Goal: Information Seeking & Learning: Understand process/instructions

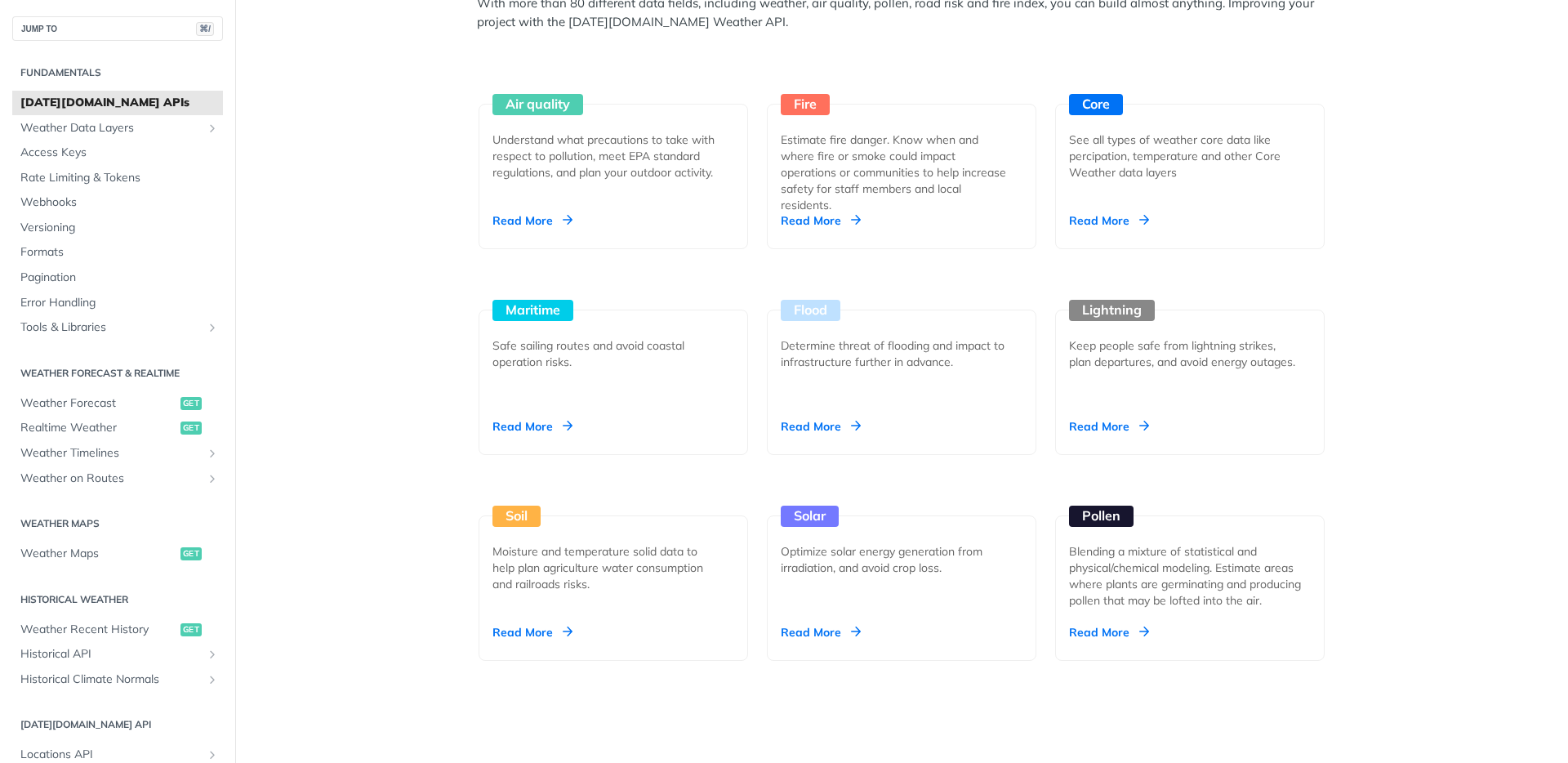
scroll to position [1518, 0]
click at [381, 197] on div "Unlock Space Data Through Next-Generation Premium Features Learn More Integrate…" at bounding box center [902, 705] width 1046 height 4271
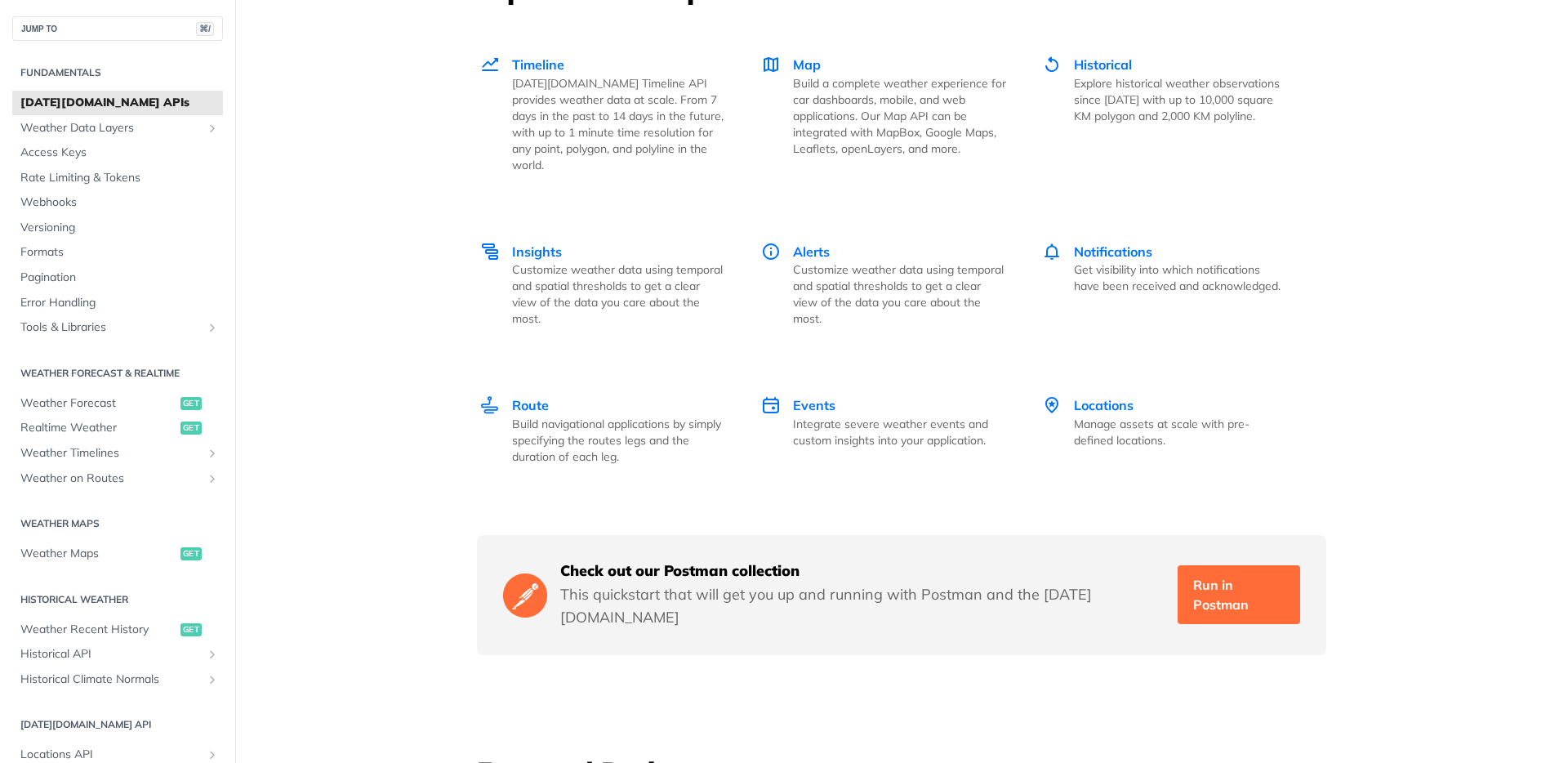
scroll to position [2457, 0]
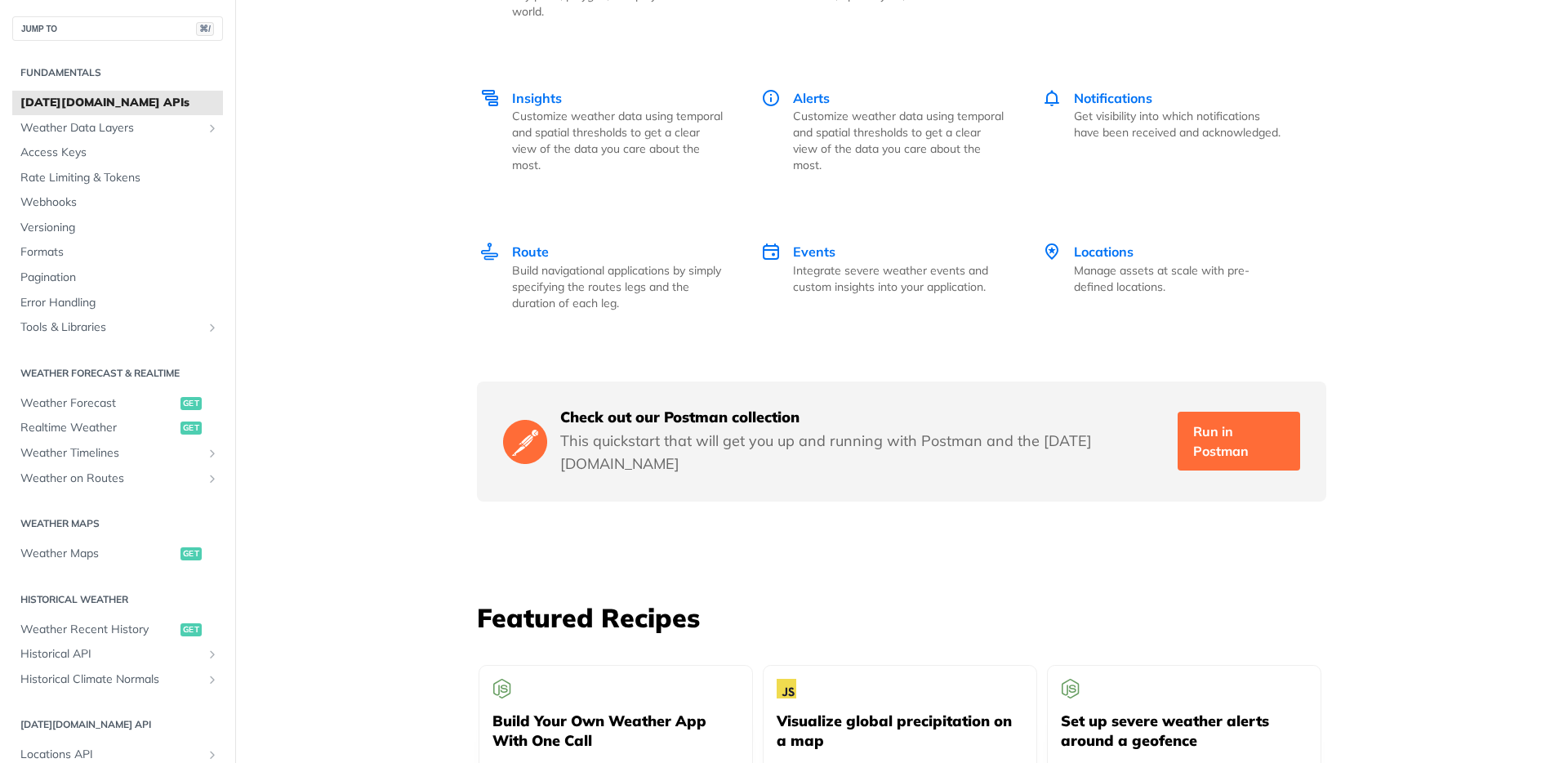
click at [119, 111] on span "[DATE][DOMAIN_NAME] APIs" at bounding box center [119, 103] width 198 height 17
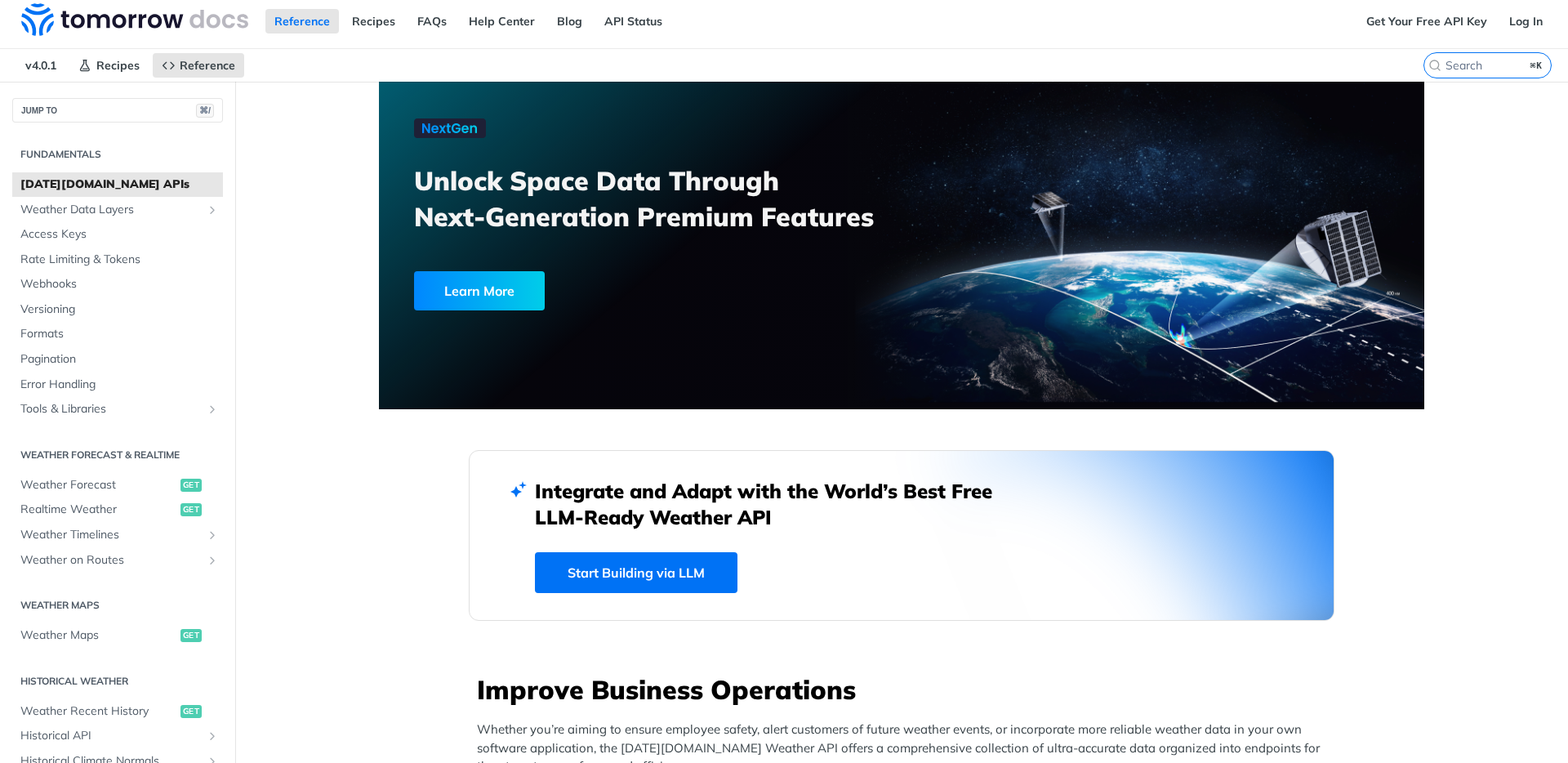
scroll to position [0, 0]
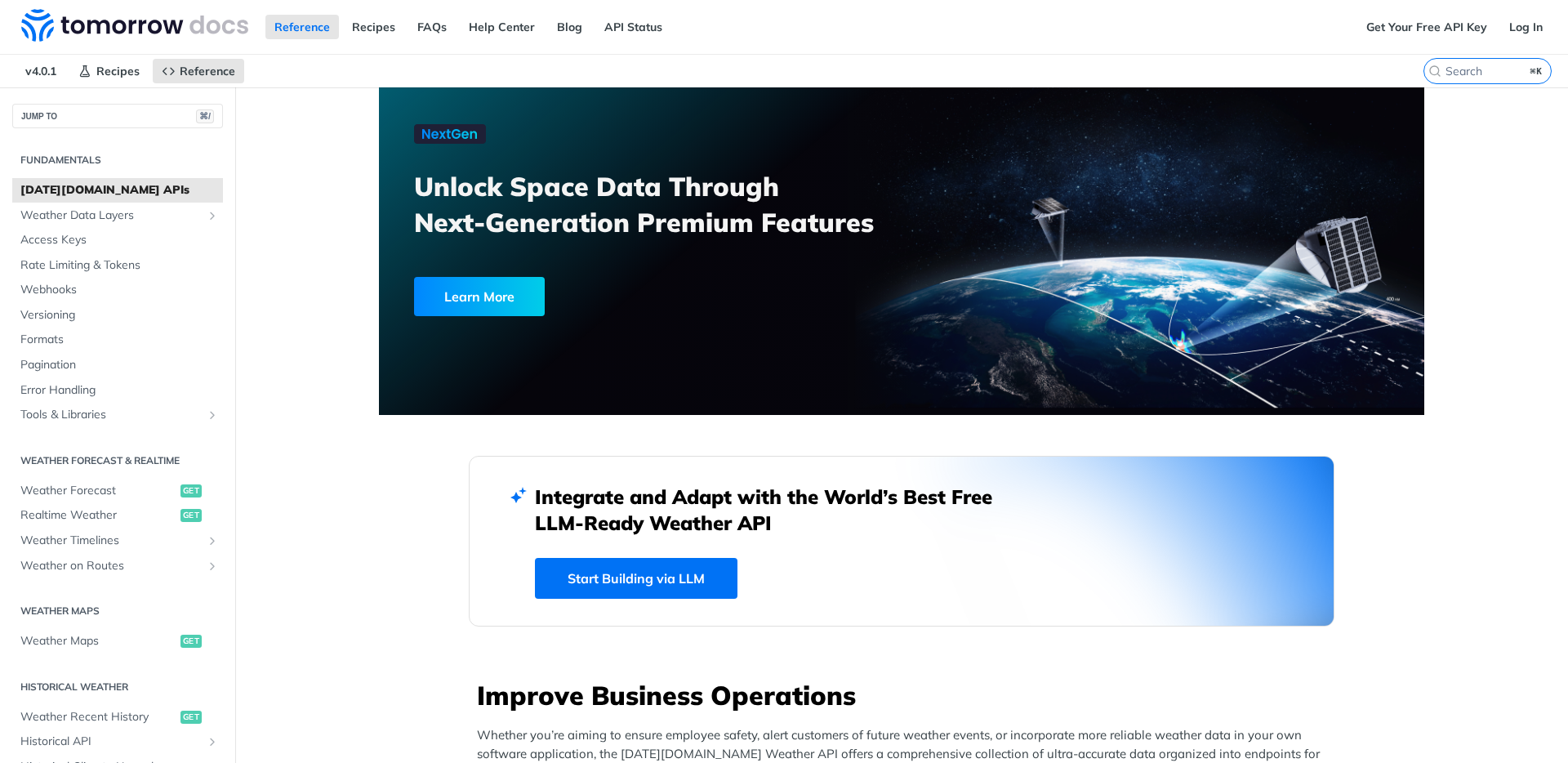
click at [55, 194] on span "[DATE][DOMAIN_NAME] APIs" at bounding box center [119, 191] width 198 height 17
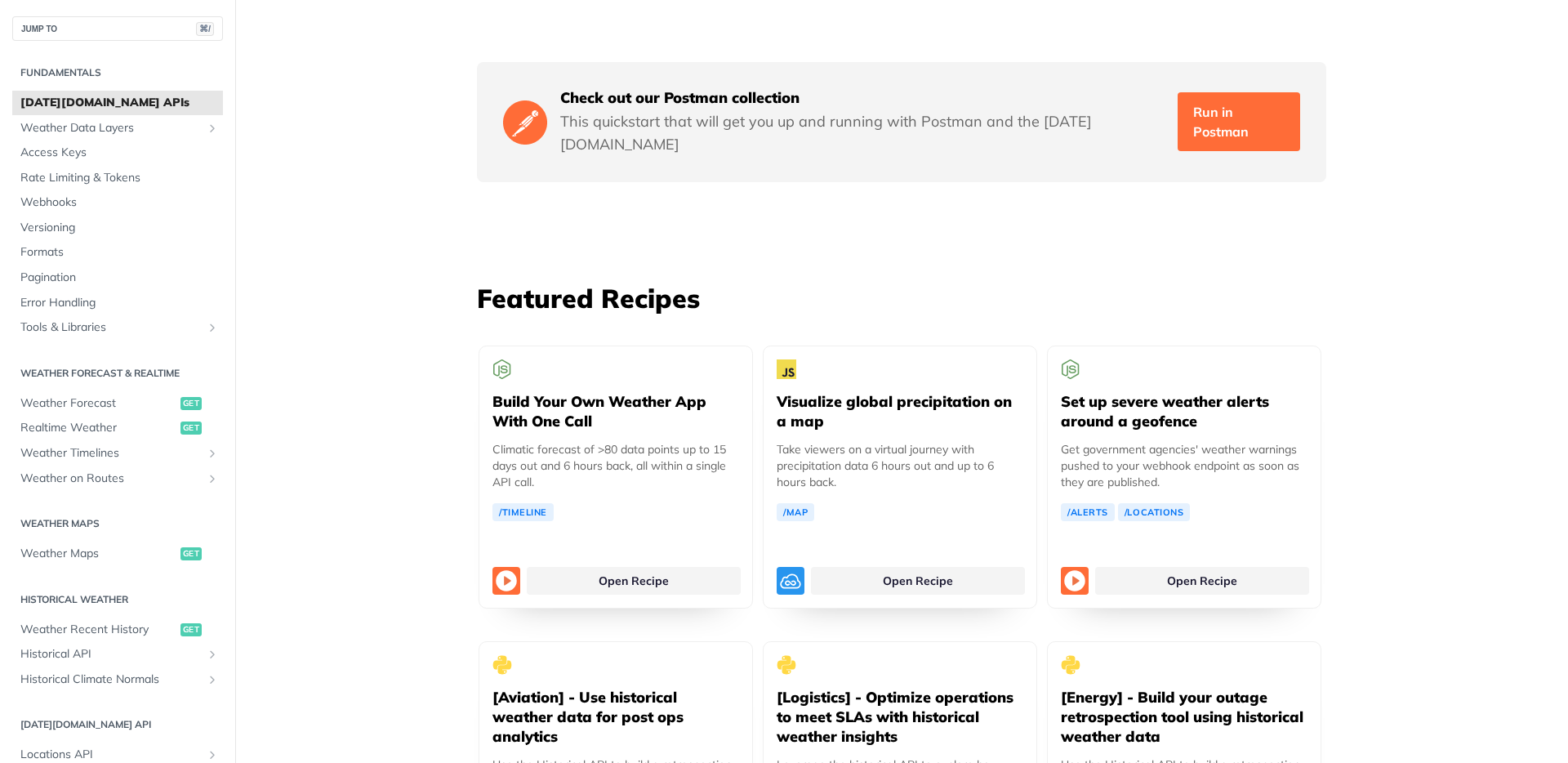
scroll to position [2788, 0]
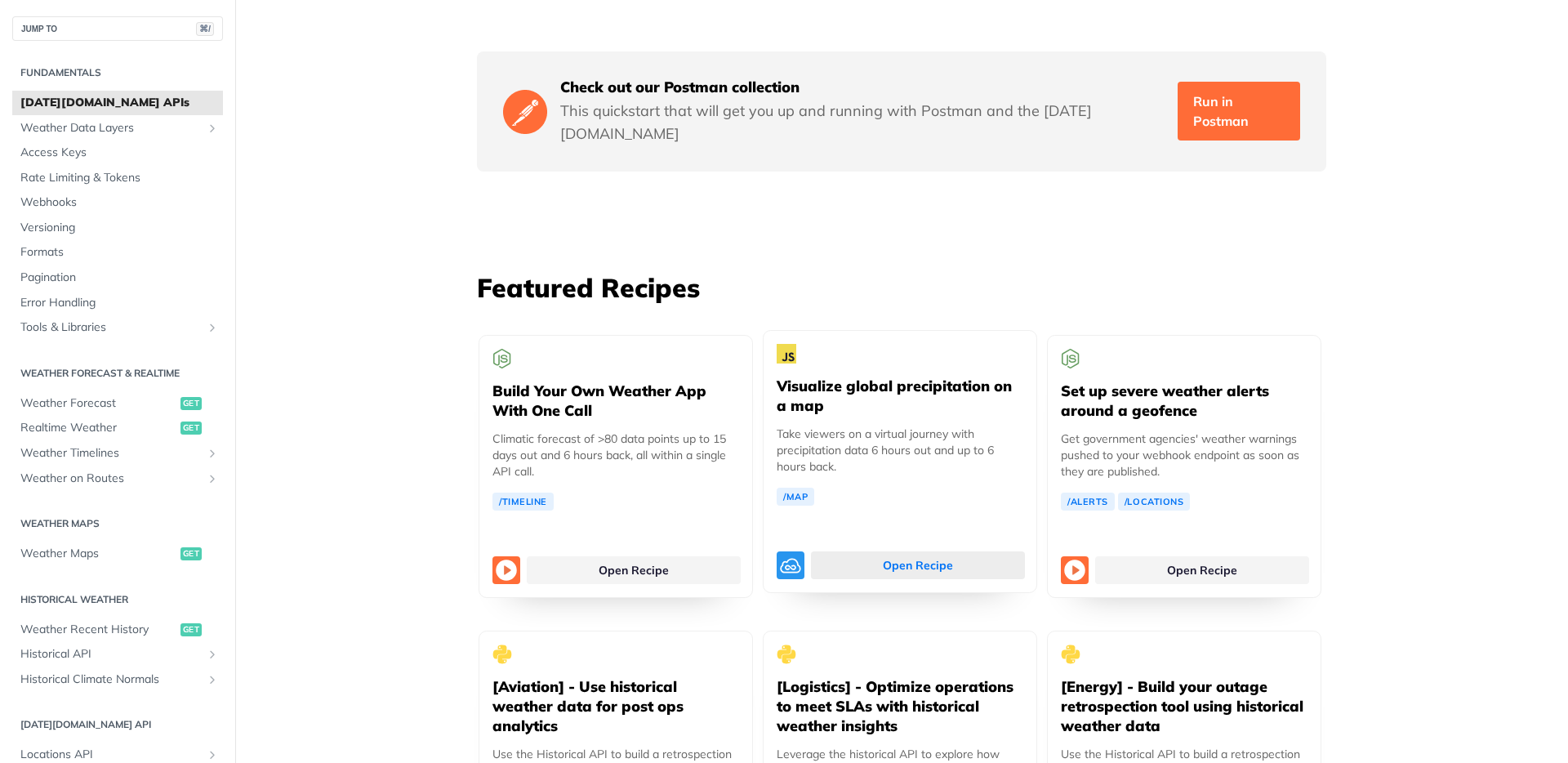
click at [826, 552] on link "Open Recipe" at bounding box center [918, 566] width 214 height 28
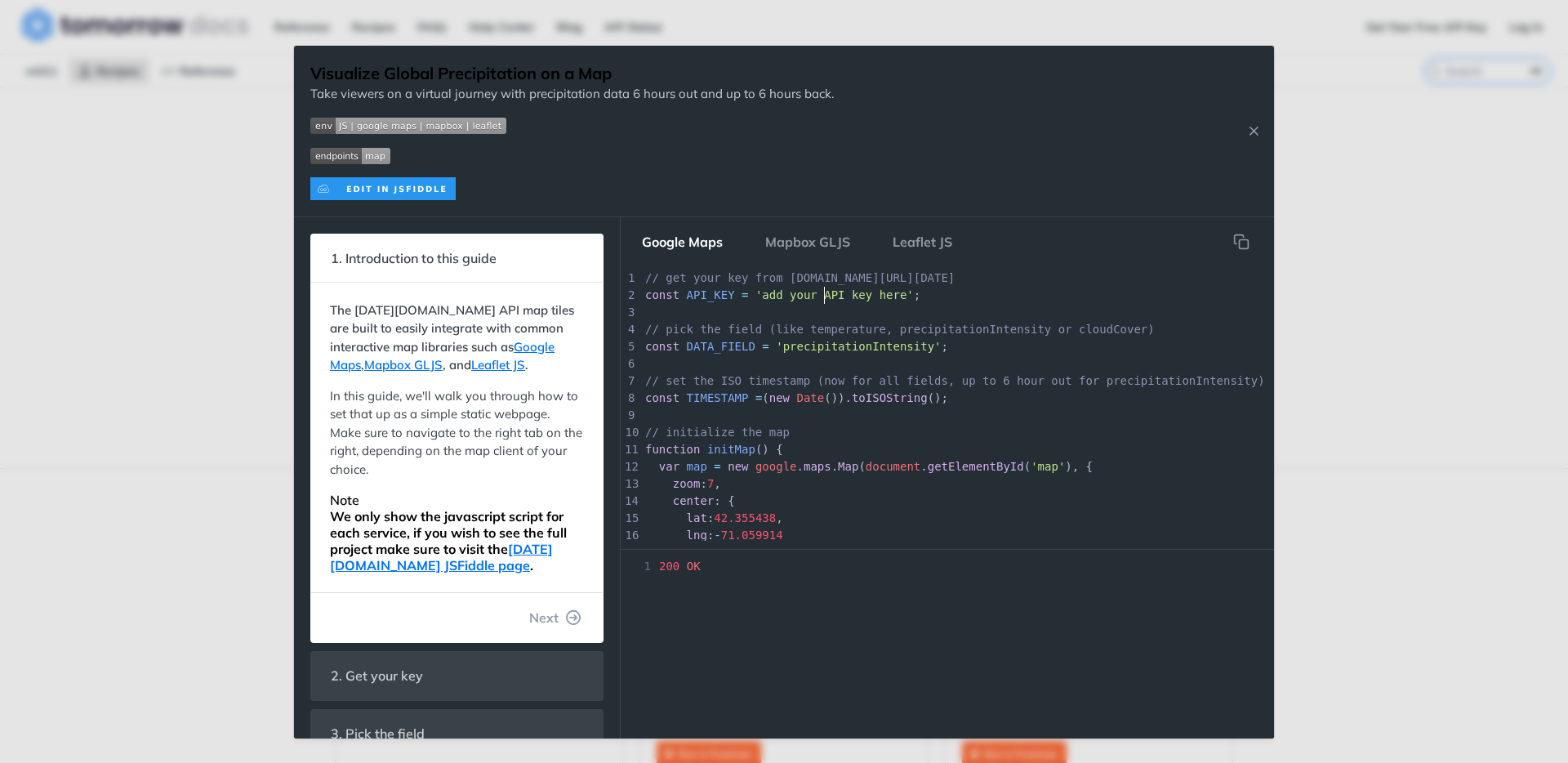
scroll to position [6, 0]
click at [825, 296] on span "'add your API key here'" at bounding box center [835, 295] width 158 height 13
click at [825, 296] on div "x ​ 1 // get your key from app.tomorrow.io/development/keys 2 const API_KEY = '…" at bounding box center [1063, 492] width 842 height 446
type textarea "const API_KEY = 'add your API key here';"
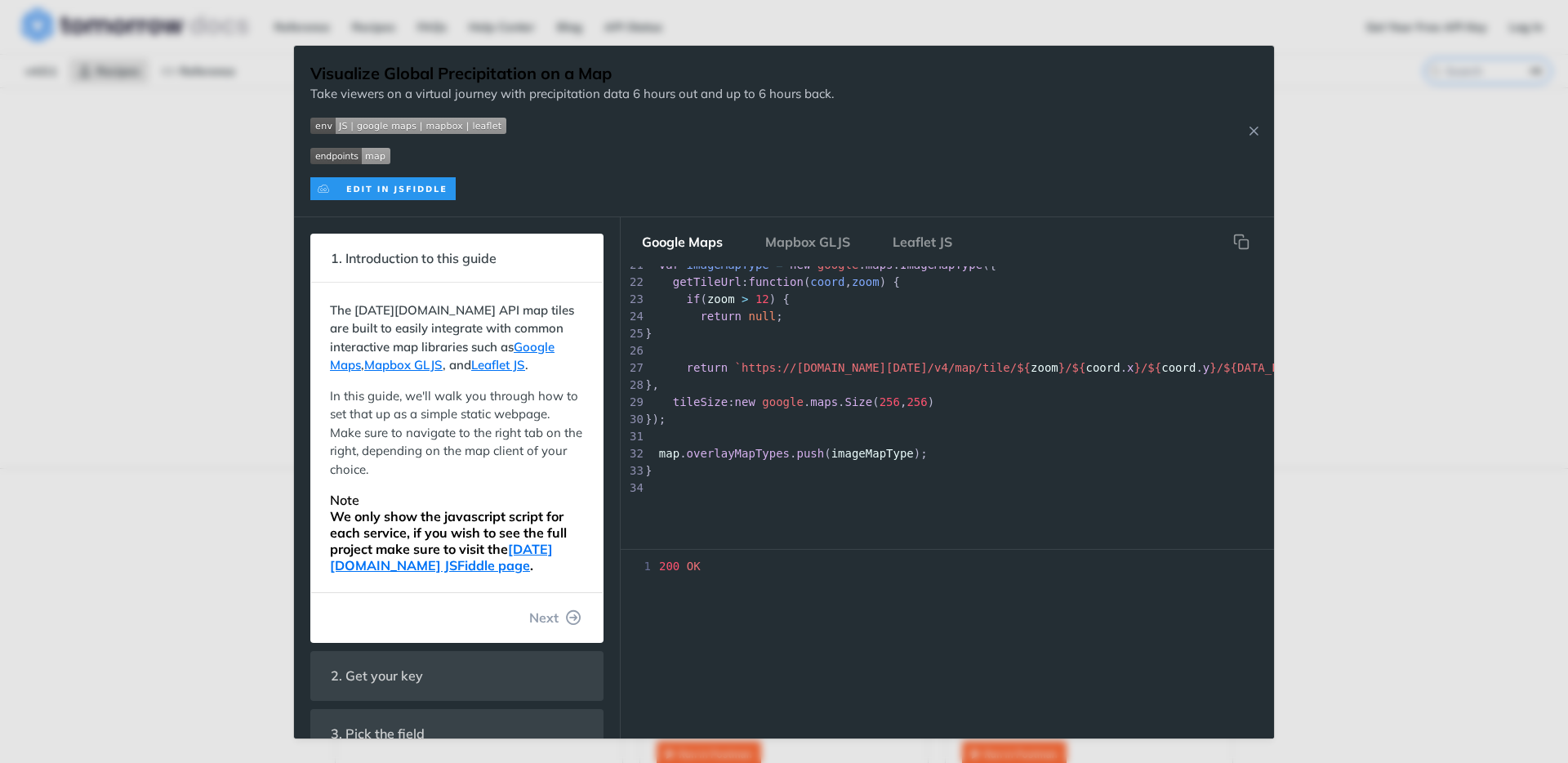
scroll to position [0, 12]
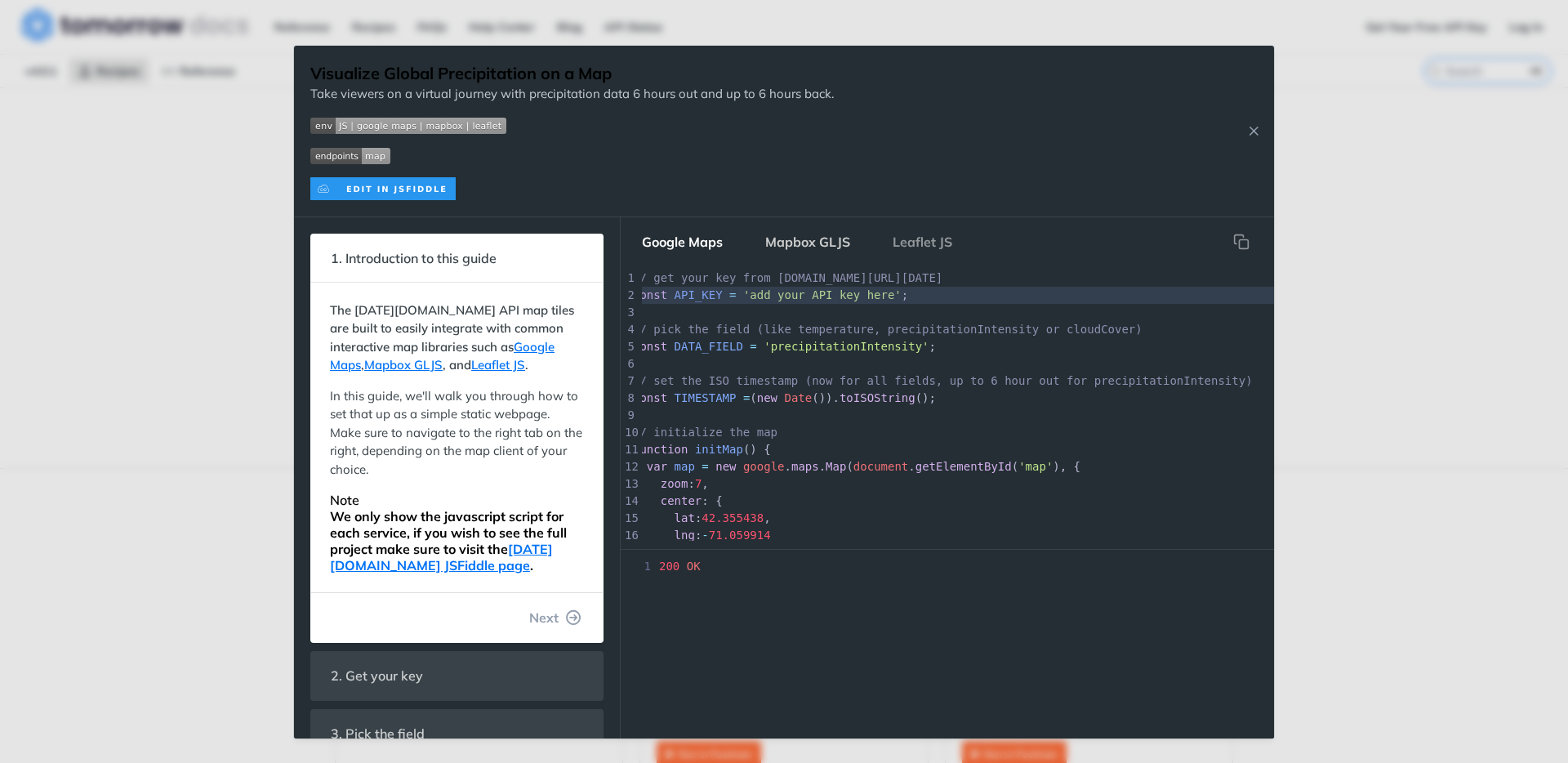
click at [820, 245] on button "Mapbox GLJS" at bounding box center [807, 241] width 111 height 33
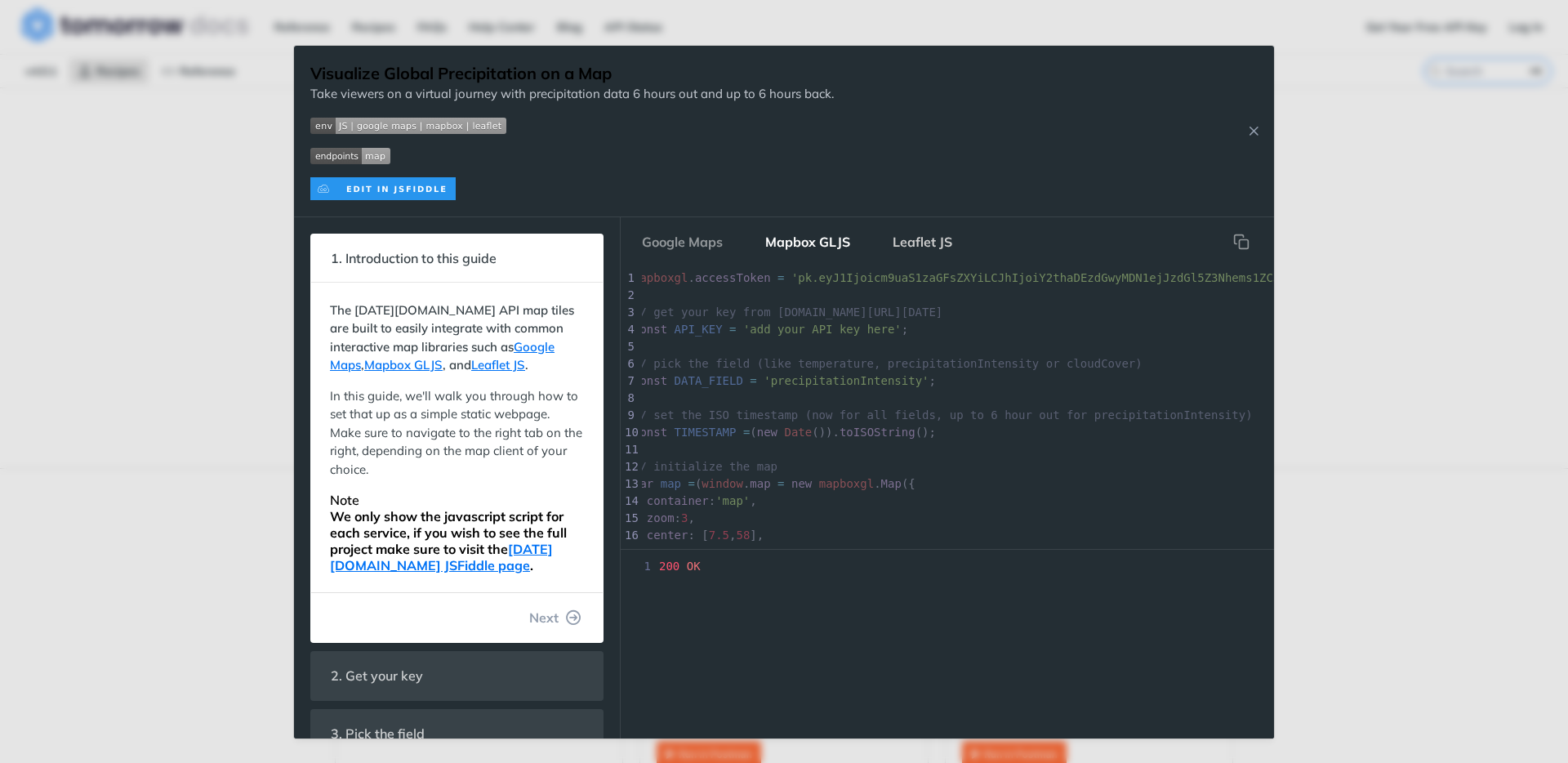
click at [912, 248] on button "Leaflet JS" at bounding box center [922, 241] width 86 height 33
click at [698, 238] on button "Google Maps" at bounding box center [682, 241] width 107 height 33
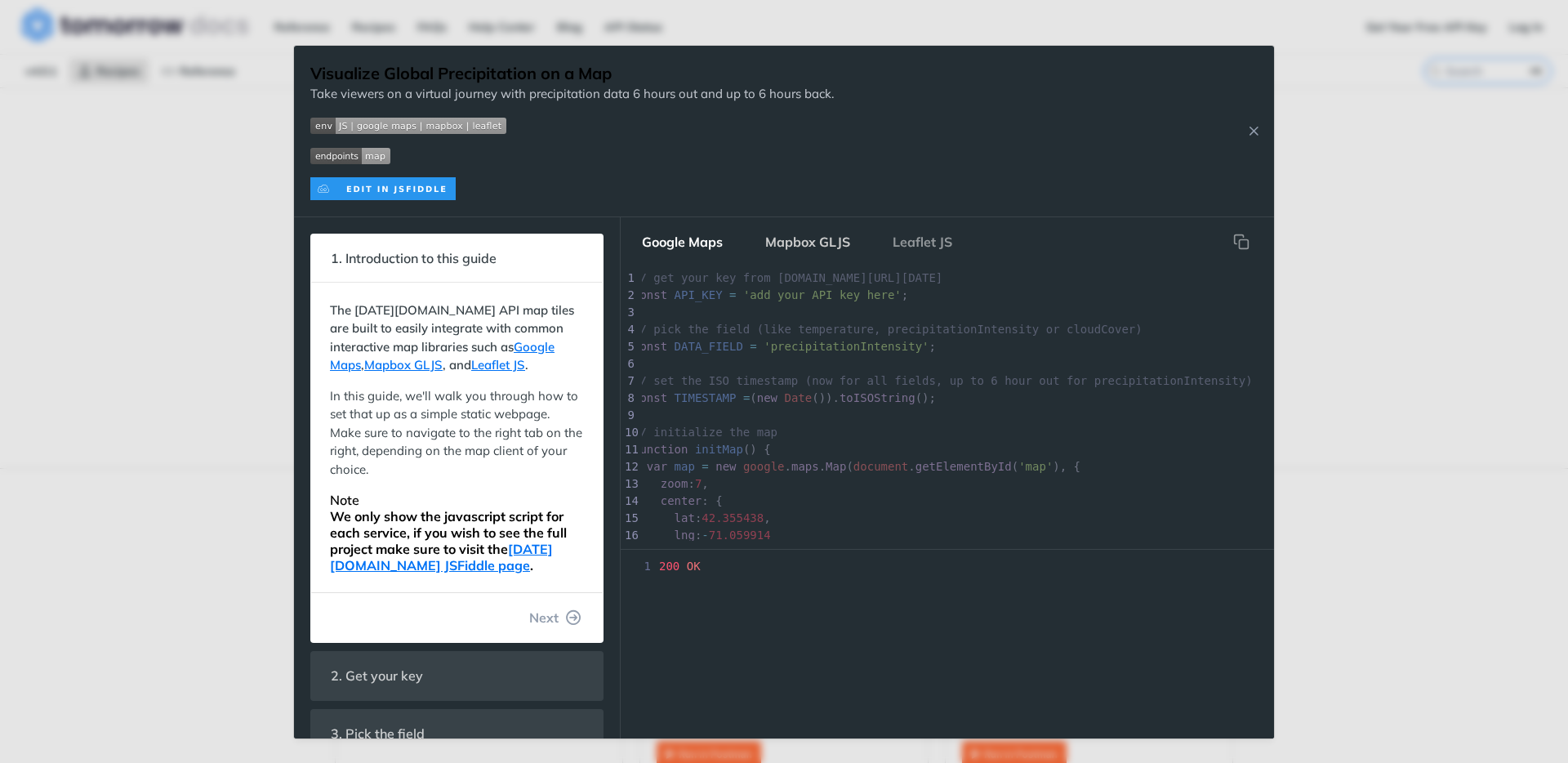
click at [823, 239] on button "Mapbox GLJS" at bounding box center [807, 241] width 111 height 33
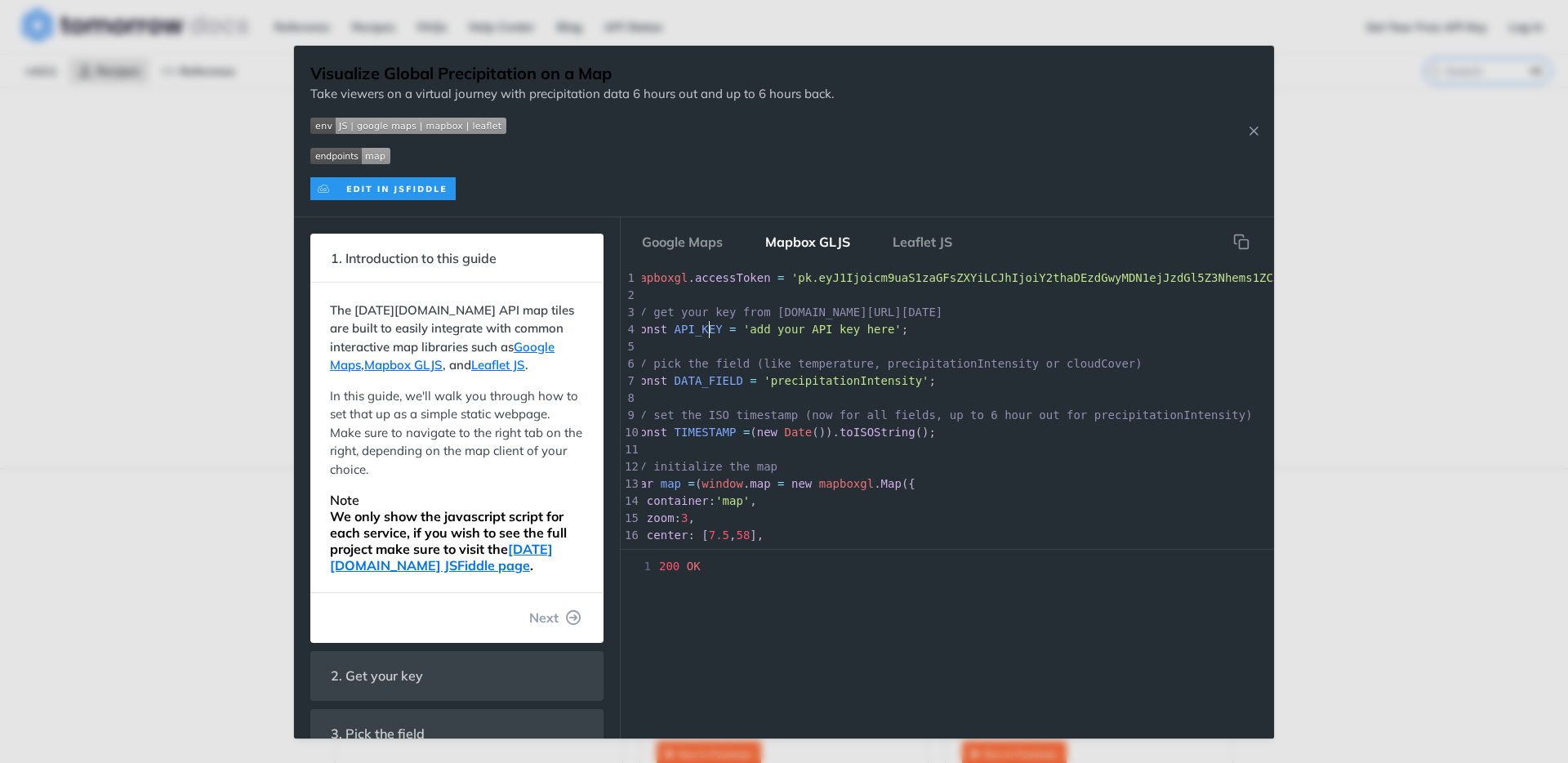
click at [710, 328] on span "API_KEY" at bounding box center [699, 329] width 48 height 13
type textarea "API_KEY"
click at [710, 328] on div "x ​ 1 mapboxgl . accessToken = 'pk.eyJ1Ijoicm9uaS1zaGFsZXYiLCJhIjoiY2thaDEzdGwy…" at bounding box center [1025, 492] width 792 height 446
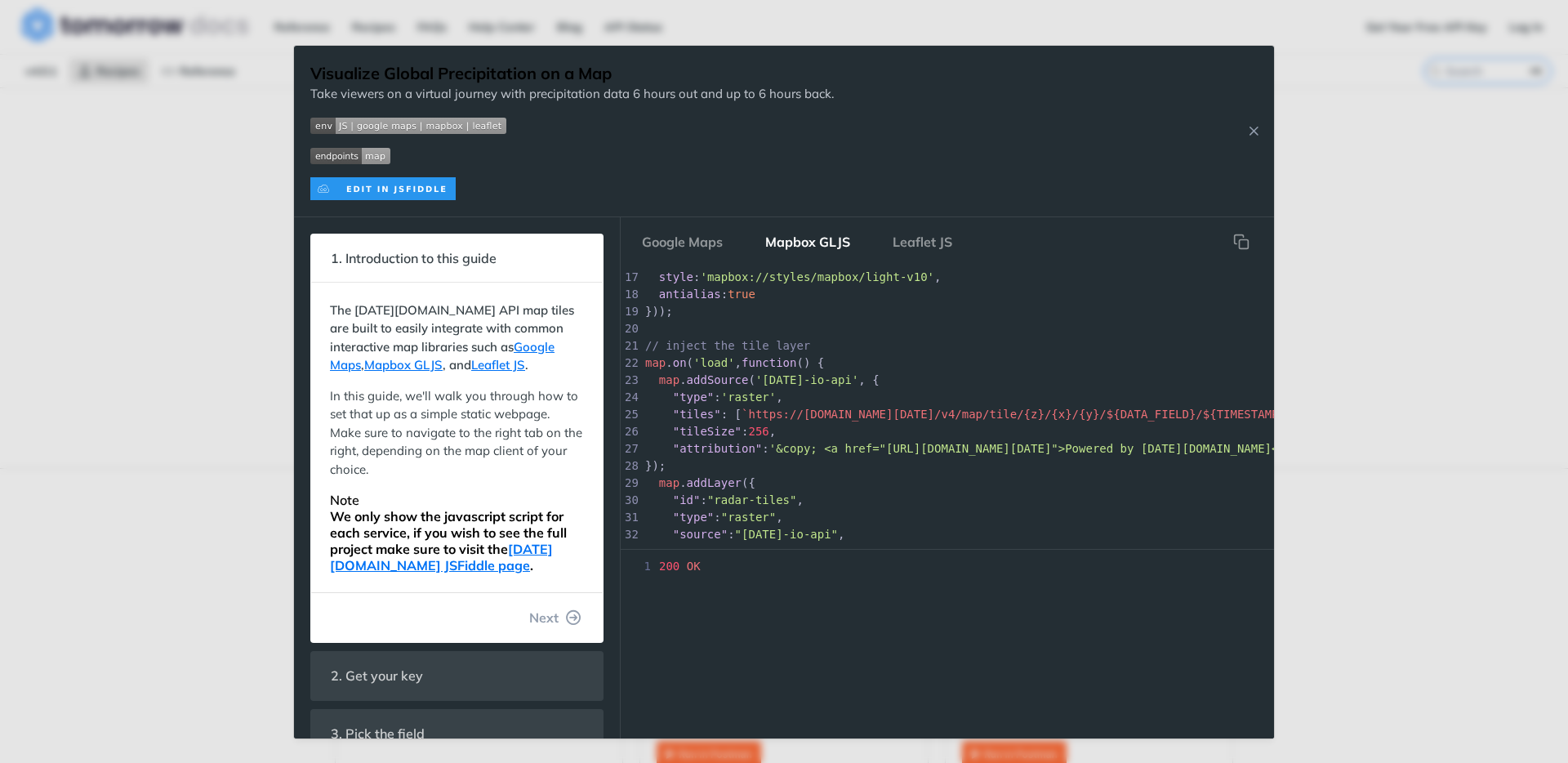
scroll to position [402, 0]
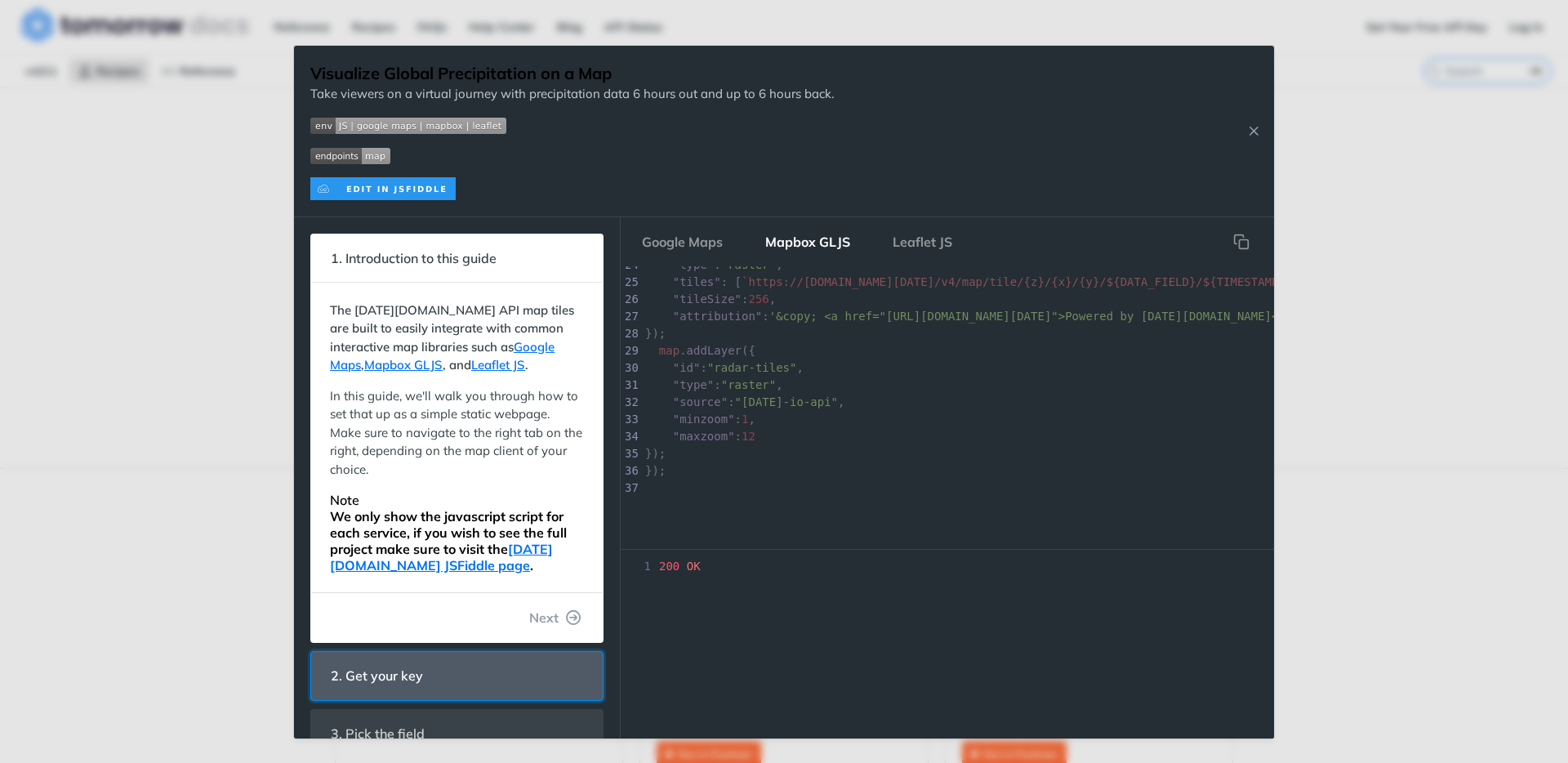
click at [408, 664] on span "2. Get your key" at bounding box center [377, 676] width 115 height 32
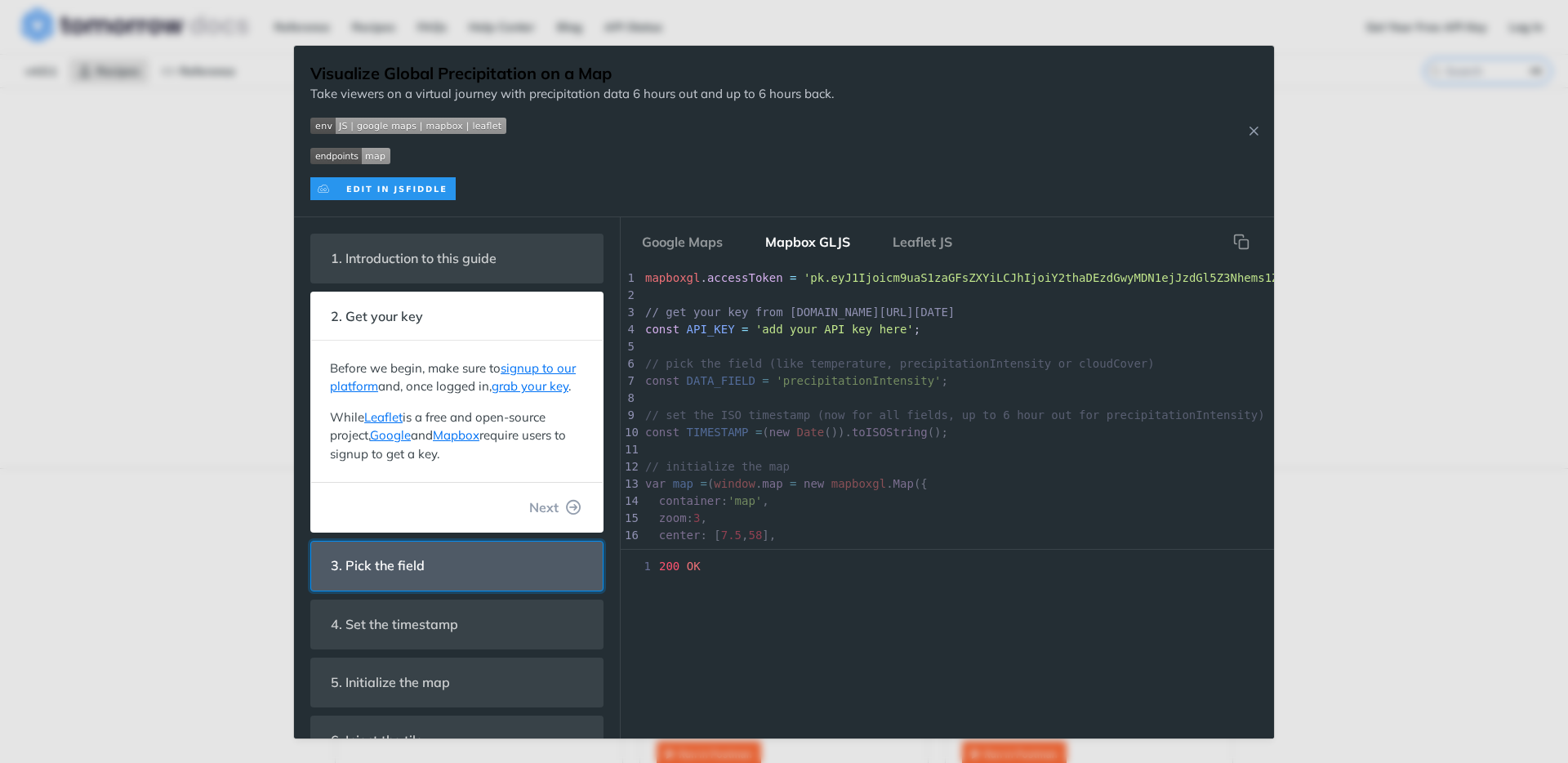
click at [467, 588] on header "3. Pick the field" at bounding box center [456, 566] width 291 height 48
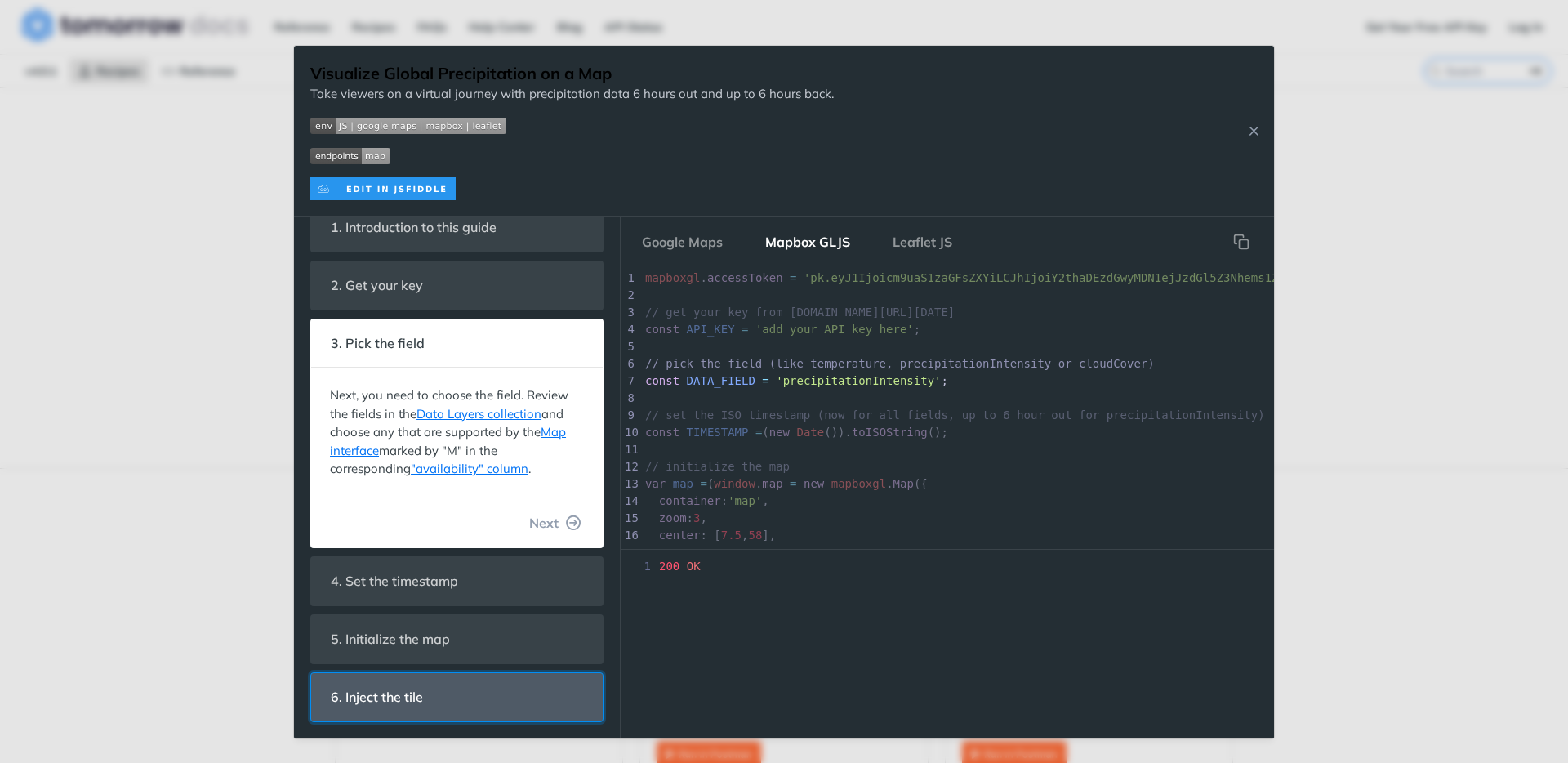
click at [455, 692] on header "6. Inject the tile" at bounding box center [456, 697] width 291 height 48
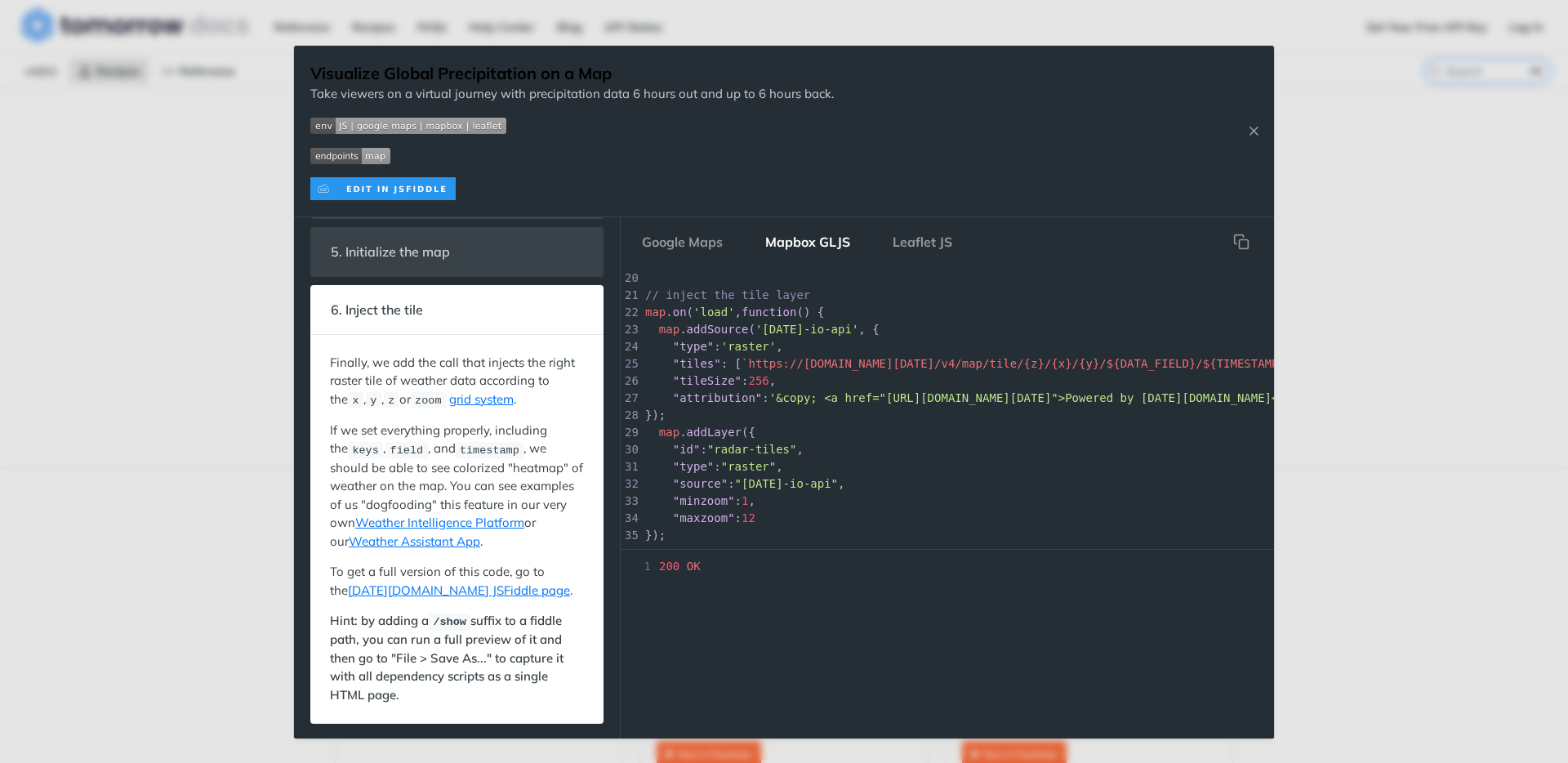
click at [235, 527] on div "Visualize Global Precipitation on a Map Take viewers on a virtual journey with …" at bounding box center [784, 382] width 1568 height 763
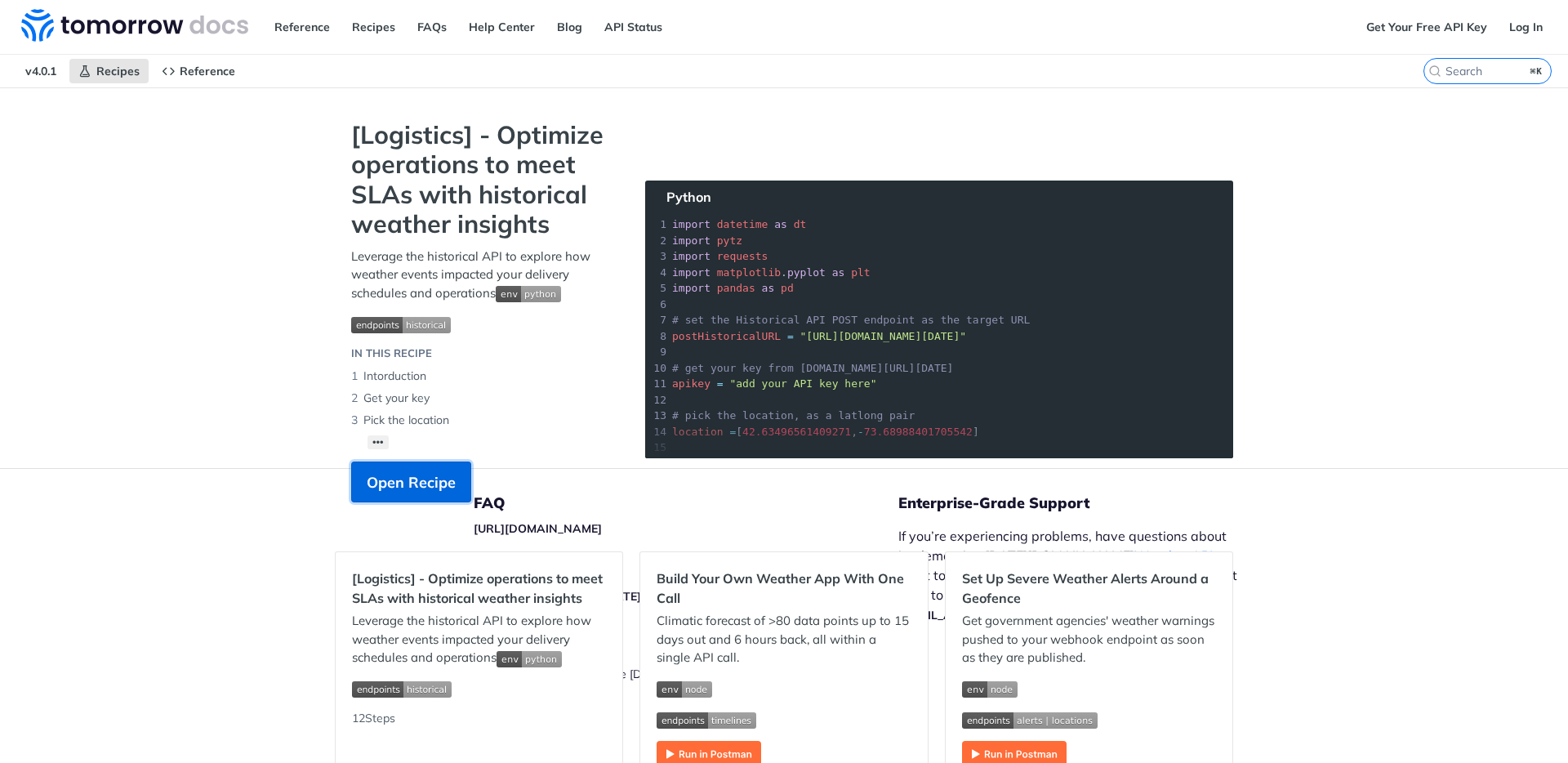
click at [416, 480] on span "Open Recipe" at bounding box center [411, 483] width 89 height 22
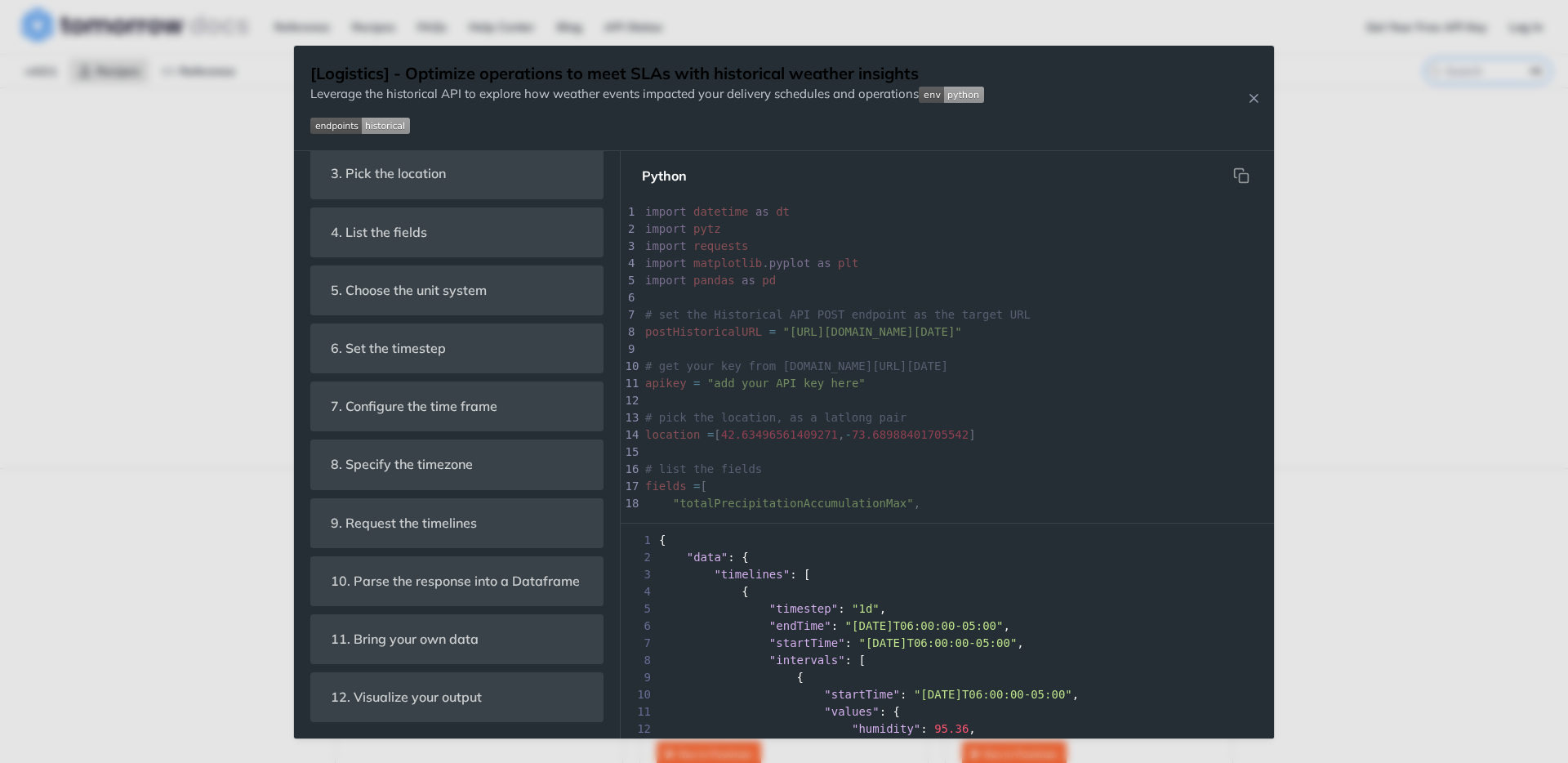
click at [201, 278] on div "Jump to Content Reference Recipes FAQs Help Center Blog API Status Recipes Refe…" at bounding box center [784, 382] width 1568 height 763
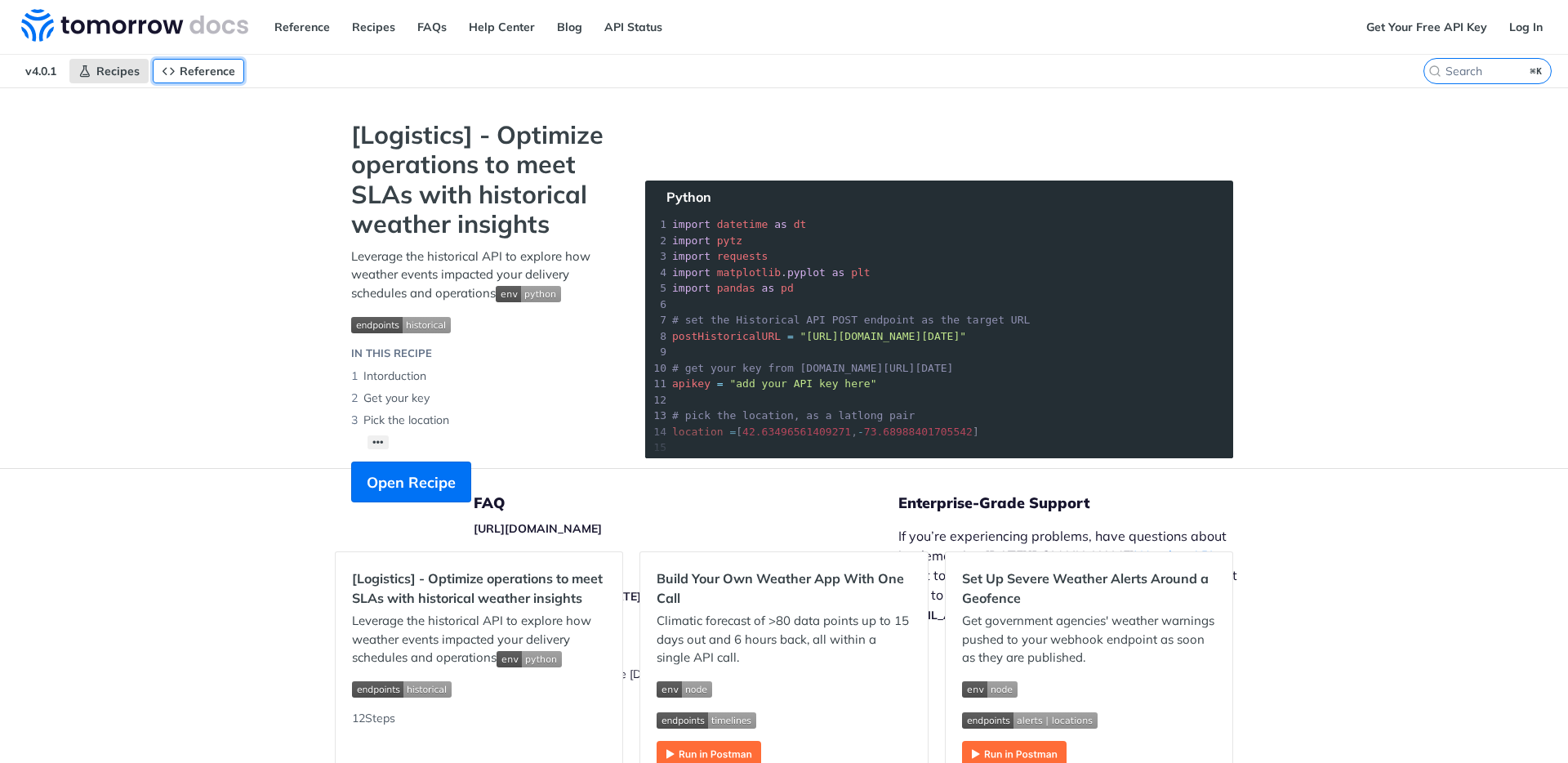
click at [178, 65] on link "Reference" at bounding box center [198, 71] width 91 height 24
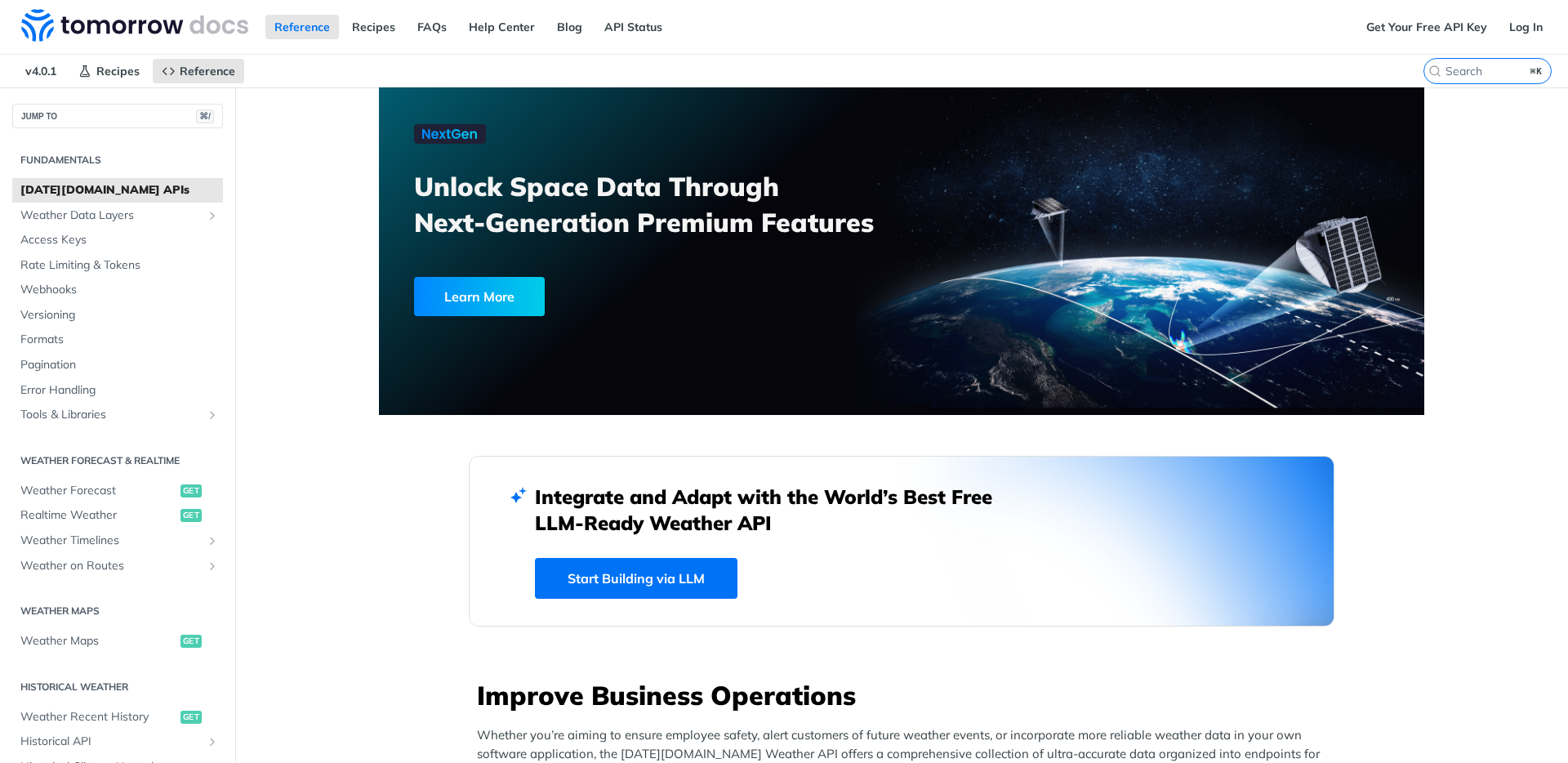
click at [94, 191] on span "[DATE][DOMAIN_NAME] APIs" at bounding box center [119, 191] width 198 height 17
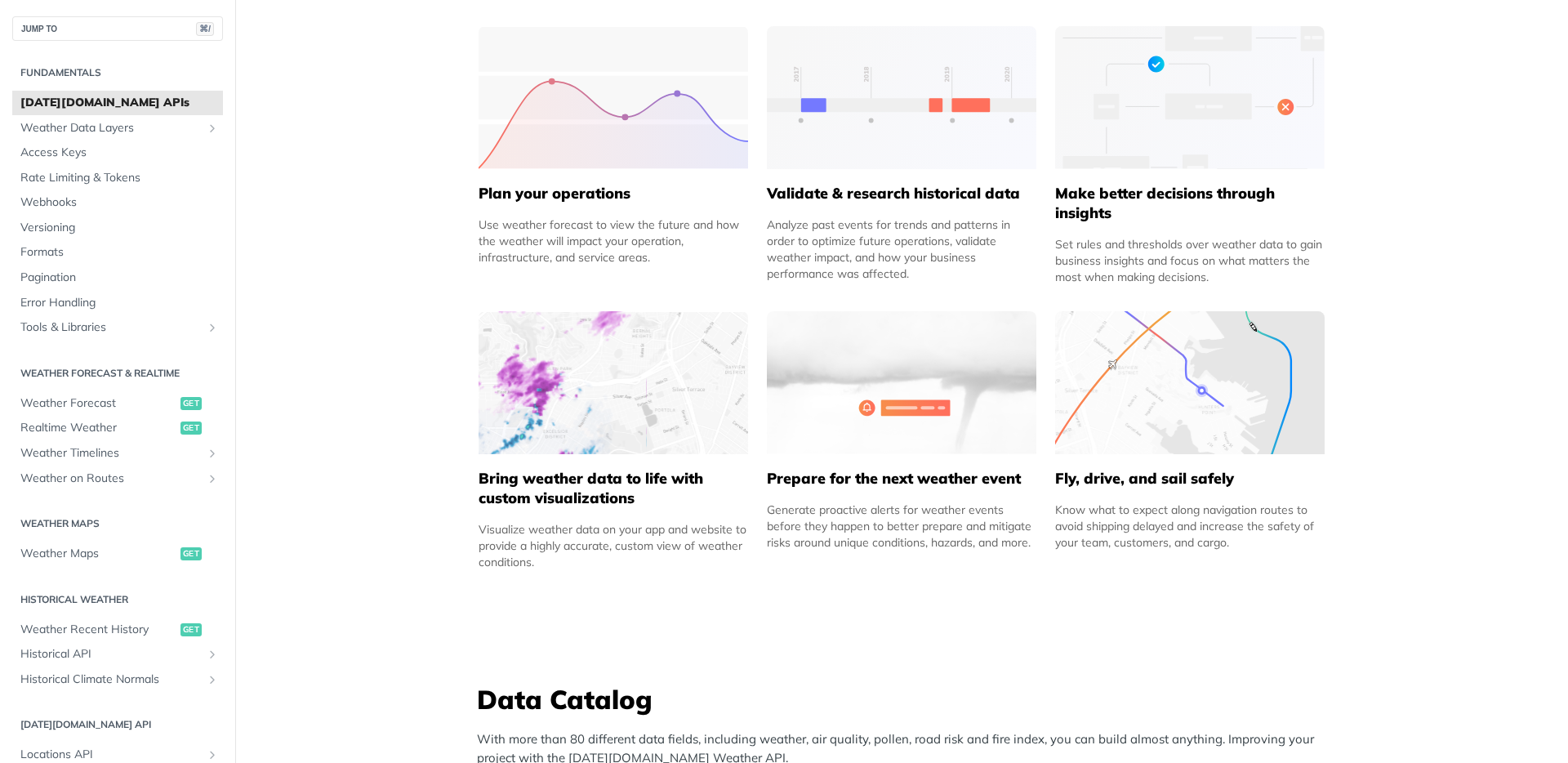
click at [975, 412] on img at bounding box center [902, 382] width 270 height 143
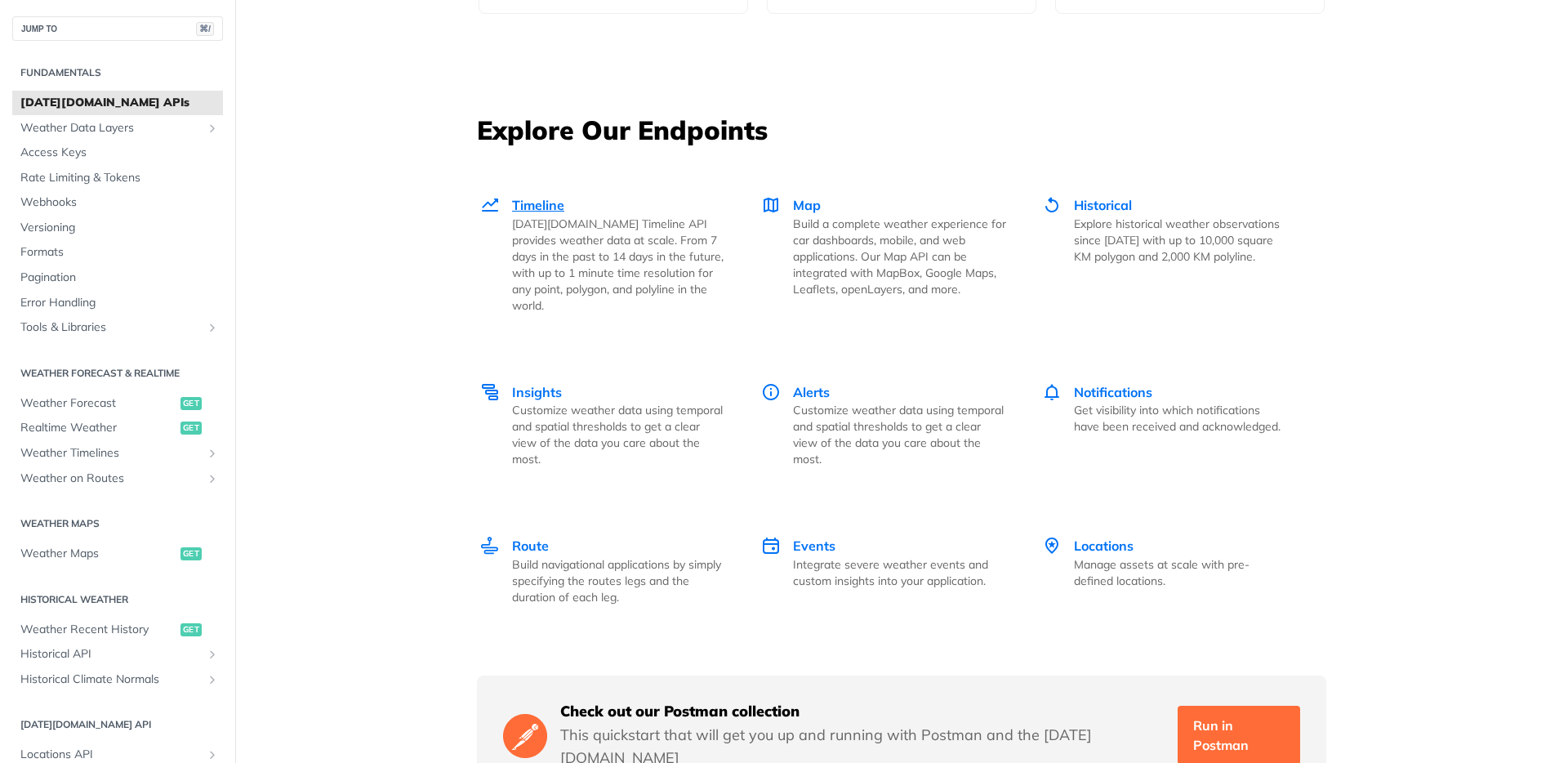
click at [599, 256] on p "[DATE][DOMAIN_NAME] Timeline API provides weather data at scale. From 7 days in…" at bounding box center [618, 264] width 213 height 98
click at [829, 251] on p "Build a complete weather experience for car dashboards, mobile, and web applica…" at bounding box center [899, 257] width 213 height 82
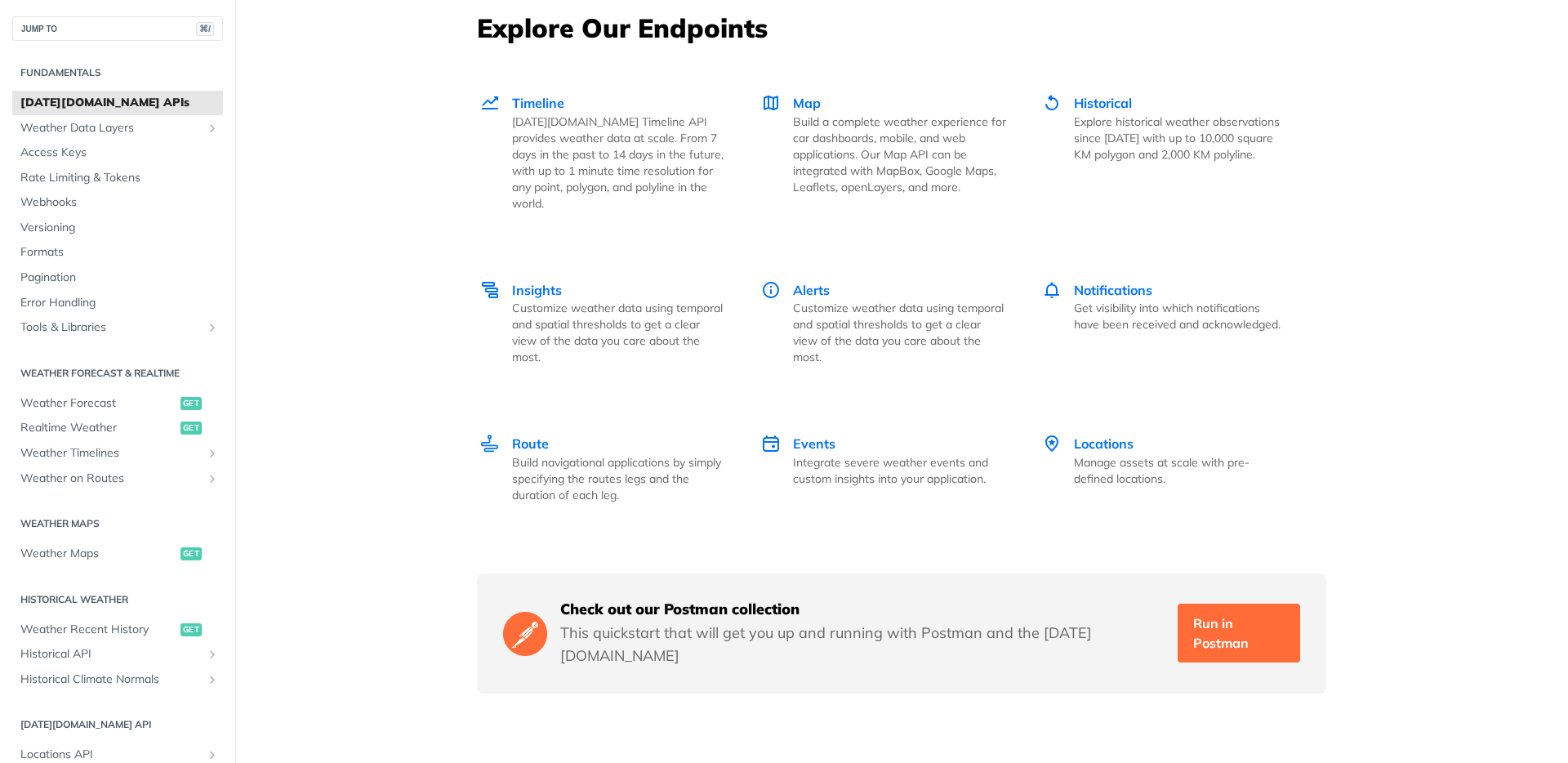
scroll to position [2269, 0]
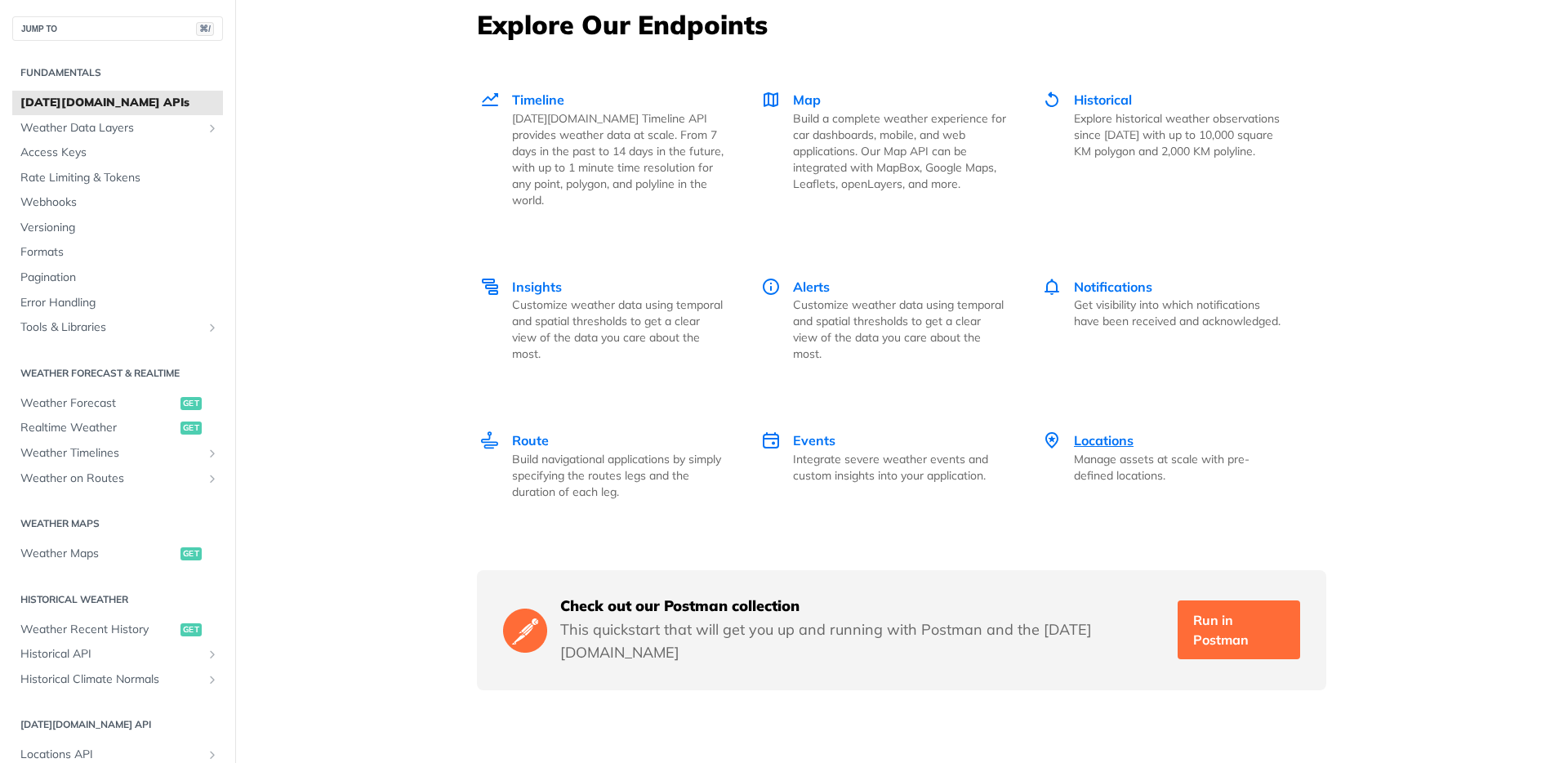
click at [1086, 432] on span "Locations" at bounding box center [1104, 440] width 60 height 17
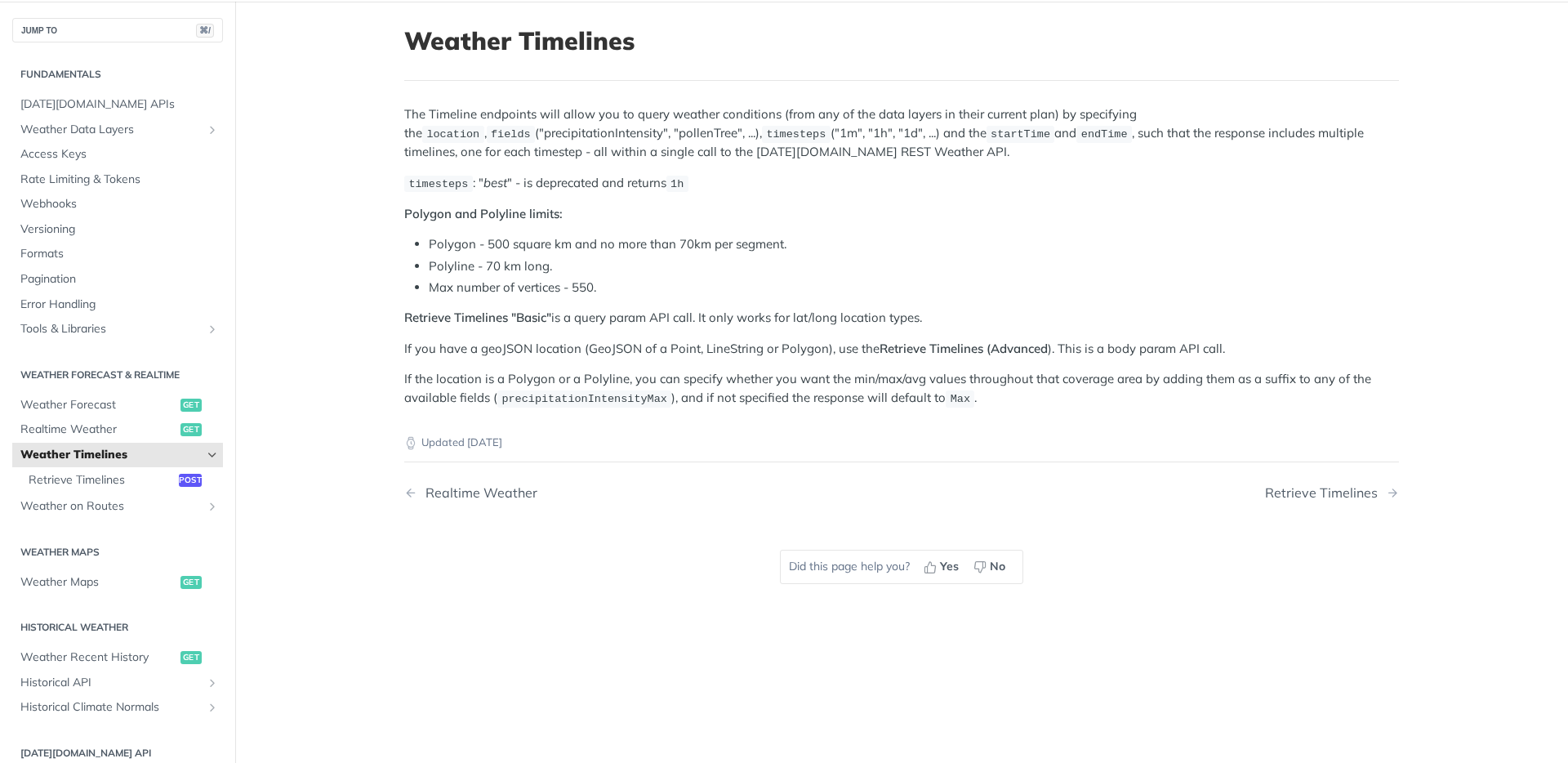
scroll to position [90, 0]
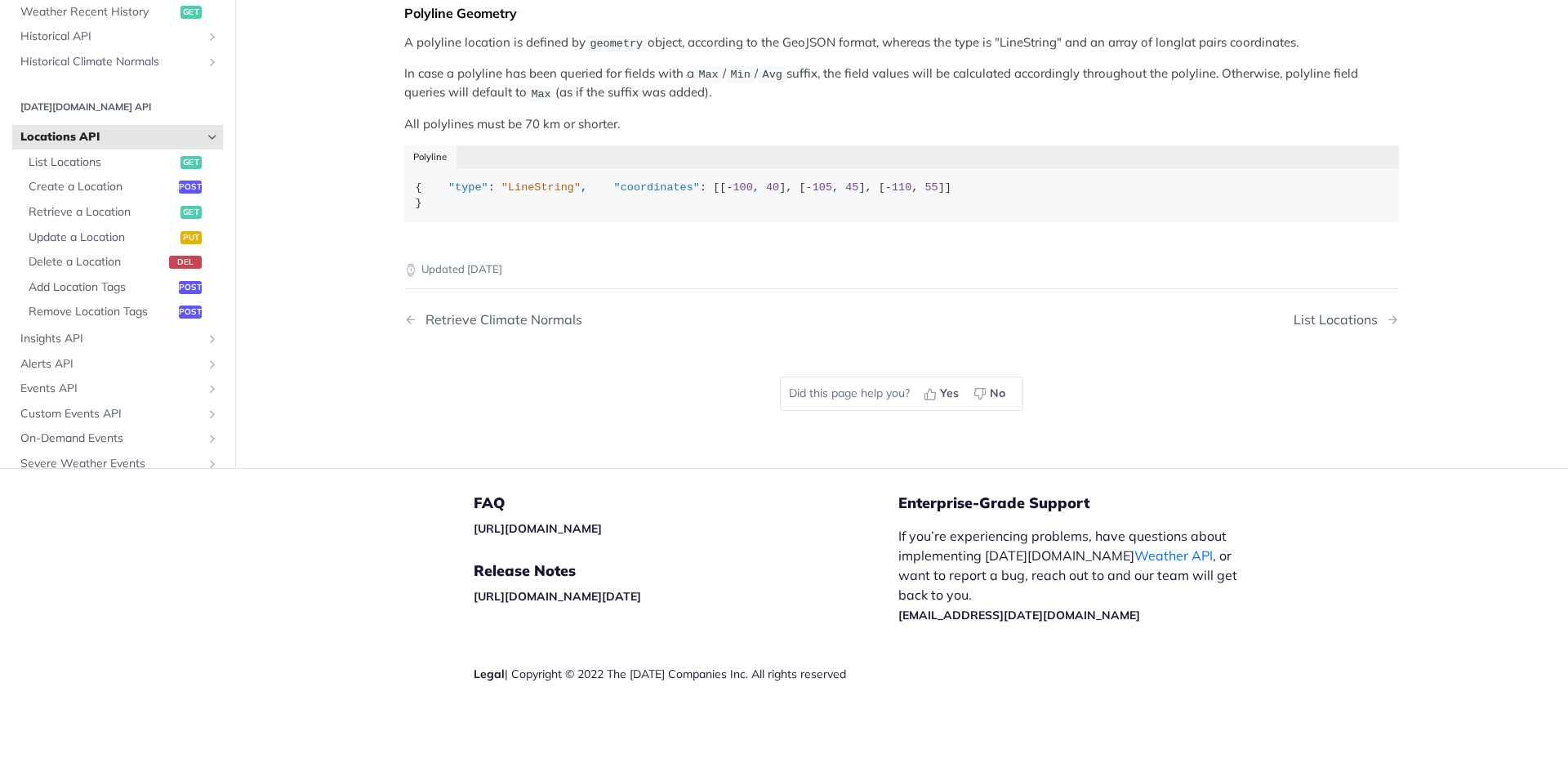
scroll to position [996, 0]
click at [95, 165] on span "List Locations" at bounding box center [102, 163] width 148 height 17
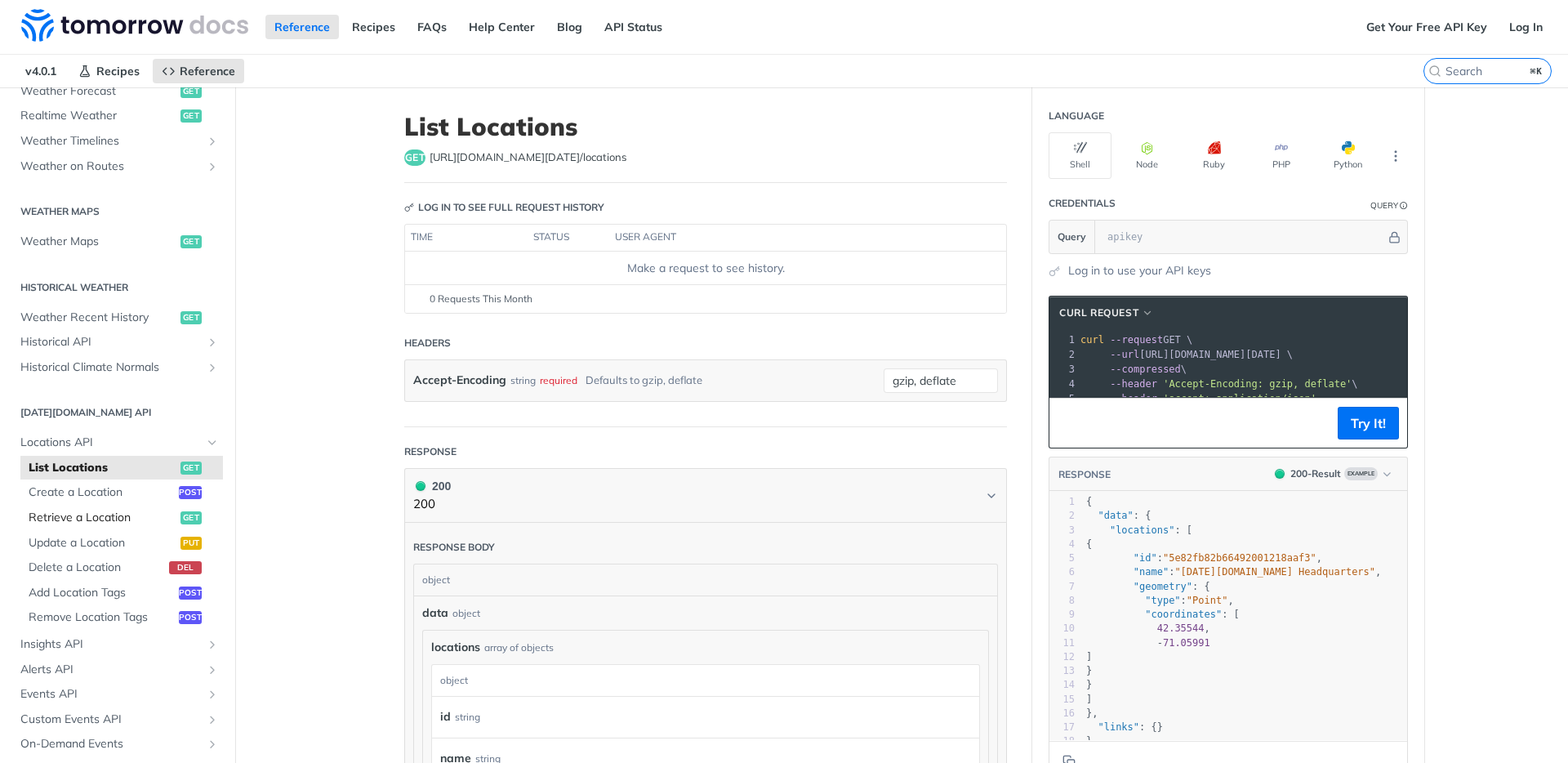
scroll to position [402, 0]
click at [106, 507] on span "Retrieve a Location" at bounding box center [102, 515] width 148 height 17
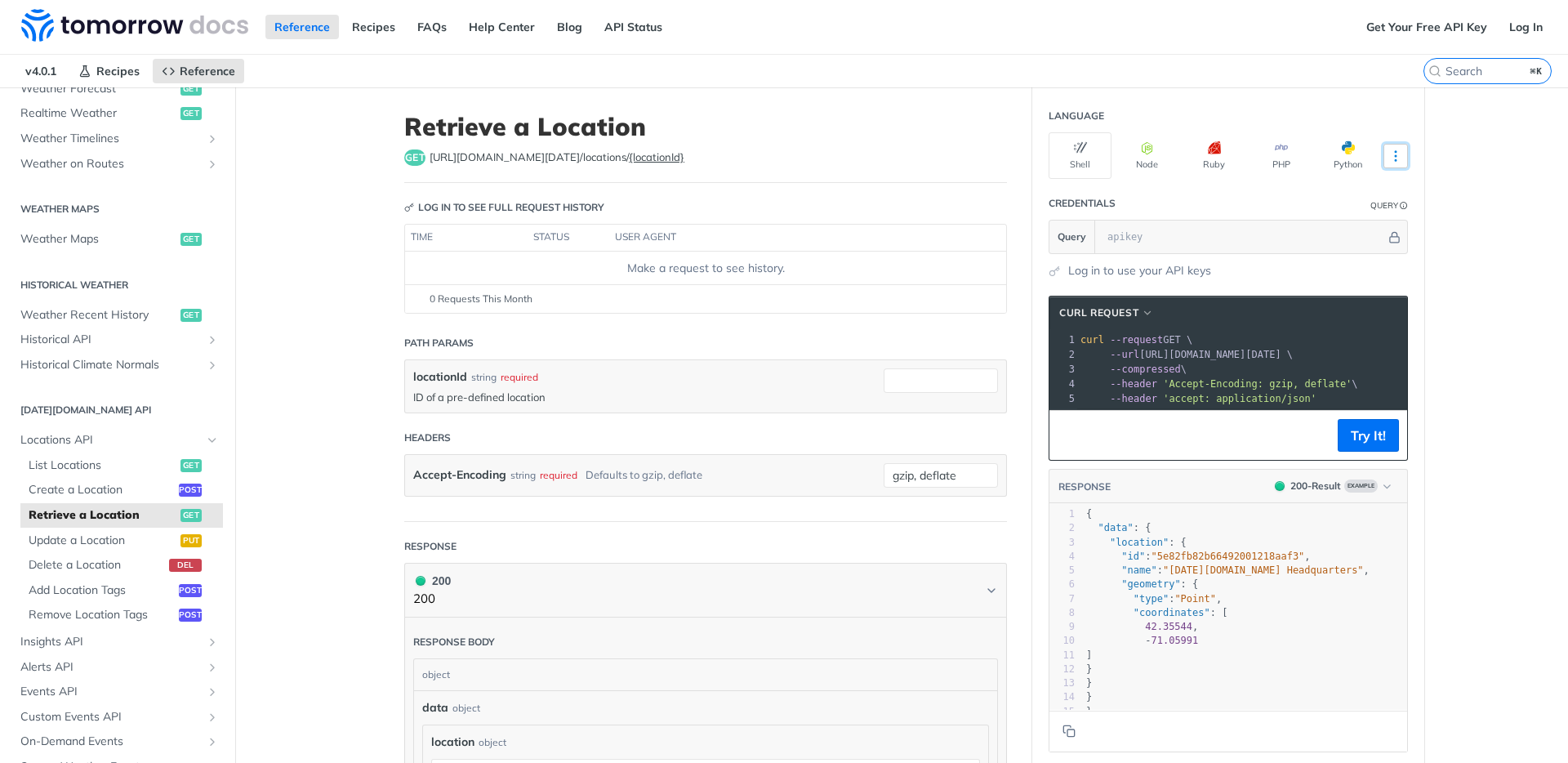
click at [1388, 156] on icon "More ellipsis" at bounding box center [1396, 156] width 15 height 15
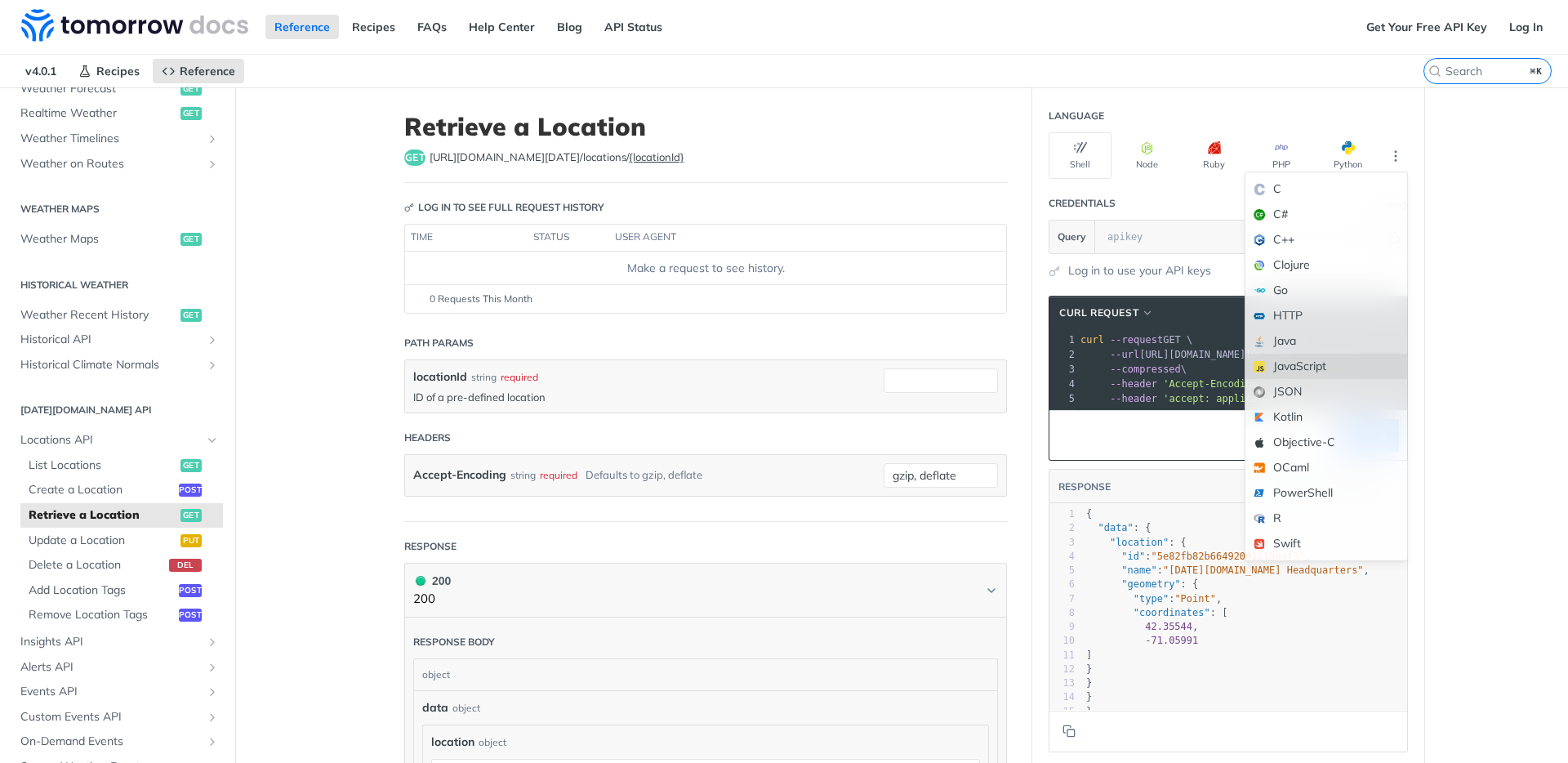
click at [1276, 365] on div "JavaScript" at bounding box center [1327, 366] width 162 height 25
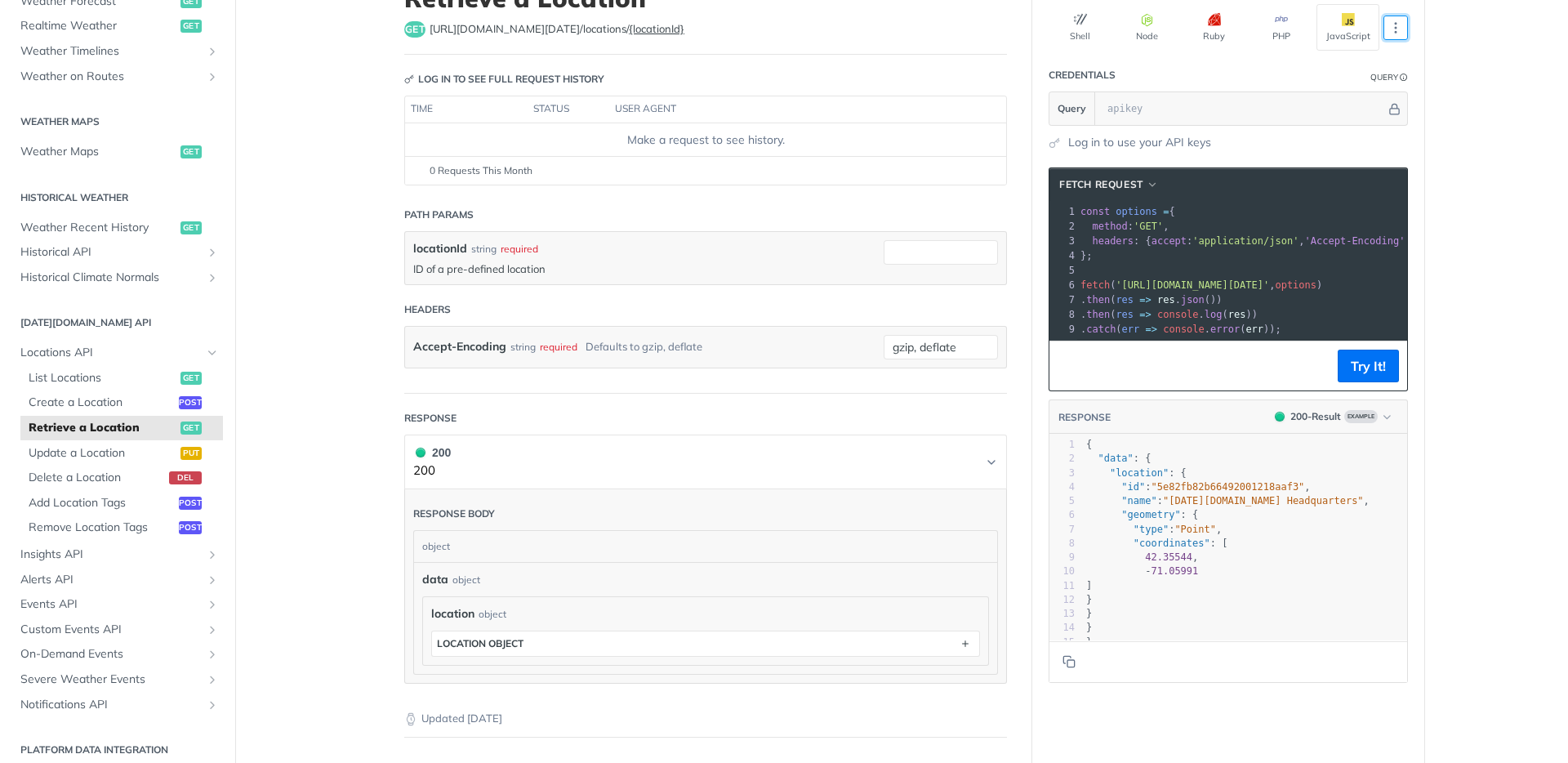
scroll to position [127, 0]
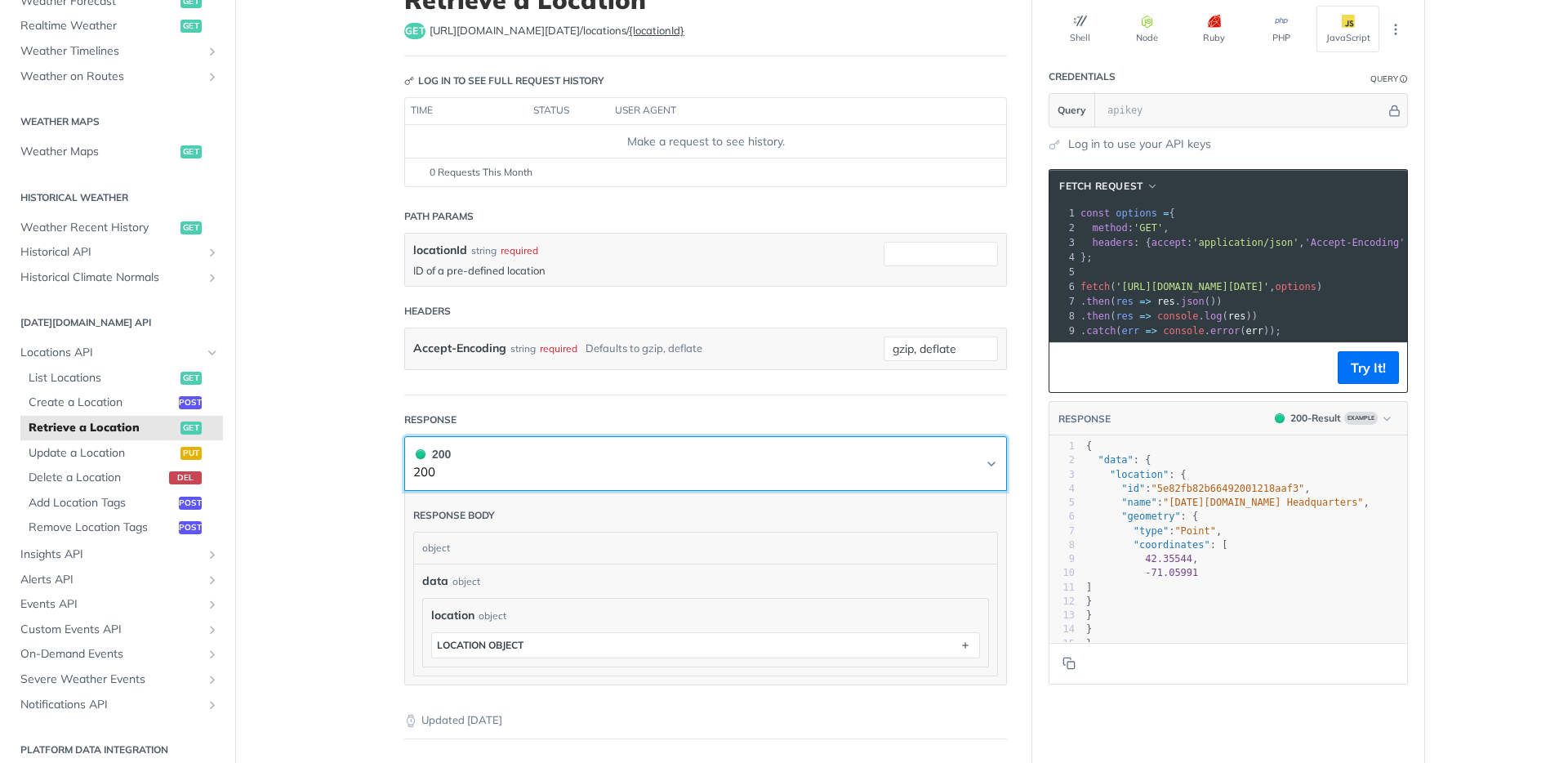
click at [540, 448] on button "200 200" at bounding box center [705, 463] width 585 height 37
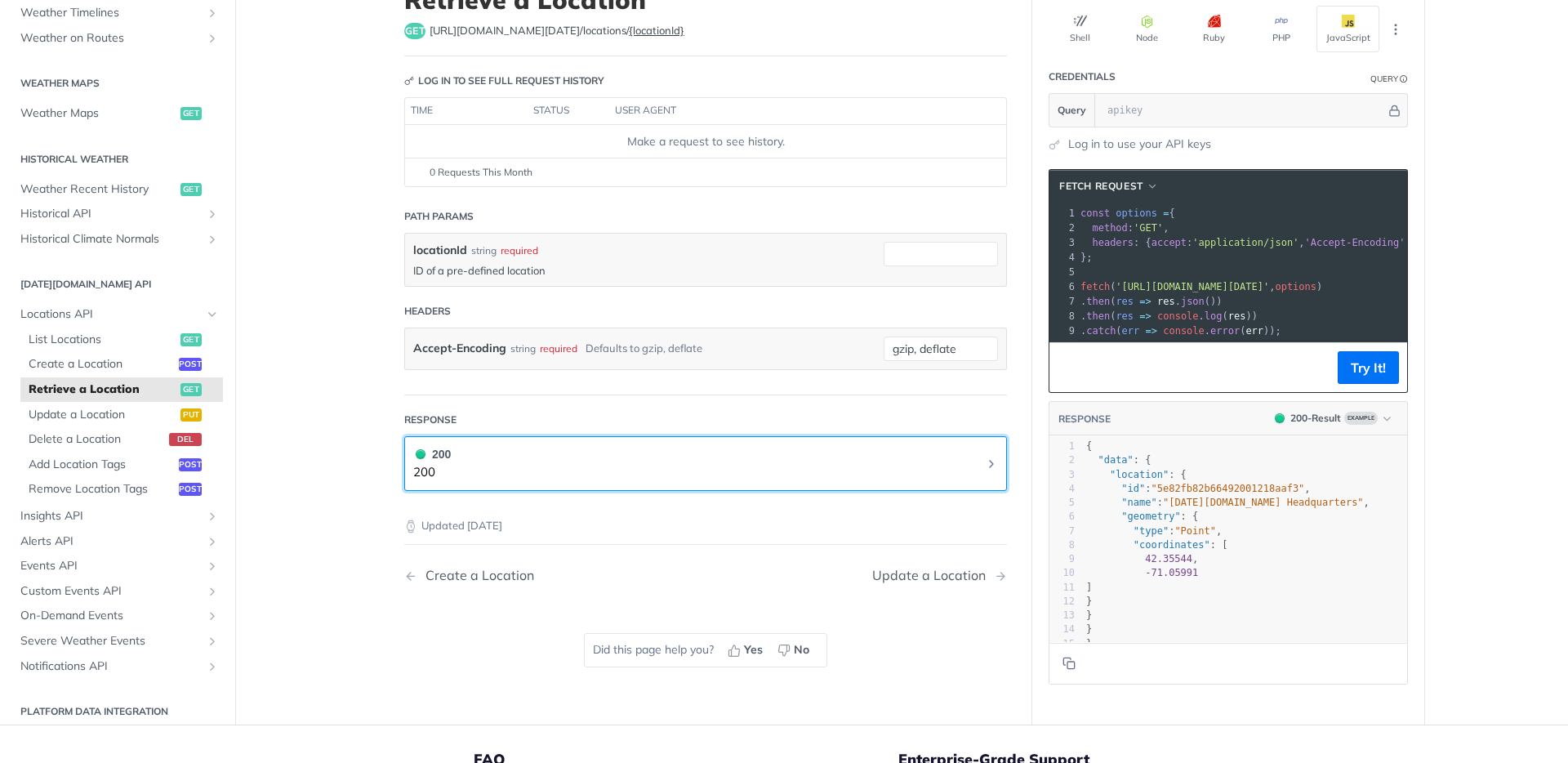
click at [540, 448] on button "200 200" at bounding box center [705, 463] width 585 height 37
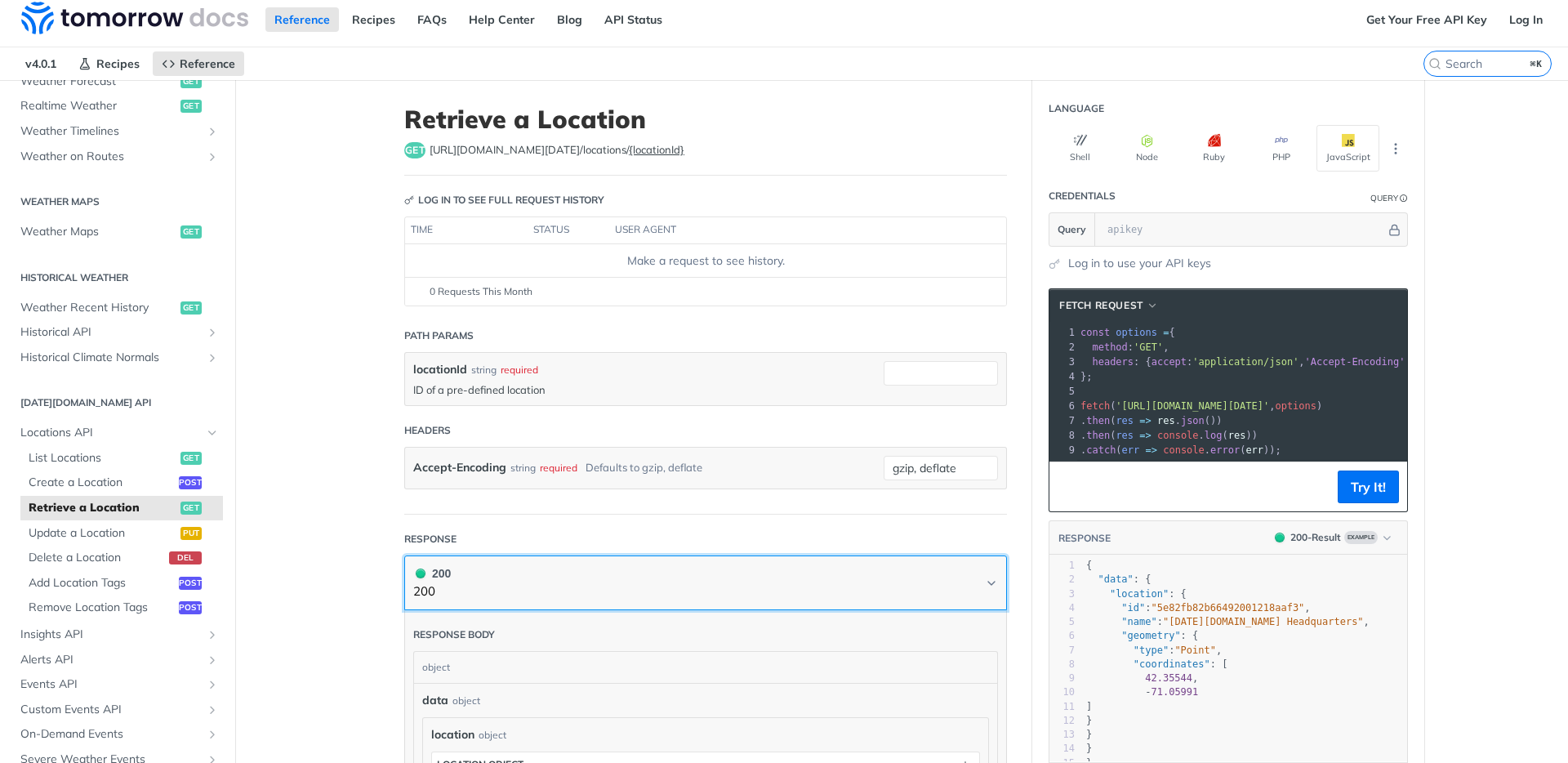
scroll to position [0, 0]
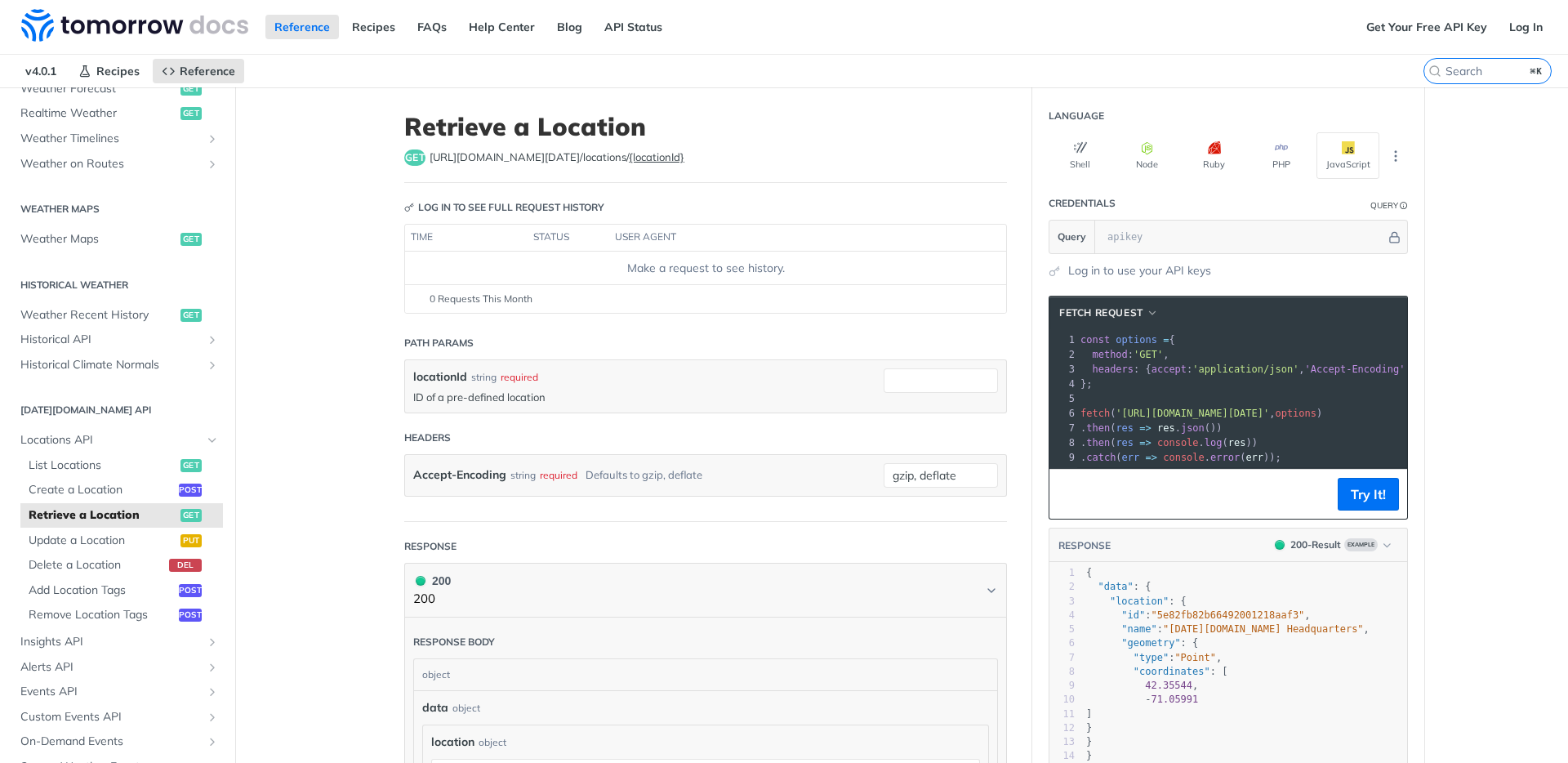
click at [1205, 621] on span ""5e82fb82b66492001218aaf3"" at bounding box center [1228, 615] width 154 height 11
type textarea "5e82fb82b66492001218aaf3"
click at [1205, 621] on span ""5e82fb82b66492001218aaf3"" at bounding box center [1228, 615] width 154 height 11
drag, startPoint x: 422, startPoint y: 155, endPoint x: 662, endPoint y: 158, distance: 240.0
click at [662, 159] on div "get https://api.tomorrow.io/v4 /locations/ {locationId}" at bounding box center [706, 158] width 603 height 17
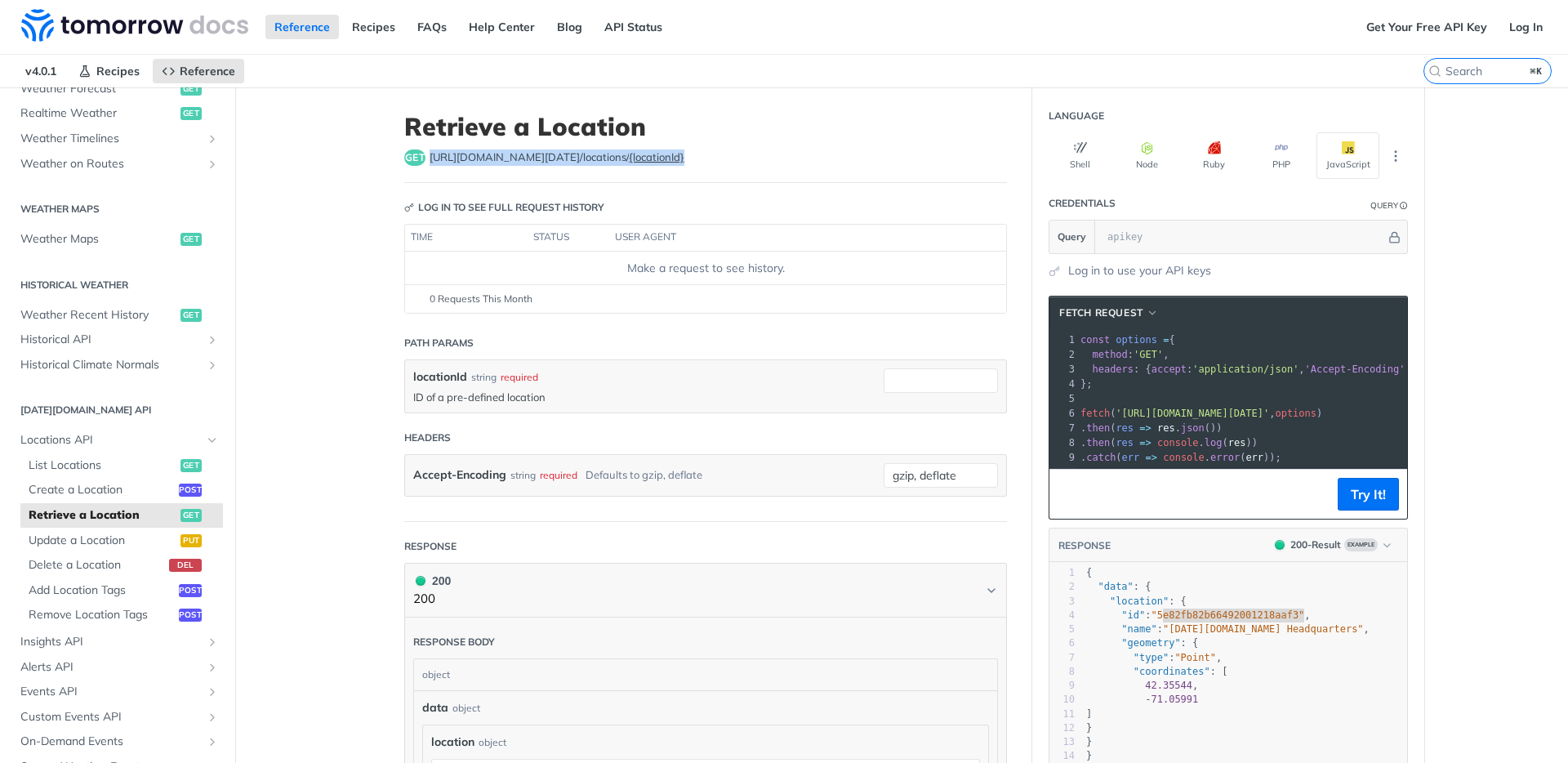
copy span "https://api.tomorrow.io/v4 /locations/ {locationId}"
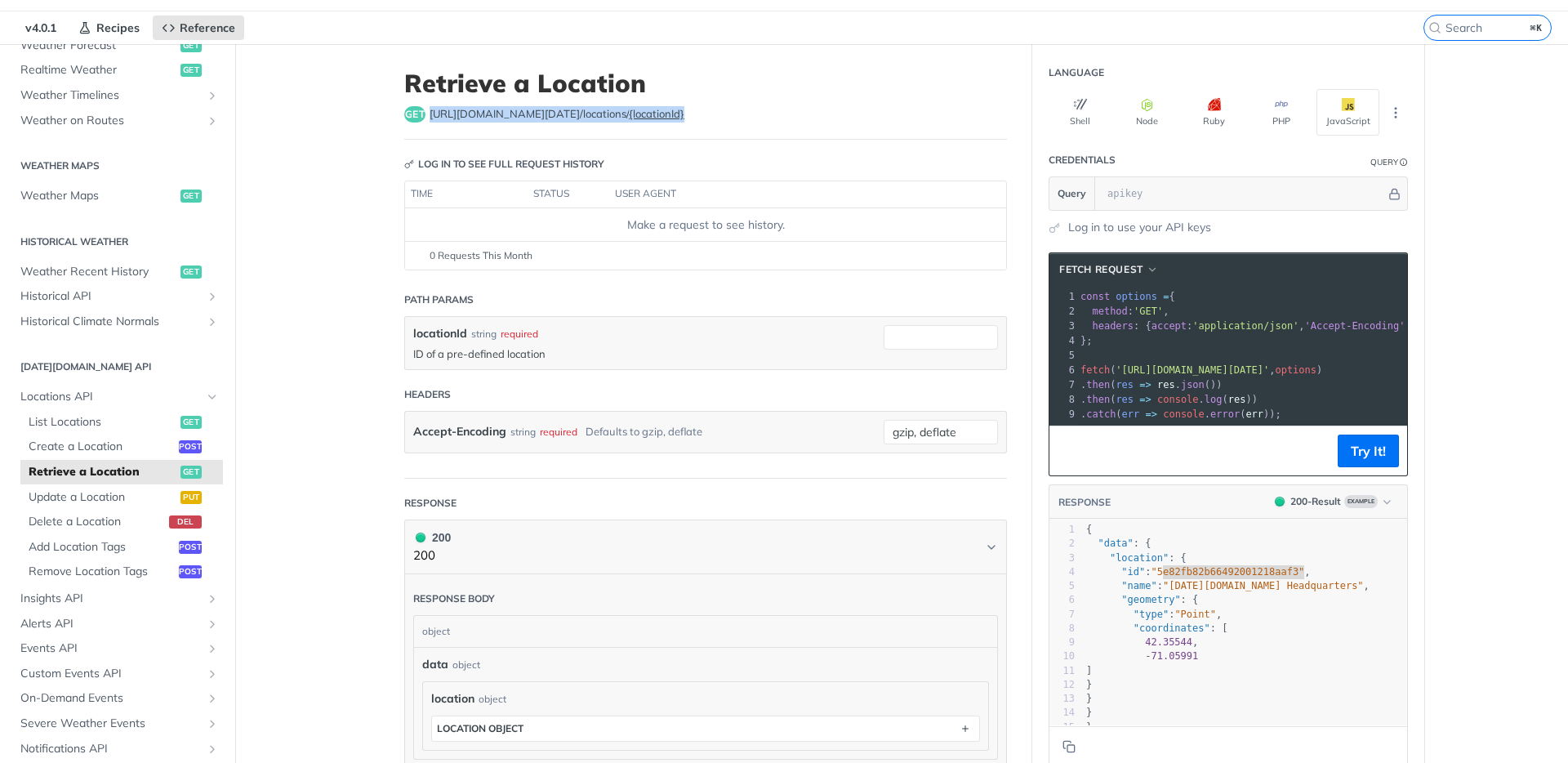
scroll to position [40, 0]
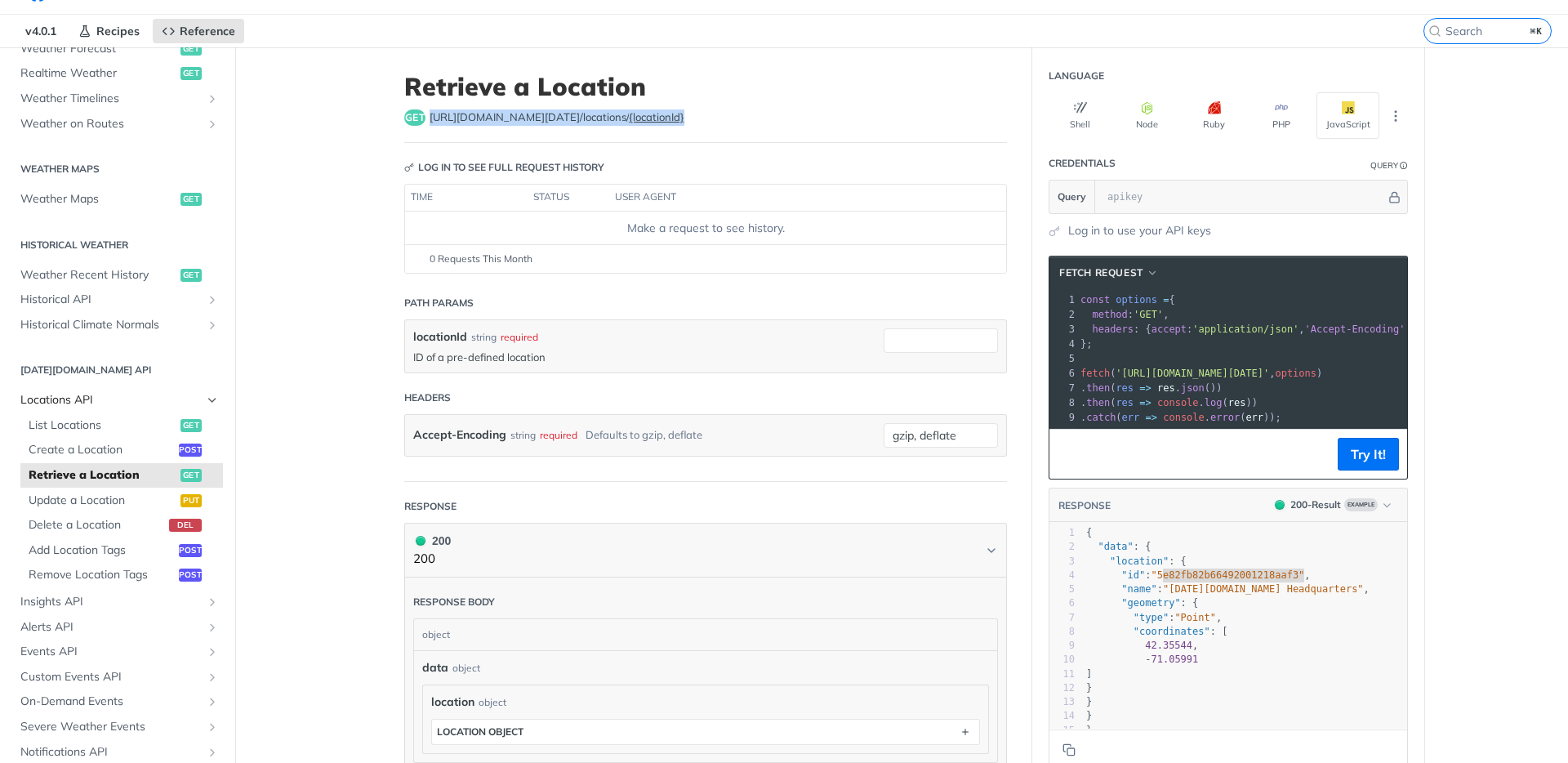
click at [73, 406] on span "Locations API" at bounding box center [111, 400] width 181 height 17
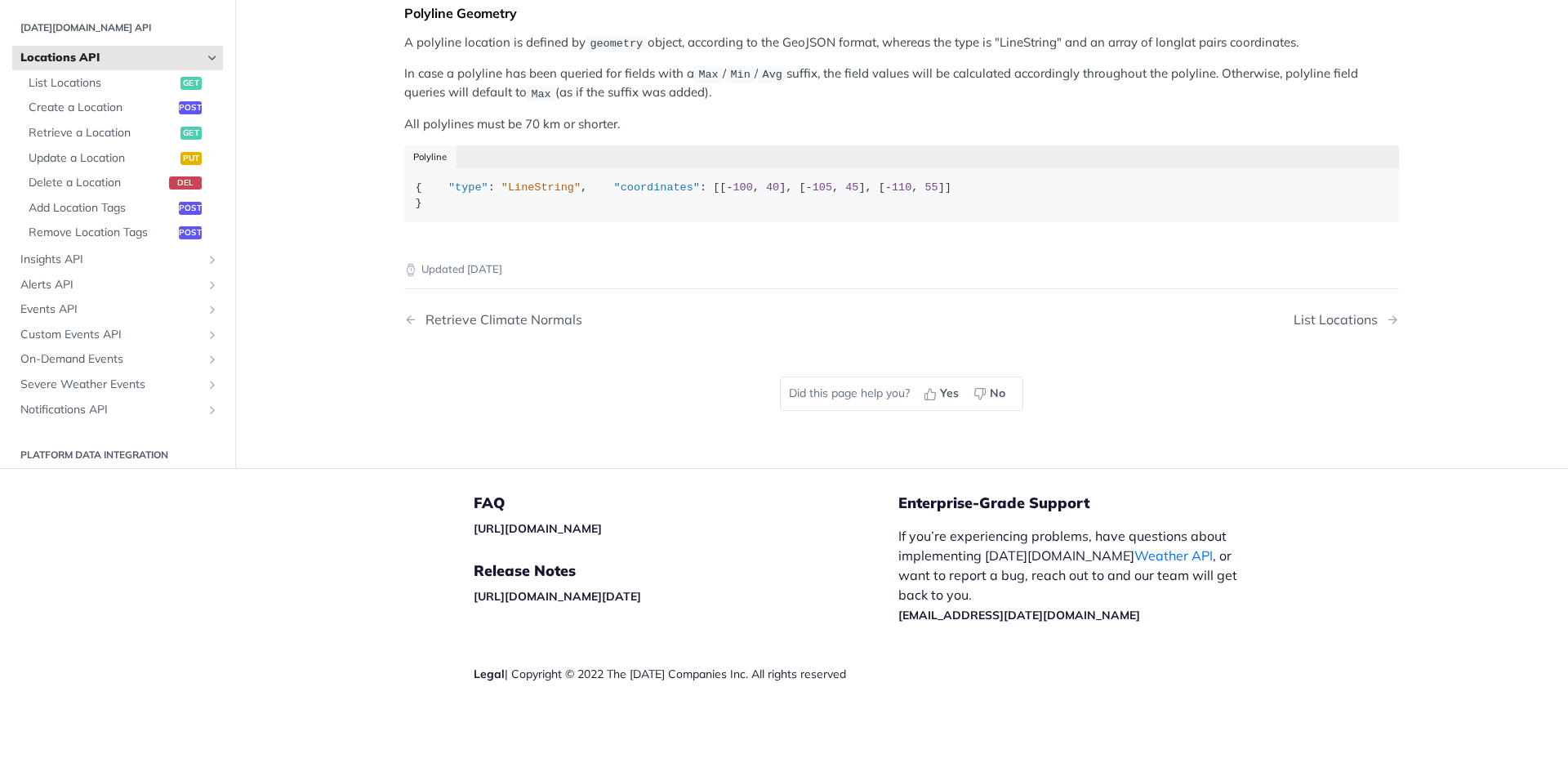
scroll to position [802, 0]
click at [86, 141] on span "Retrieve a Location" at bounding box center [102, 133] width 148 height 17
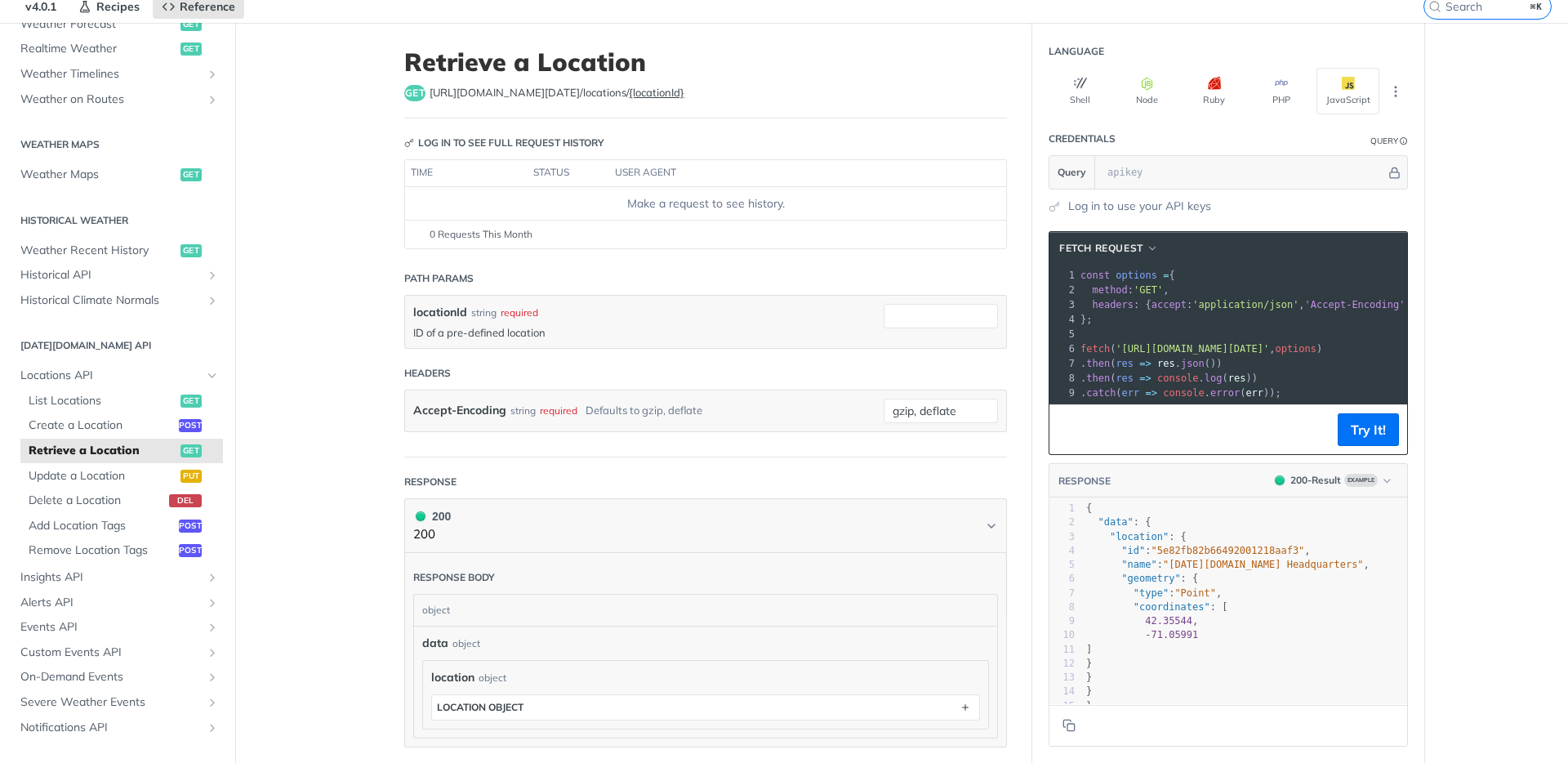
scroll to position [71, 0]
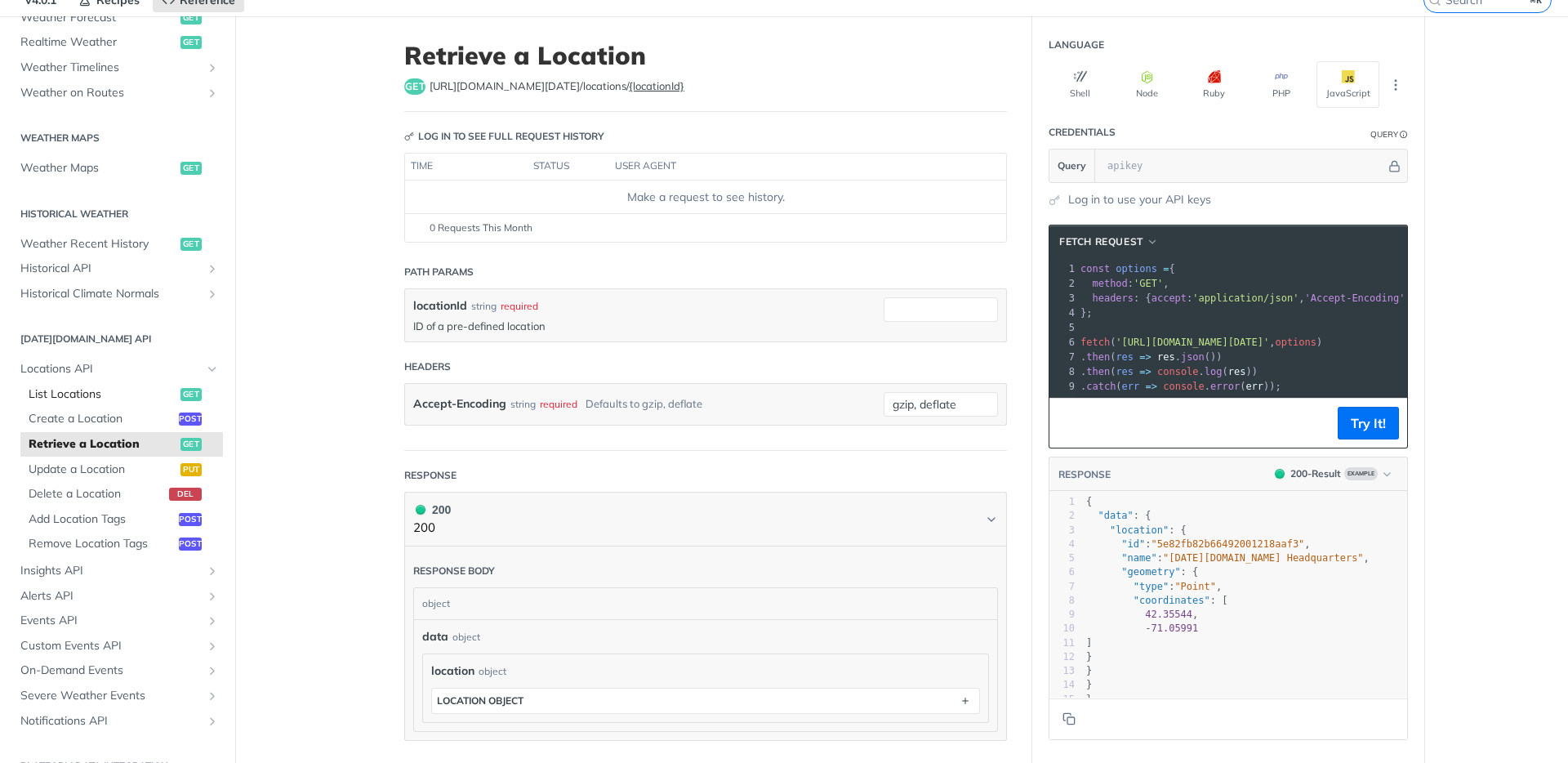
click at [117, 398] on span "List Locations" at bounding box center [102, 395] width 148 height 17
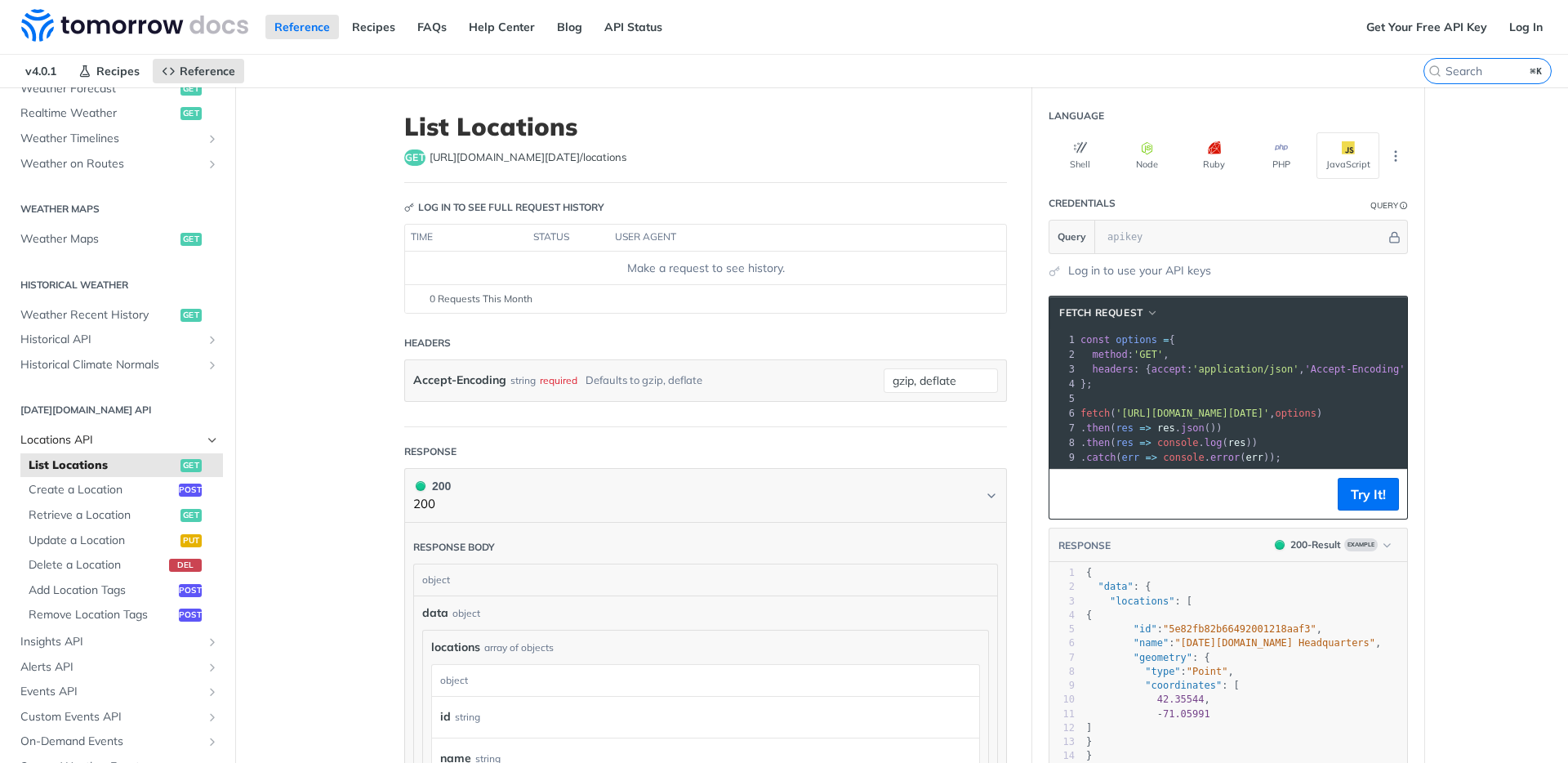
click at [87, 435] on span "Locations API" at bounding box center [111, 440] width 181 height 17
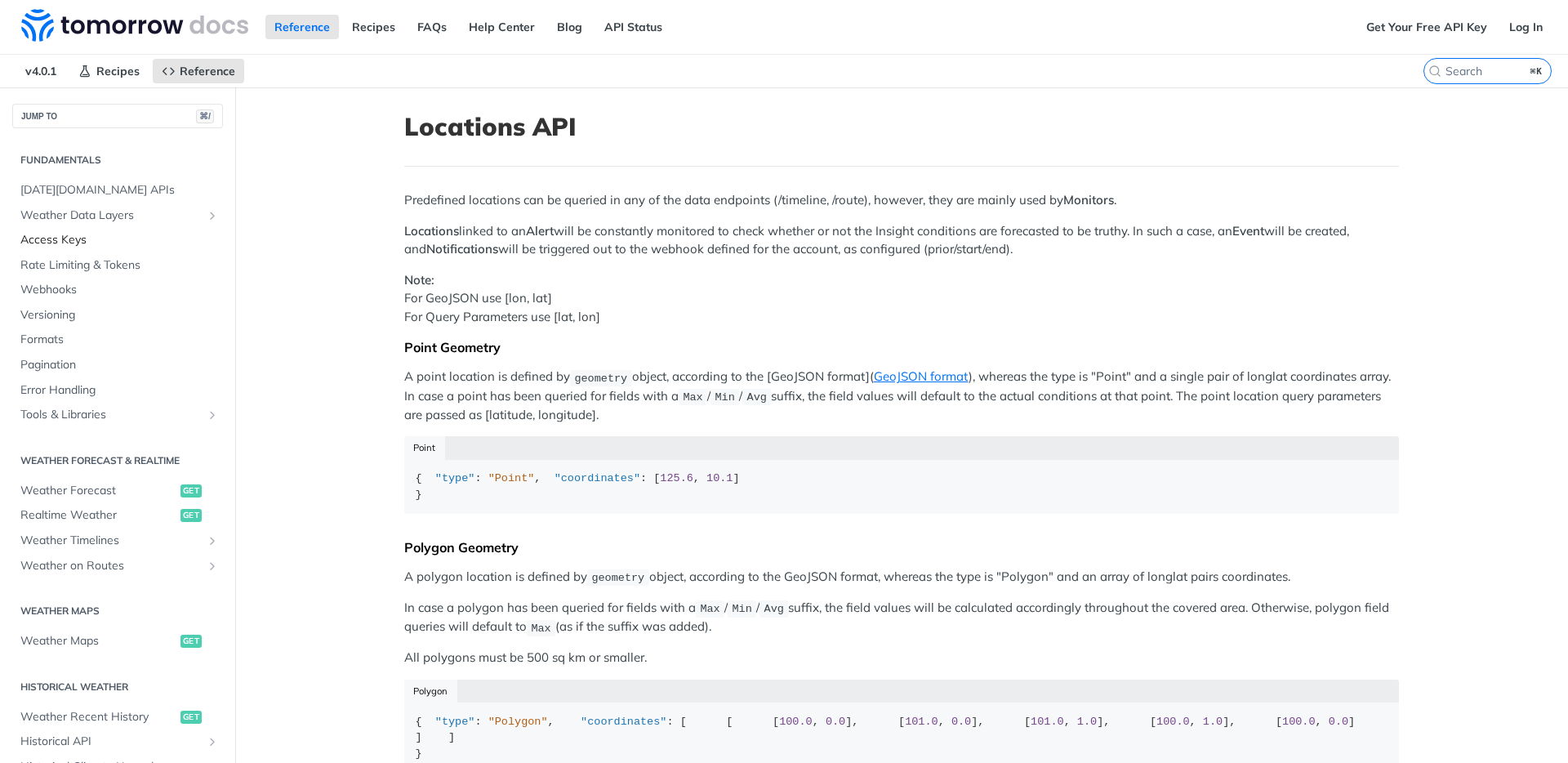
click at [63, 239] on span "Access Keys" at bounding box center [119, 240] width 198 height 17
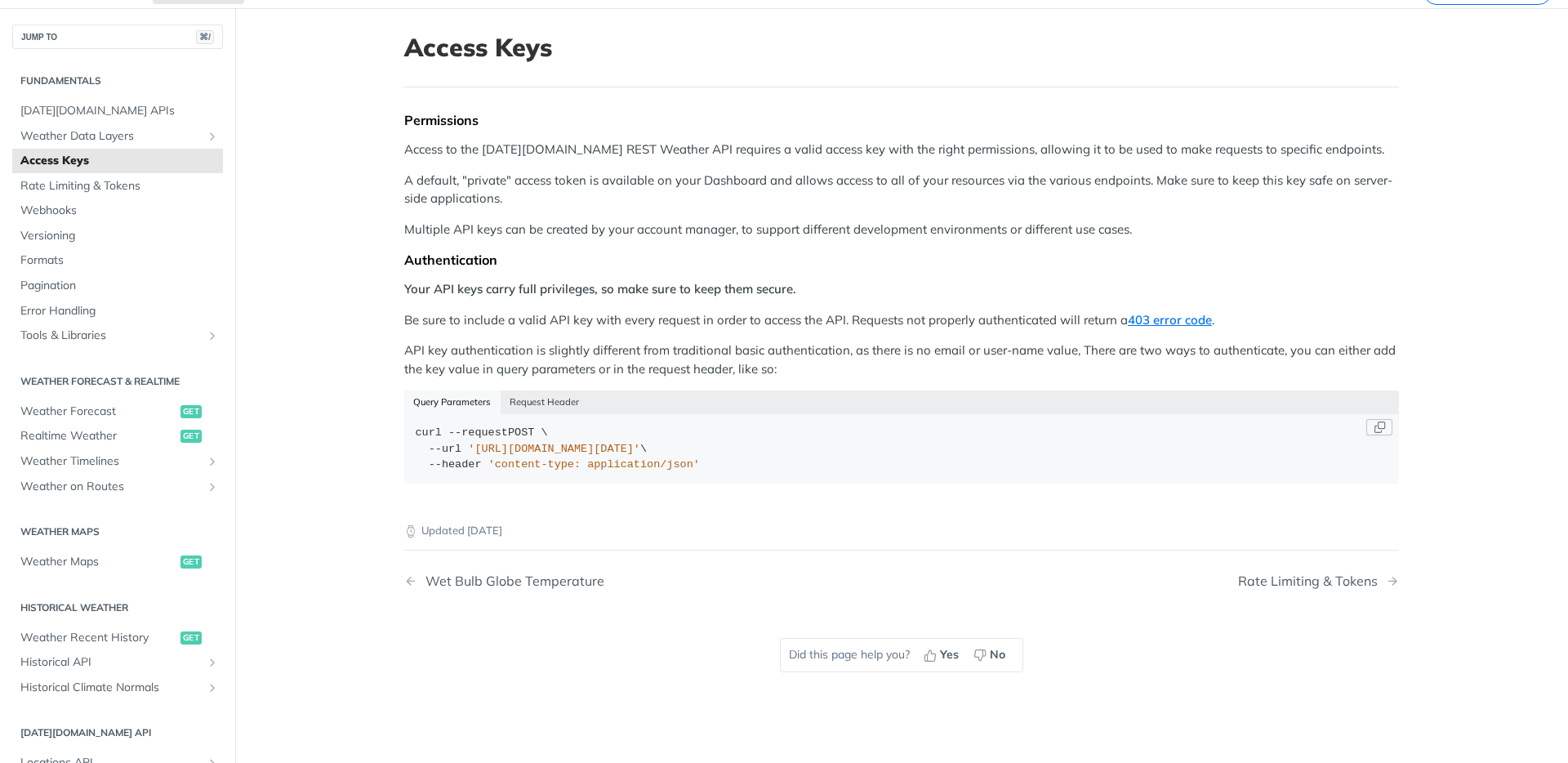
scroll to position [84, 0]
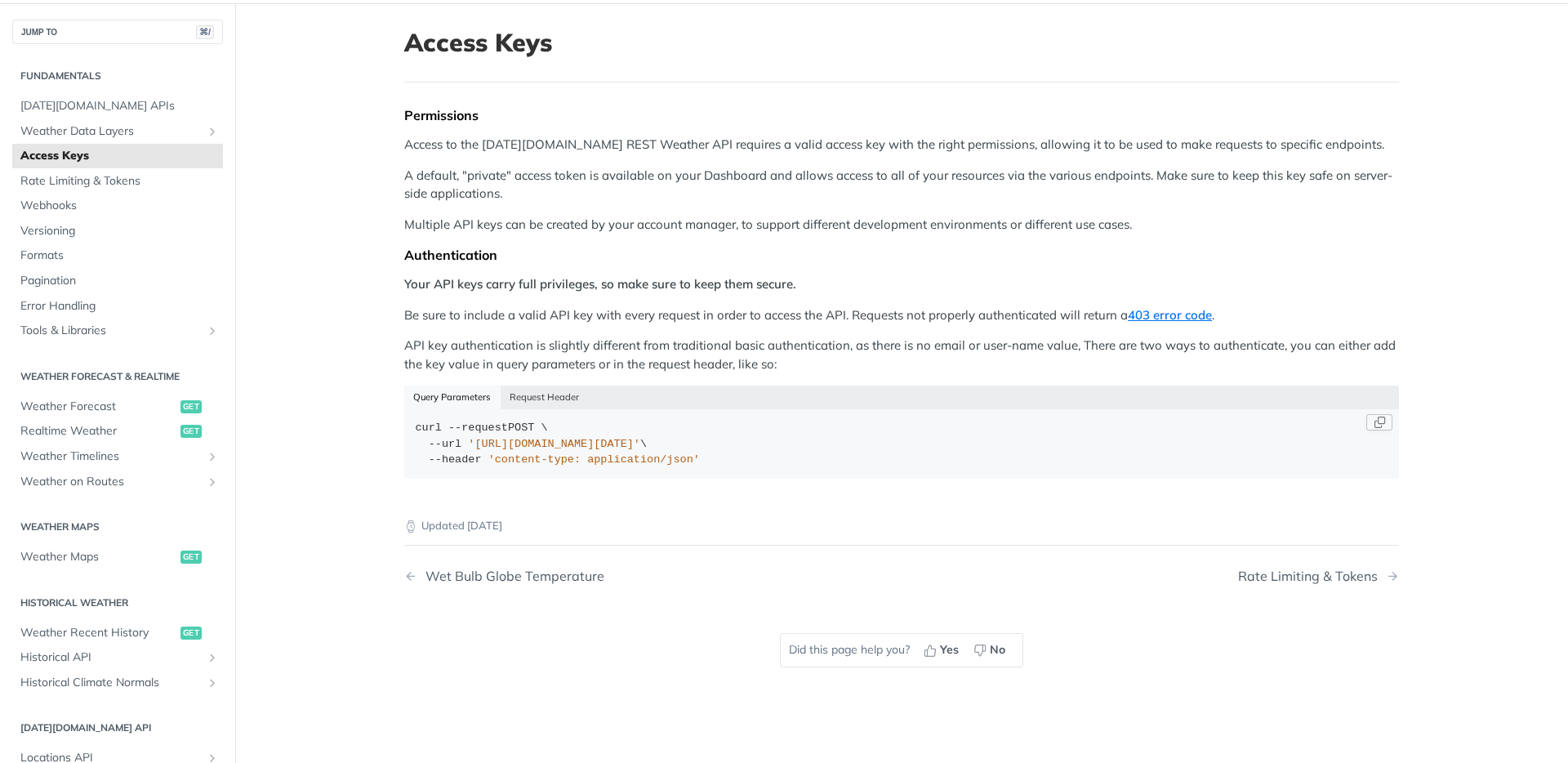
click at [640, 438] on span "'https://api.tomorrow.io/v4/locations?apikey=API_KEY'" at bounding box center [554, 444] width 172 height 12
click at [510, 395] on button "Request Header" at bounding box center [544, 396] width 88 height 23
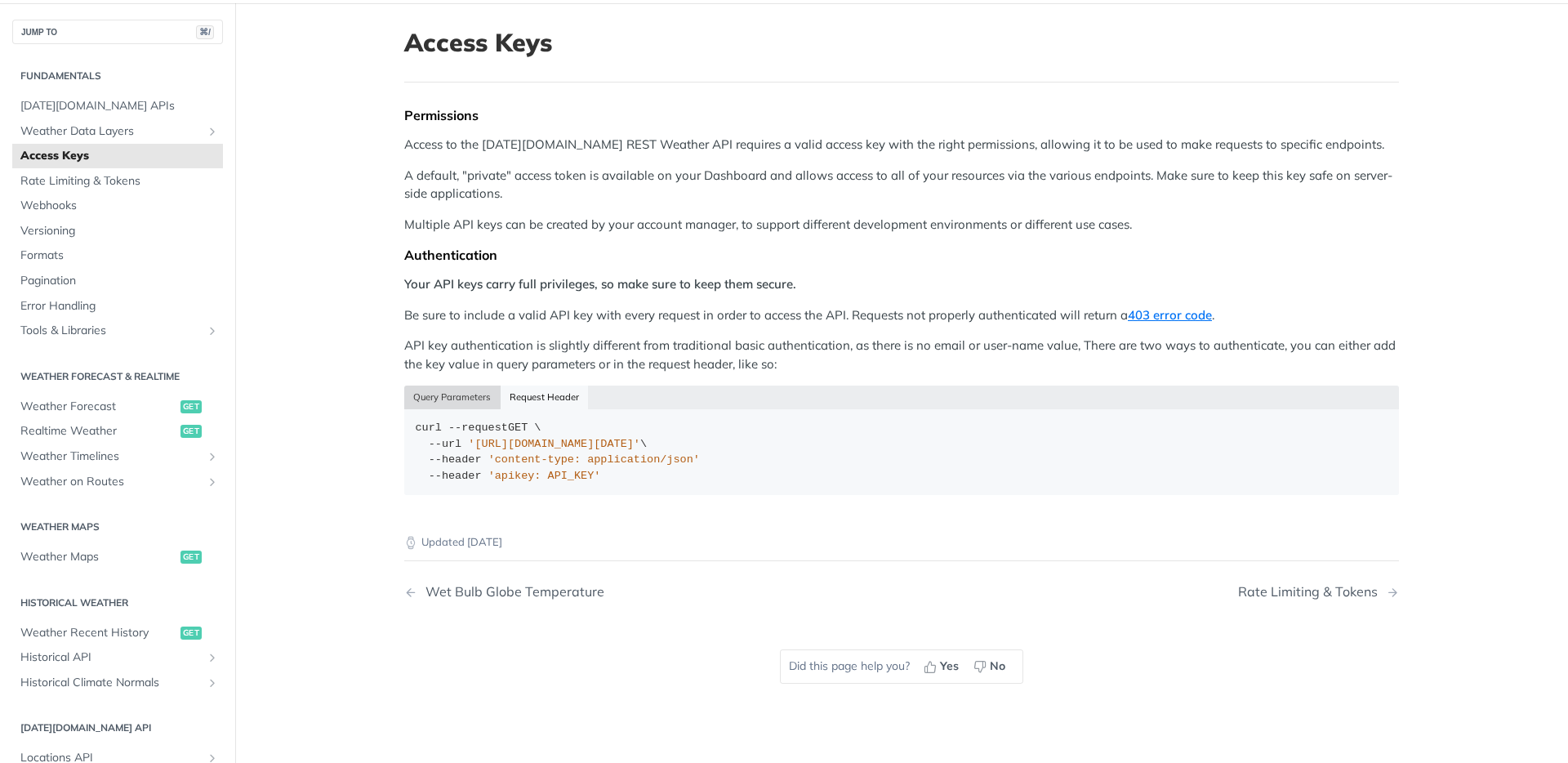
click at [471, 398] on button "Query Parameters" at bounding box center [453, 396] width 97 height 23
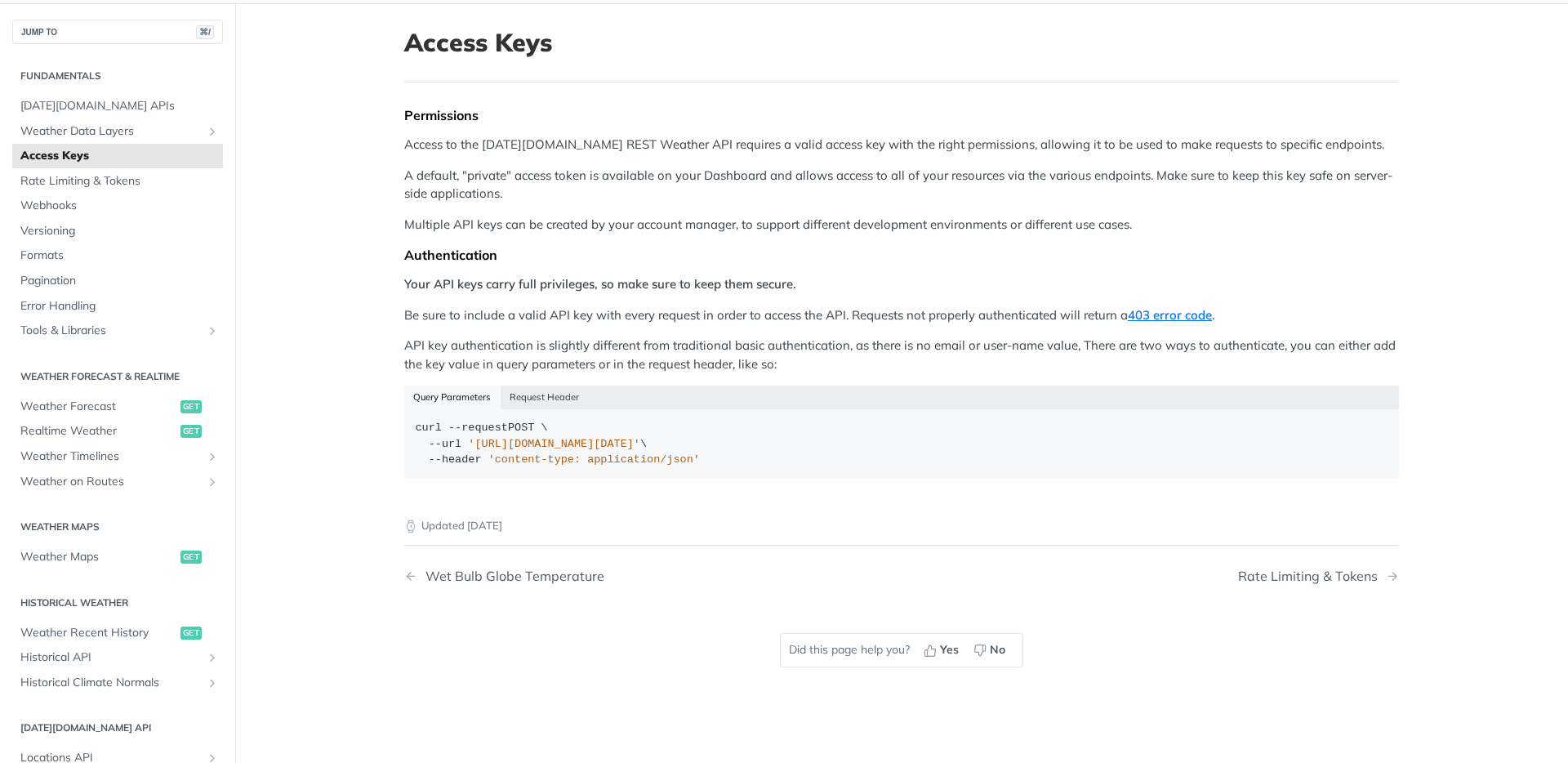
scroll to position [0, 0]
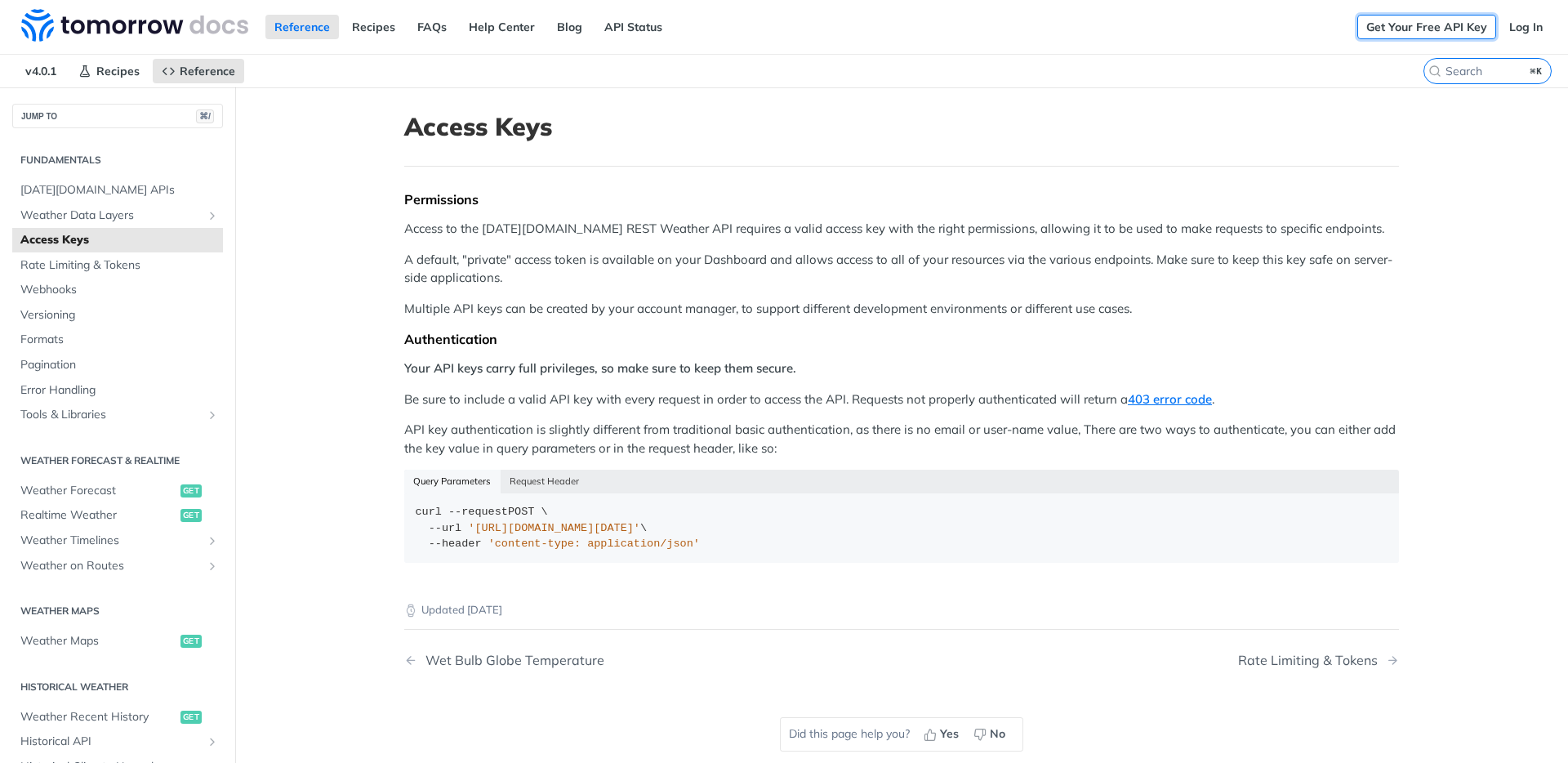
click at [1448, 19] on link "Get Your Free API Key" at bounding box center [1427, 27] width 139 height 24
click at [1418, 10] on div "Get Your Free API Key Log In" at bounding box center [1463, 27] width 210 height 54
click at [1415, 20] on link "Get Your Free API Key" at bounding box center [1427, 27] width 139 height 24
click at [1507, 33] on link "Log In" at bounding box center [1526, 27] width 51 height 24
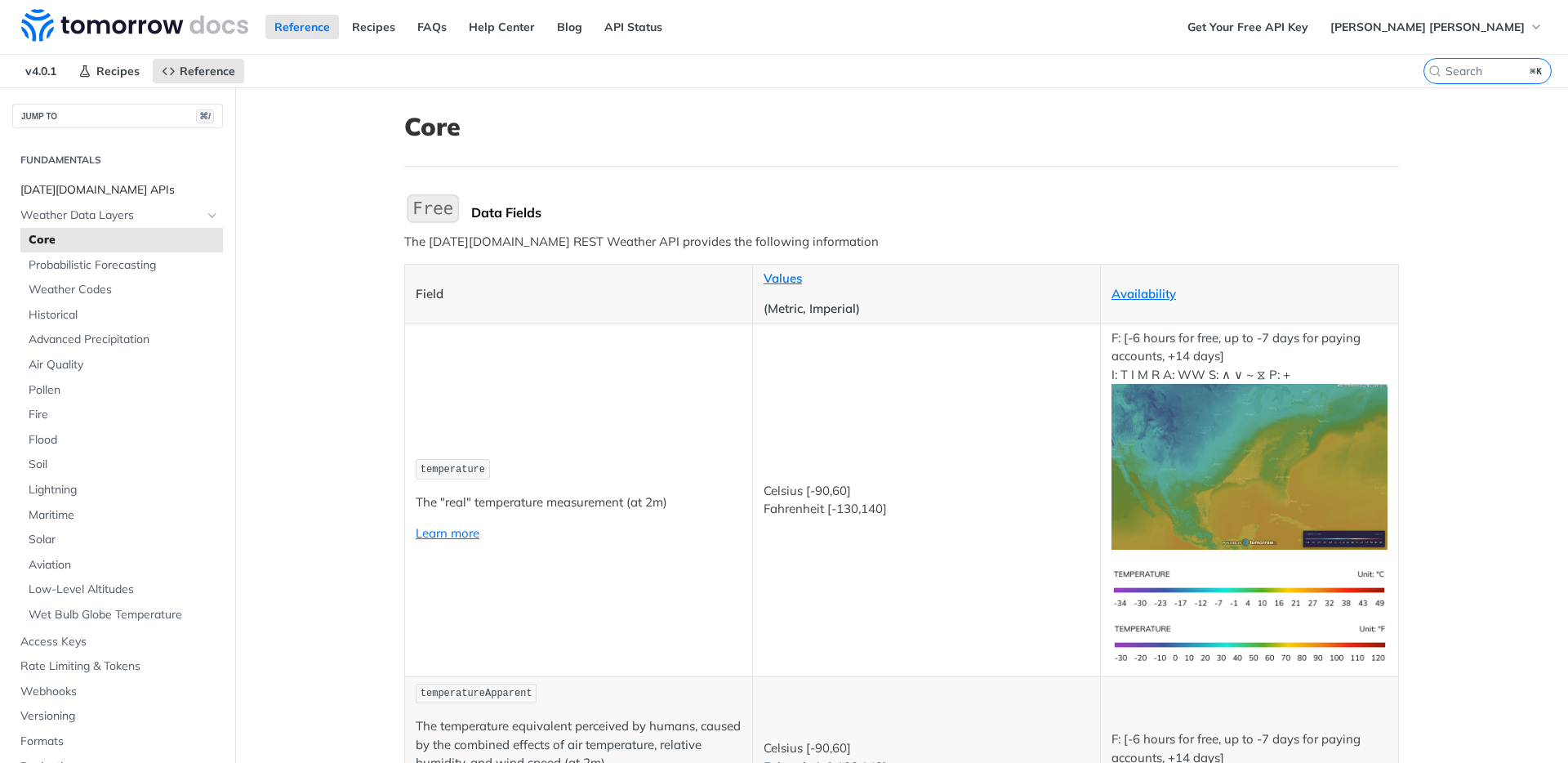
click at [87, 187] on span "[DATE][DOMAIN_NAME] APIs" at bounding box center [119, 191] width 198 height 17
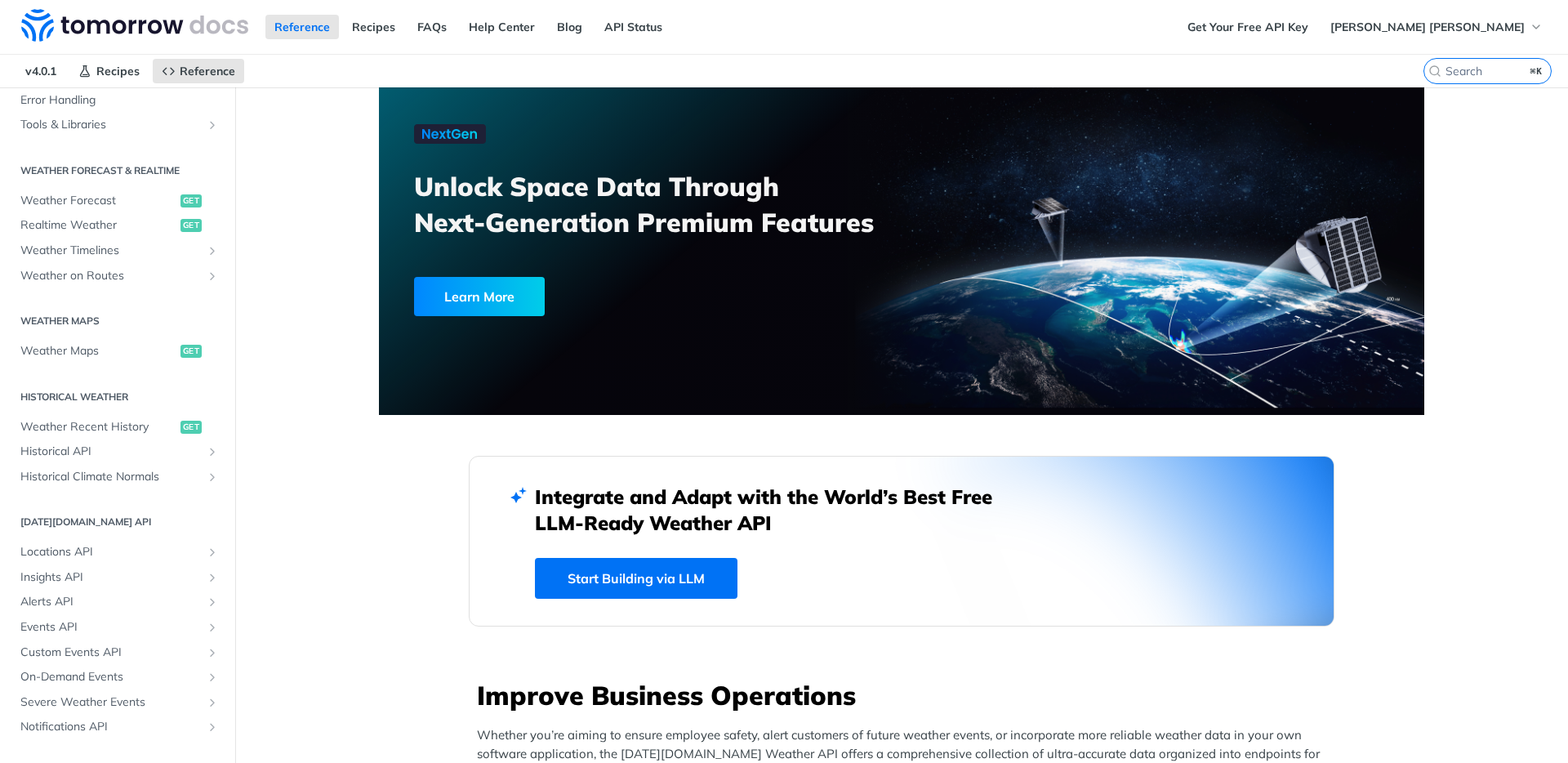
scroll to position [292, 0]
click at [107, 543] on span "Locations API" at bounding box center [111, 550] width 181 height 17
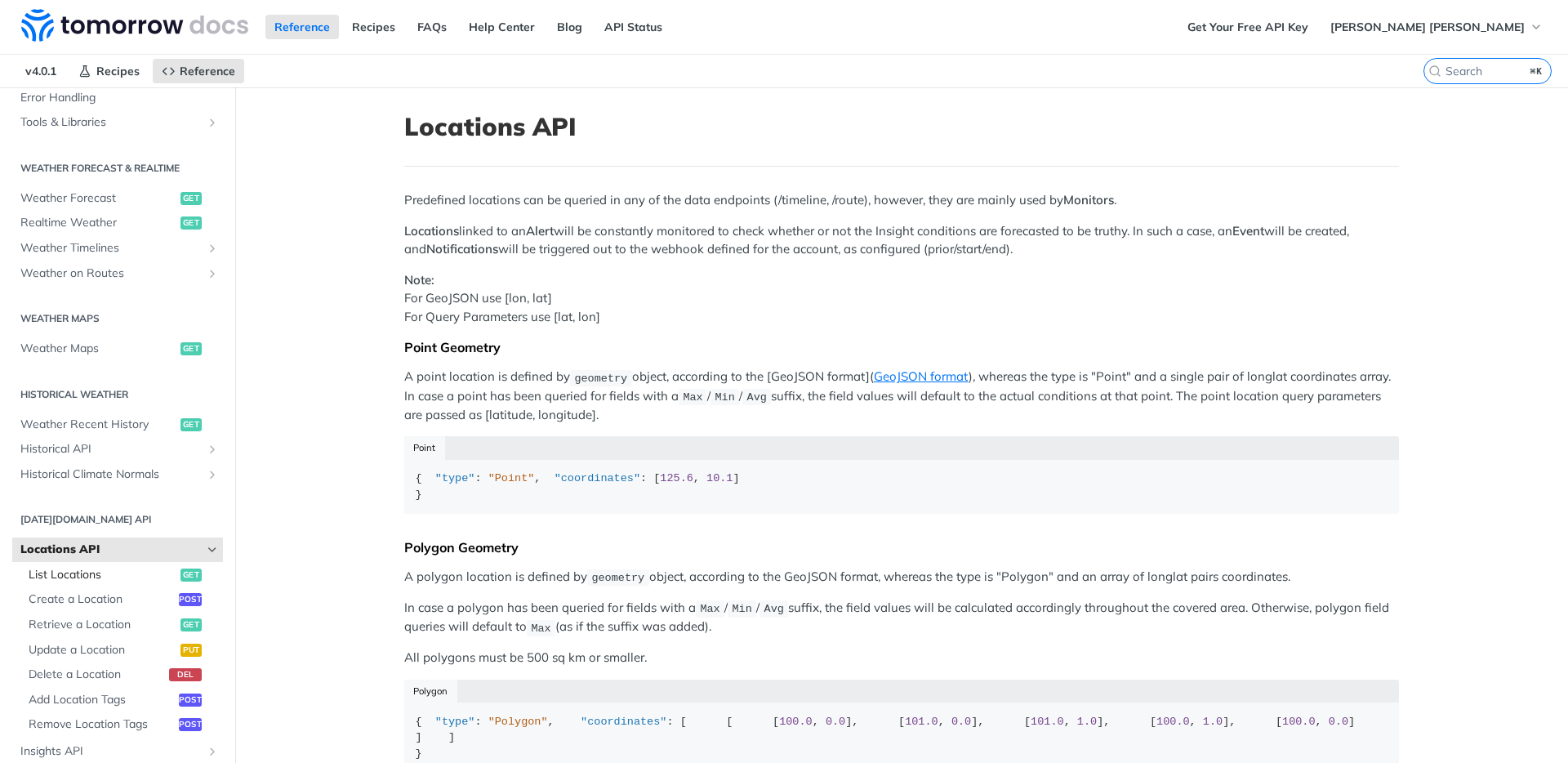
click at [137, 579] on span "List Locations" at bounding box center [102, 575] width 148 height 17
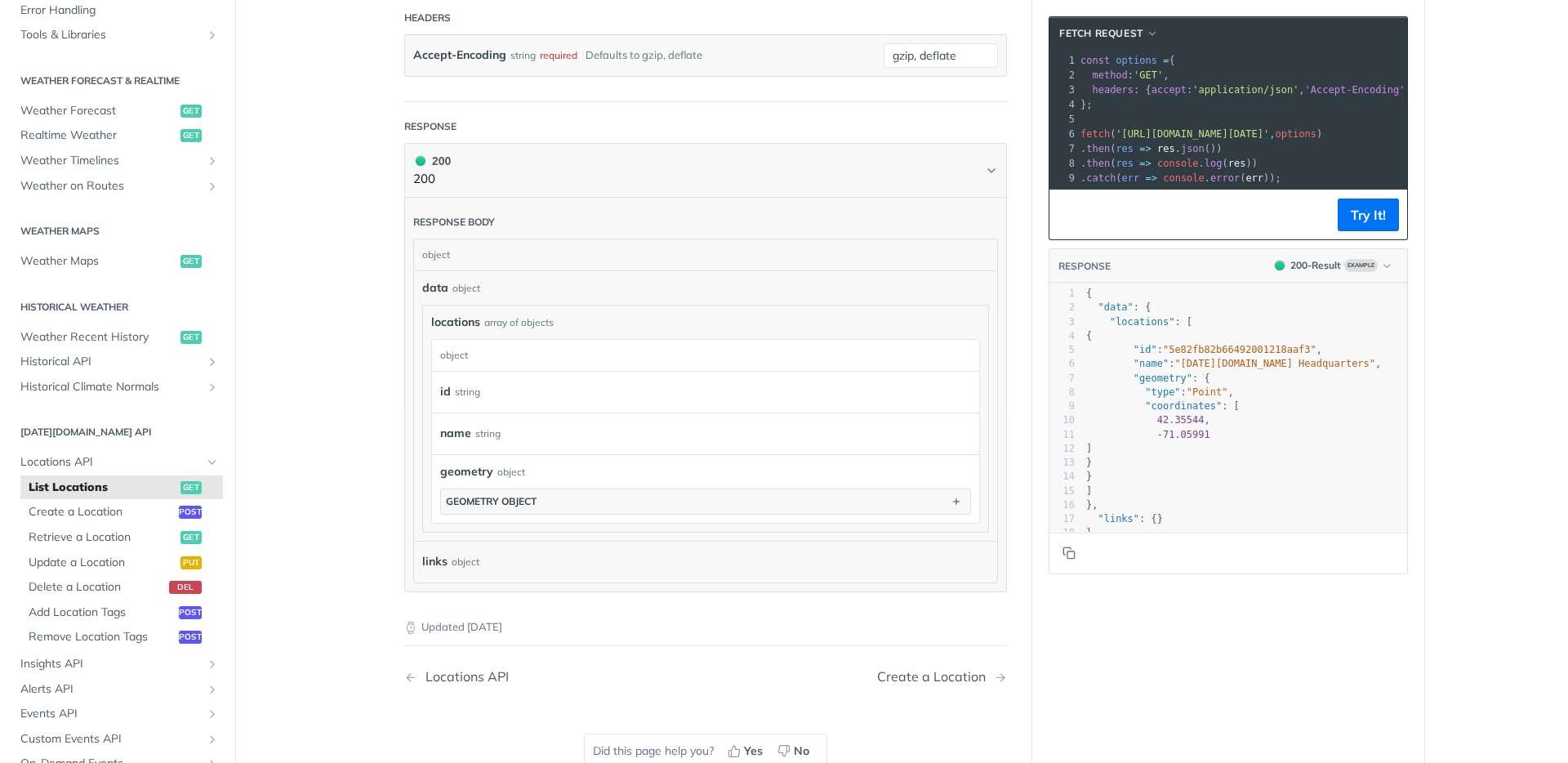
scroll to position [342, 0]
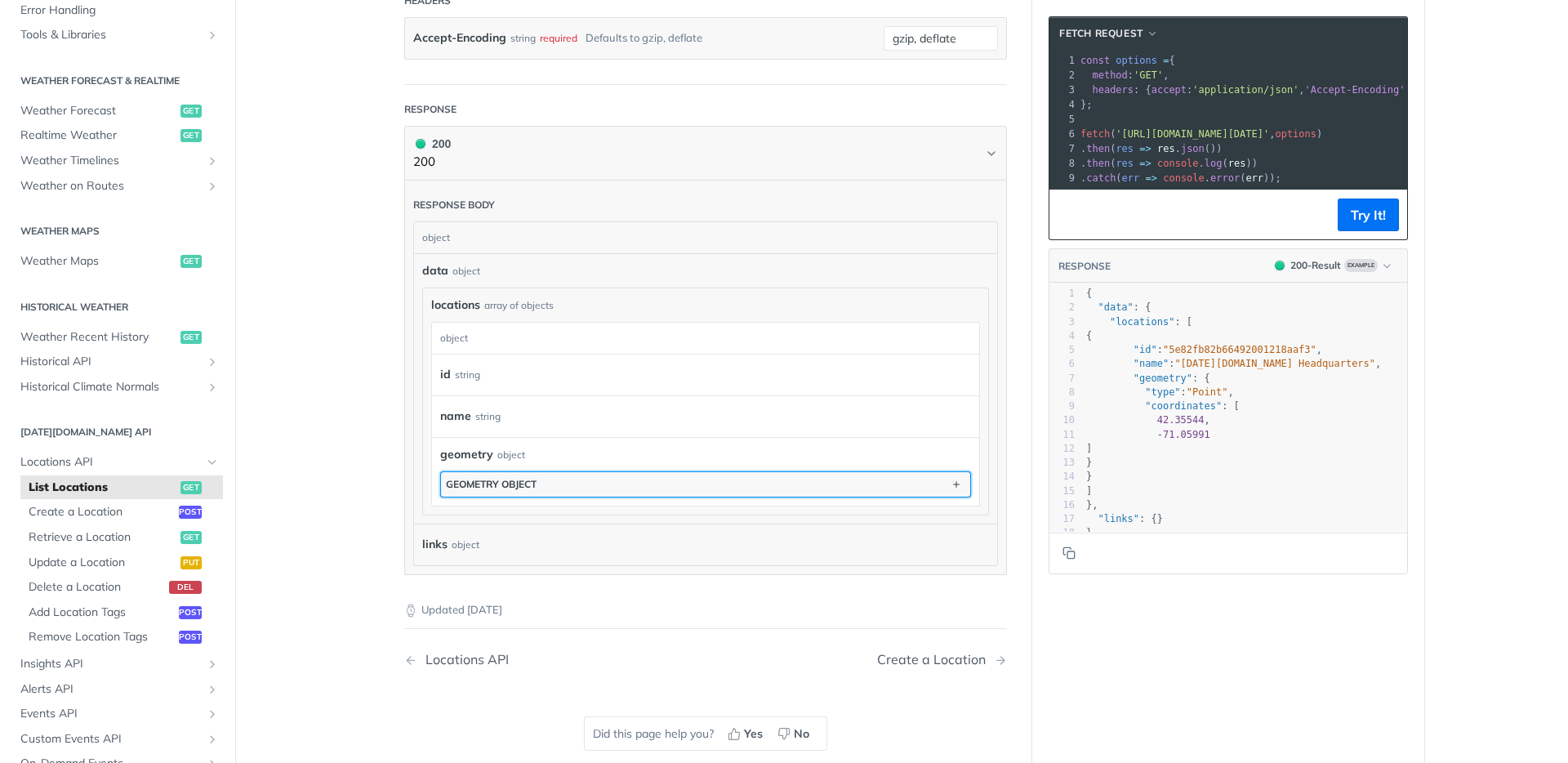
click at [585, 480] on button "geometry object" at bounding box center [705, 484] width 529 height 24
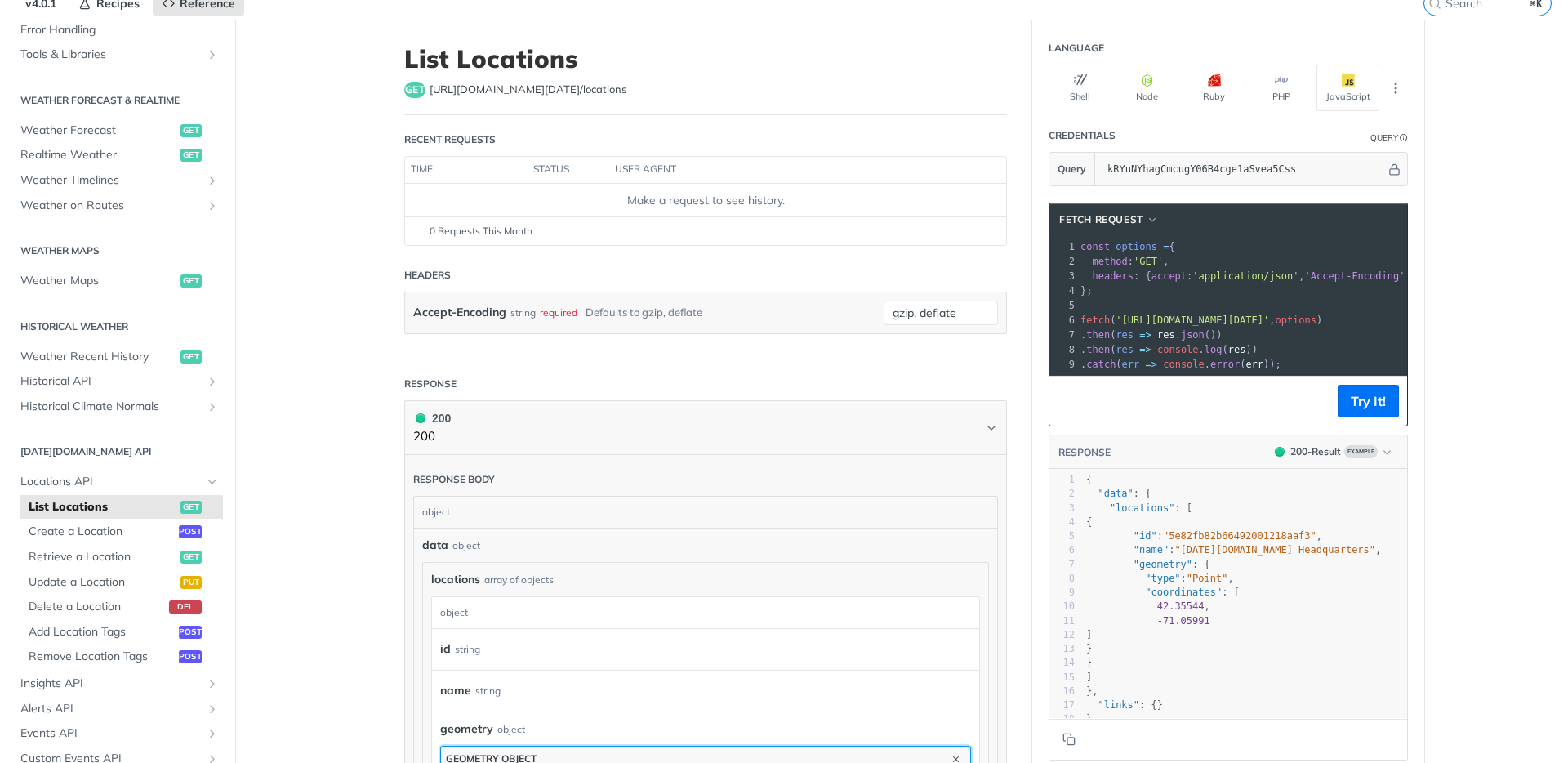
scroll to position [0, 0]
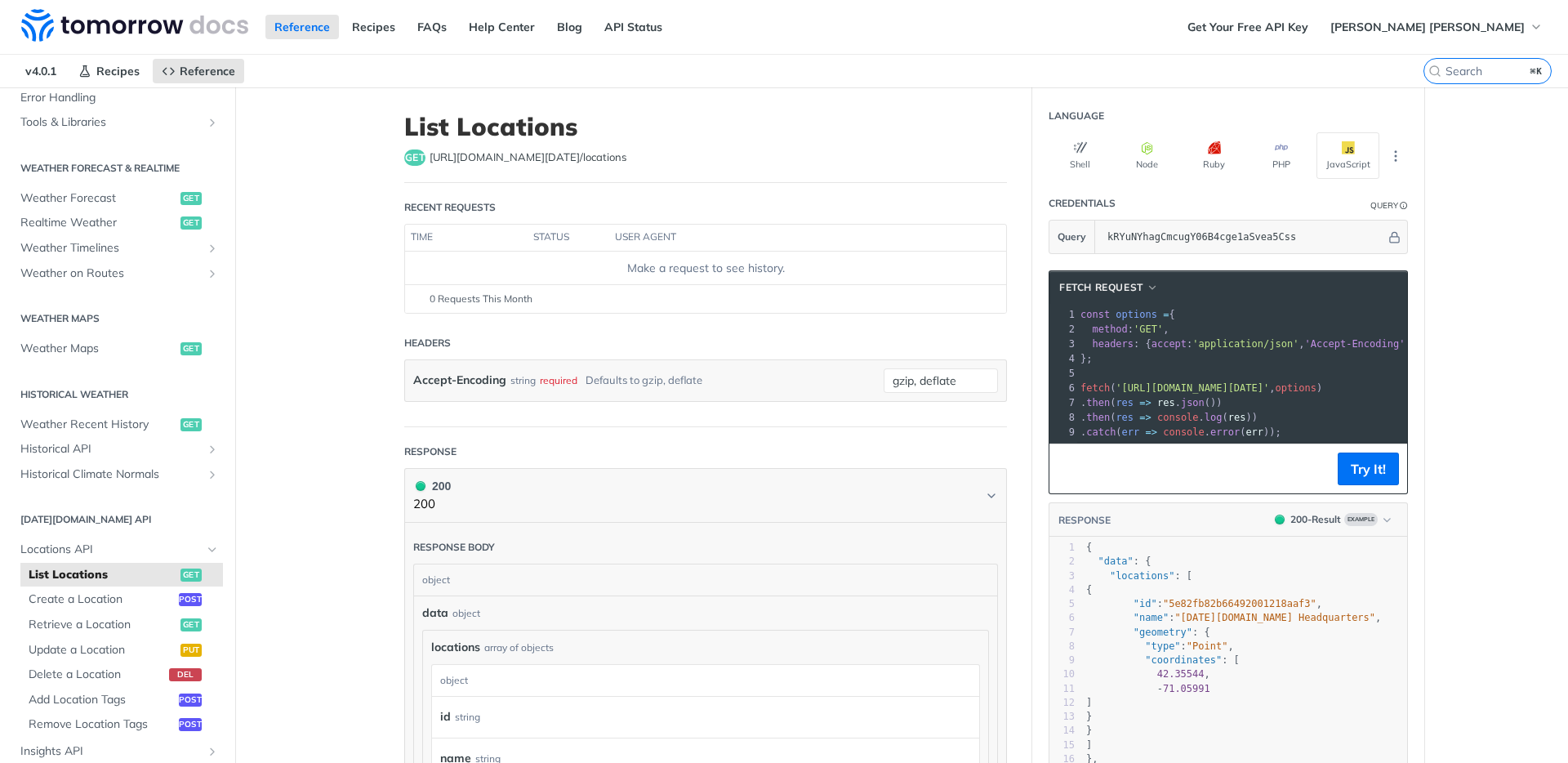
click at [577, 151] on span "https://api.tomorrow.io/v4 /locations" at bounding box center [529, 158] width 197 height 17
copy span "https://api.tomorrow.io/v4 /locations"
click at [562, 265] on div "Make a request to see history." at bounding box center [705, 268] width 588 height 17
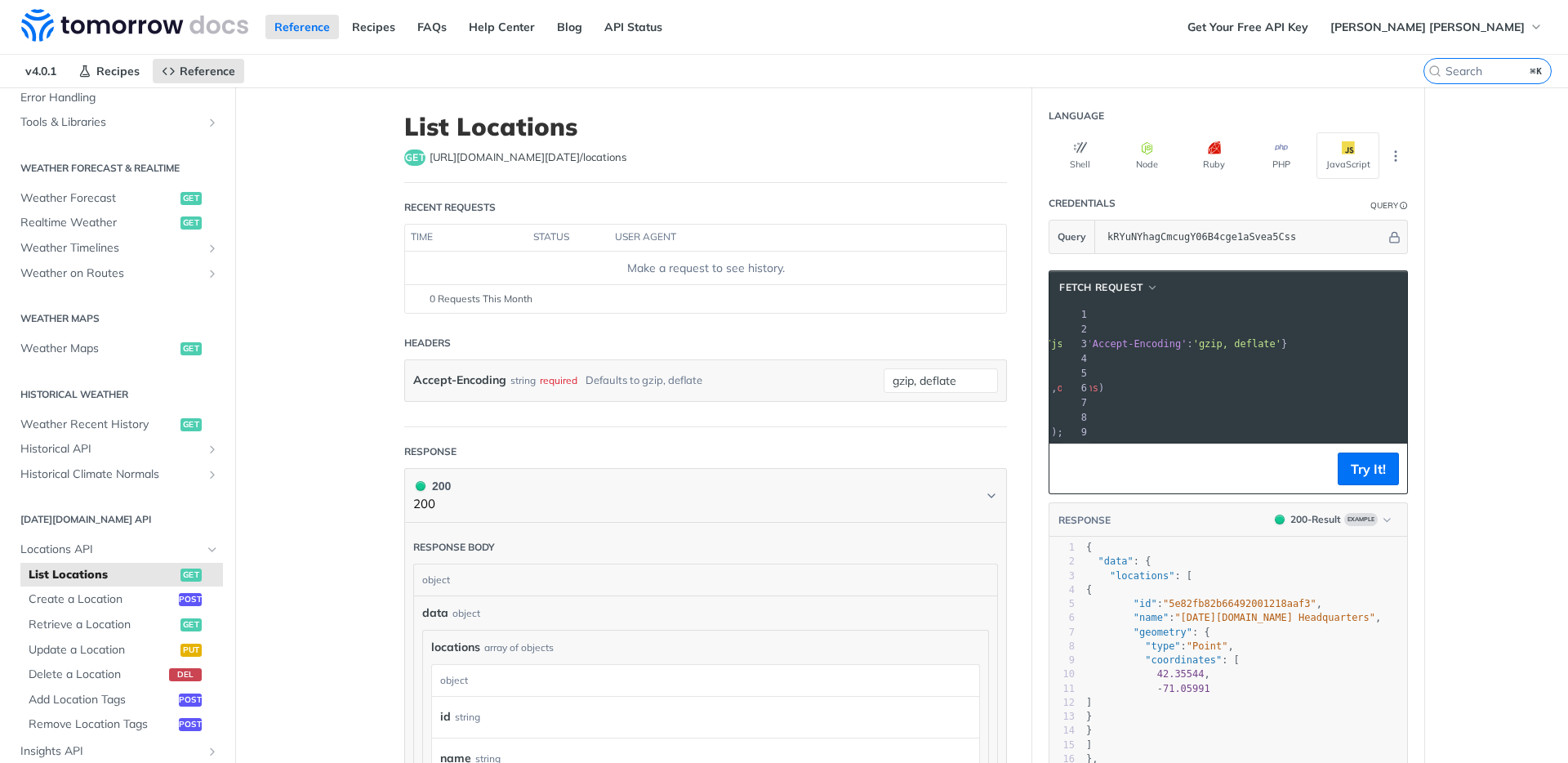
drag, startPoint x: 1114, startPoint y: 385, endPoint x: 1335, endPoint y: 382, distance: 221.0
click at [1052, 382] on span "'https://api.tomorrow.io/v4/locations?apikey=kRYuNYhagCmcugY06B4cge1aSvea5Css'" at bounding box center [974, 388] width 154 height 11
copy span "https://api.tomorrow.io/v4/locations?apikey=kRYuNYhagCmcugY06B4cge1aSvea5Css"
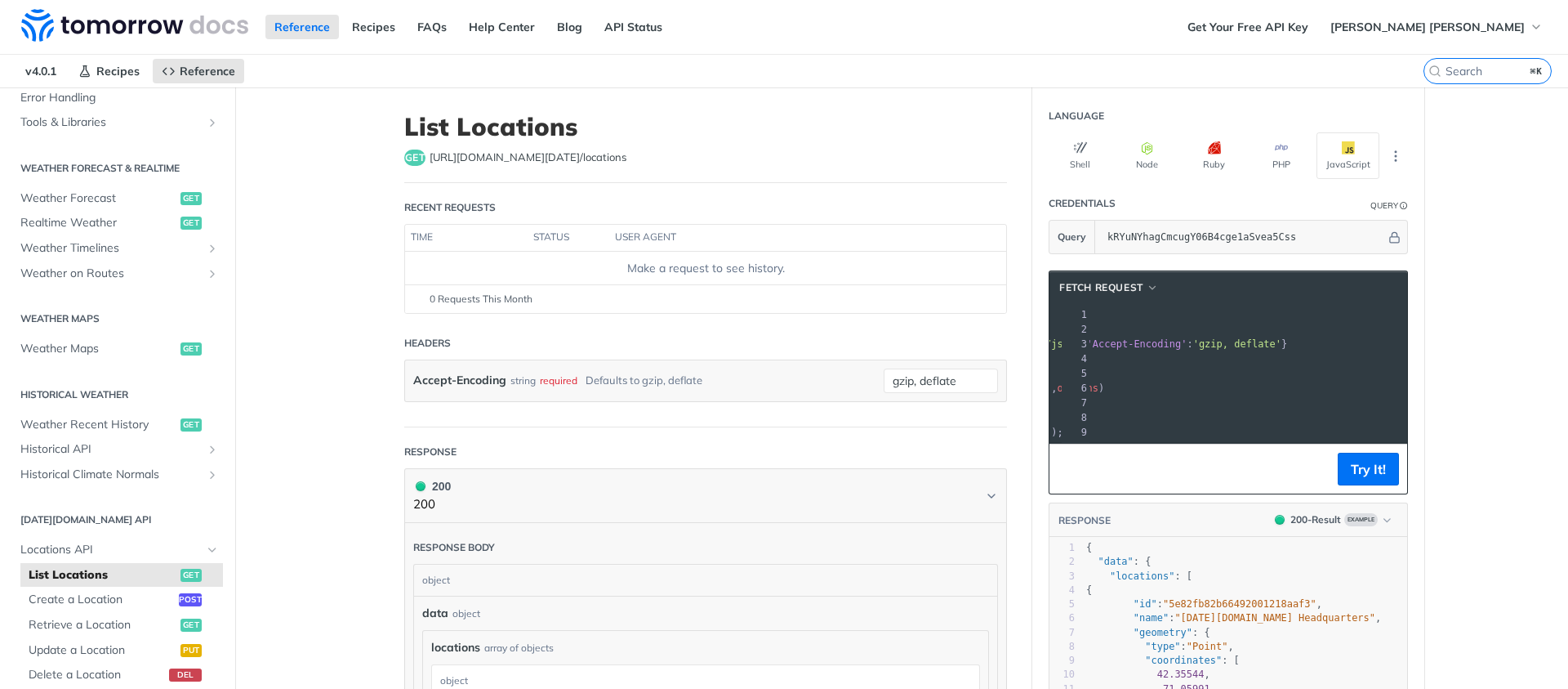
scroll to position [0, 231]
